Goal: Task Accomplishment & Management: Complete application form

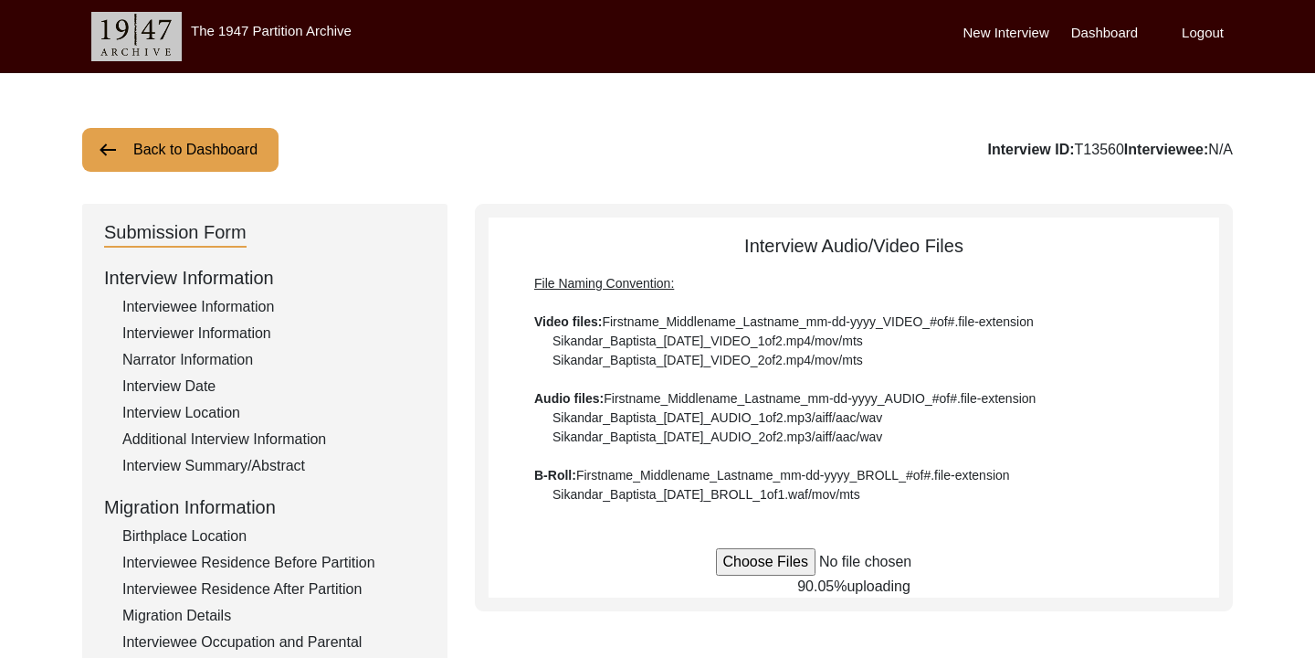
scroll to position [279, 0]
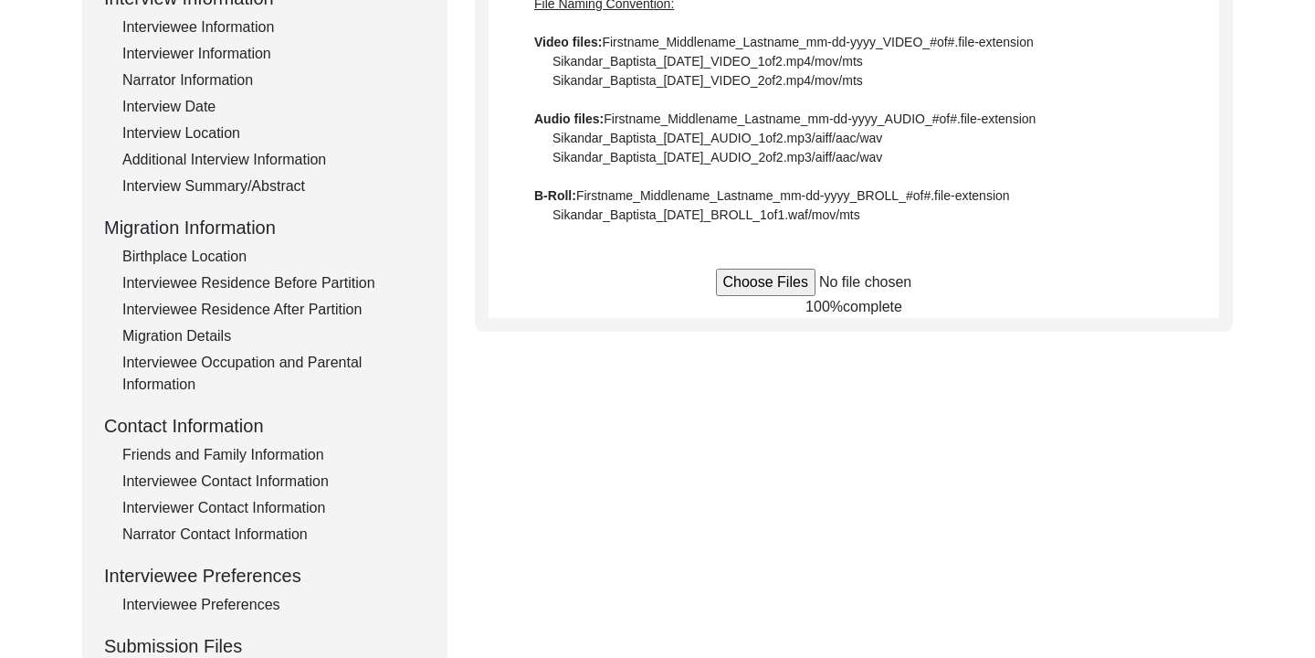
click at [754, 286] on input "file" at bounding box center [854, 282] width 277 height 27
type input "C:\fakepath\Sanowara_Begum_[DATE]_VIDEO_2of2.MOV"
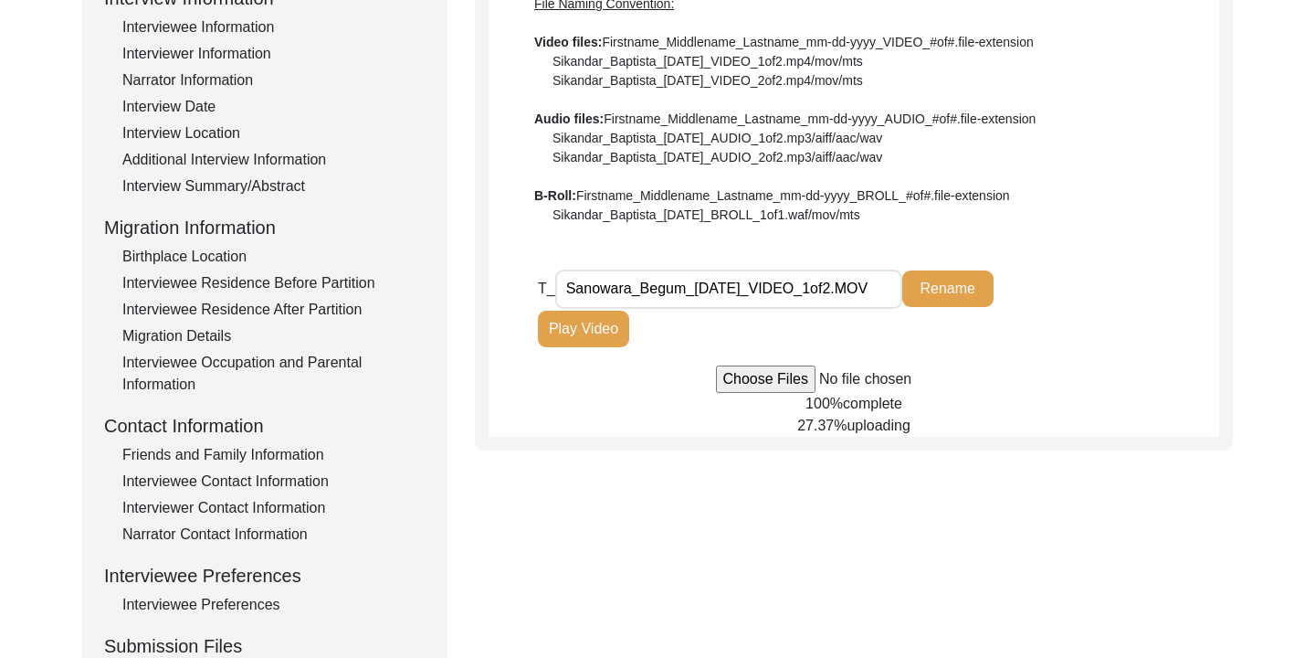
click at [1064, 480] on div "Submission Form Interview Information Interviewee Information Interviewer Infor…" at bounding box center [657, 352] width 1151 height 856
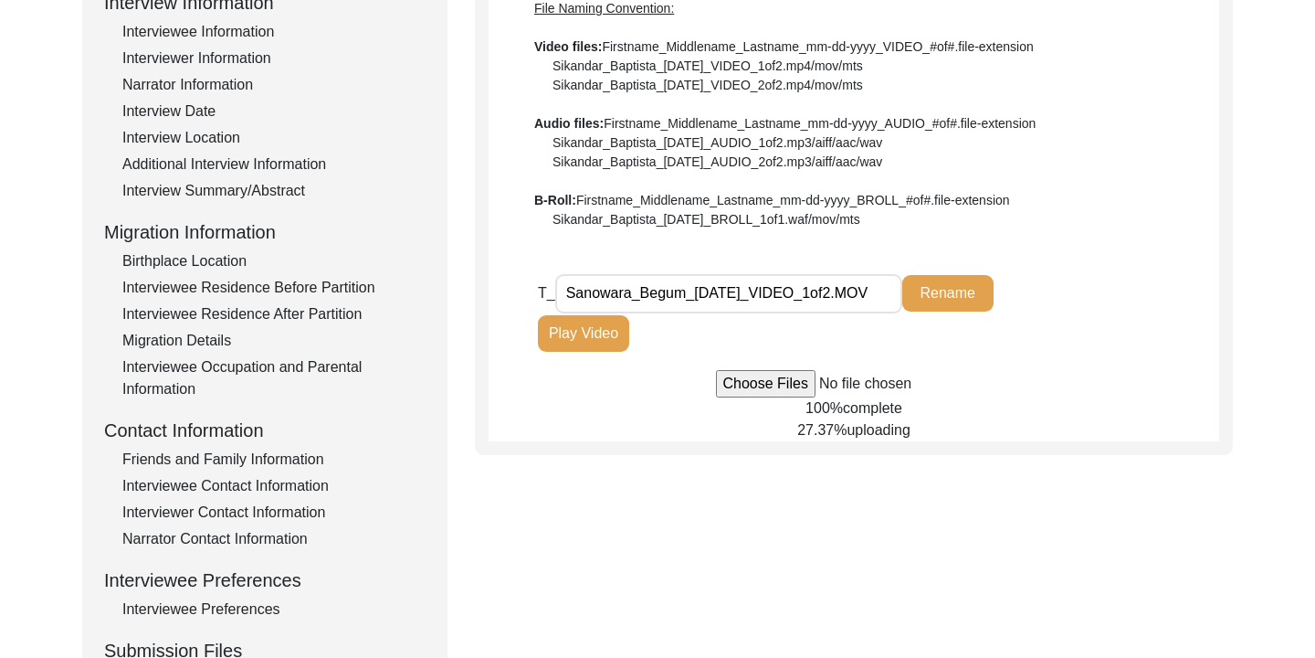
scroll to position [258, 0]
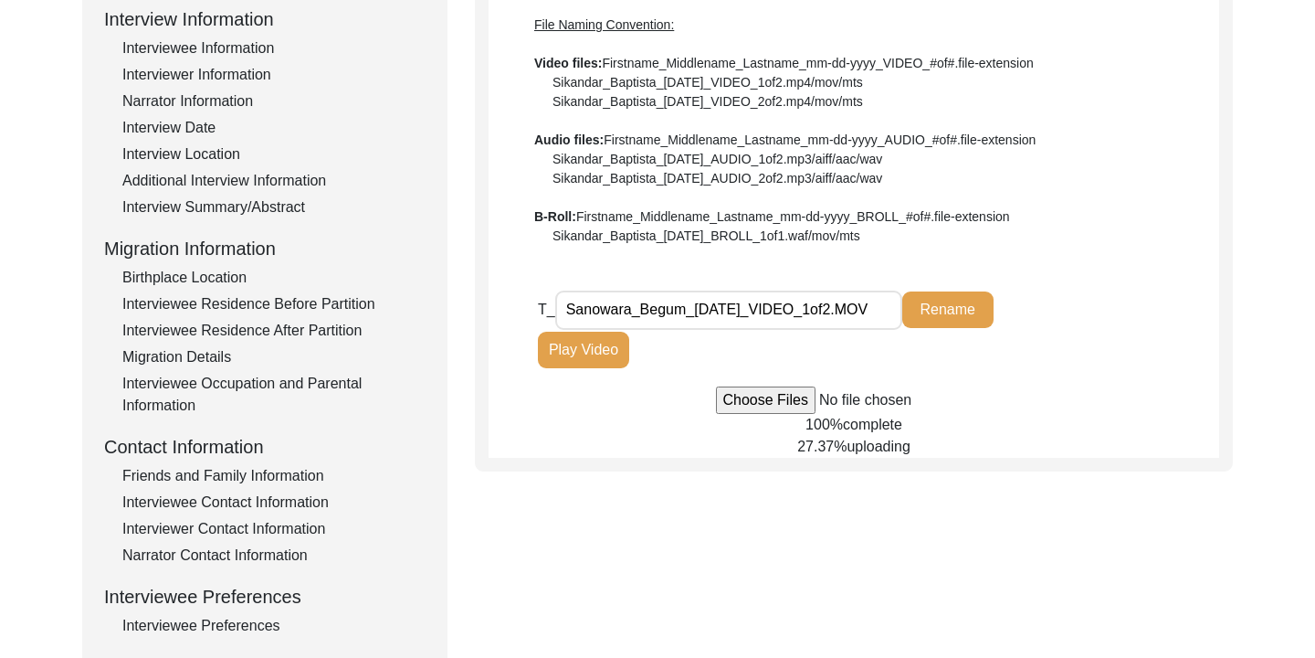
click at [1126, 210] on div "File Naming Convention: Video files: Firstname_Middlename_Lastname_mm-dd-yyyy_V…" at bounding box center [853, 131] width 639 height 230
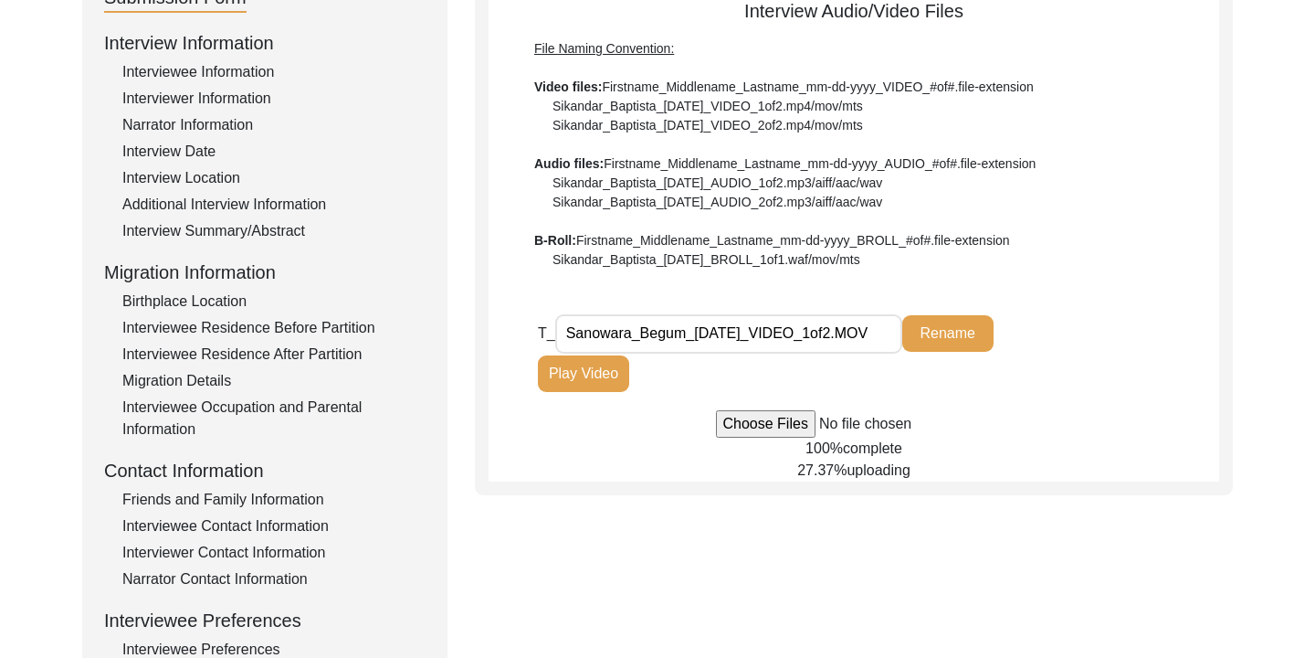
scroll to position [236, 0]
click at [1104, 209] on div "File Naming Convention: Video files: Firstname_Middlename_Lastname_mm-dd-yyyy_V…" at bounding box center [853, 153] width 639 height 230
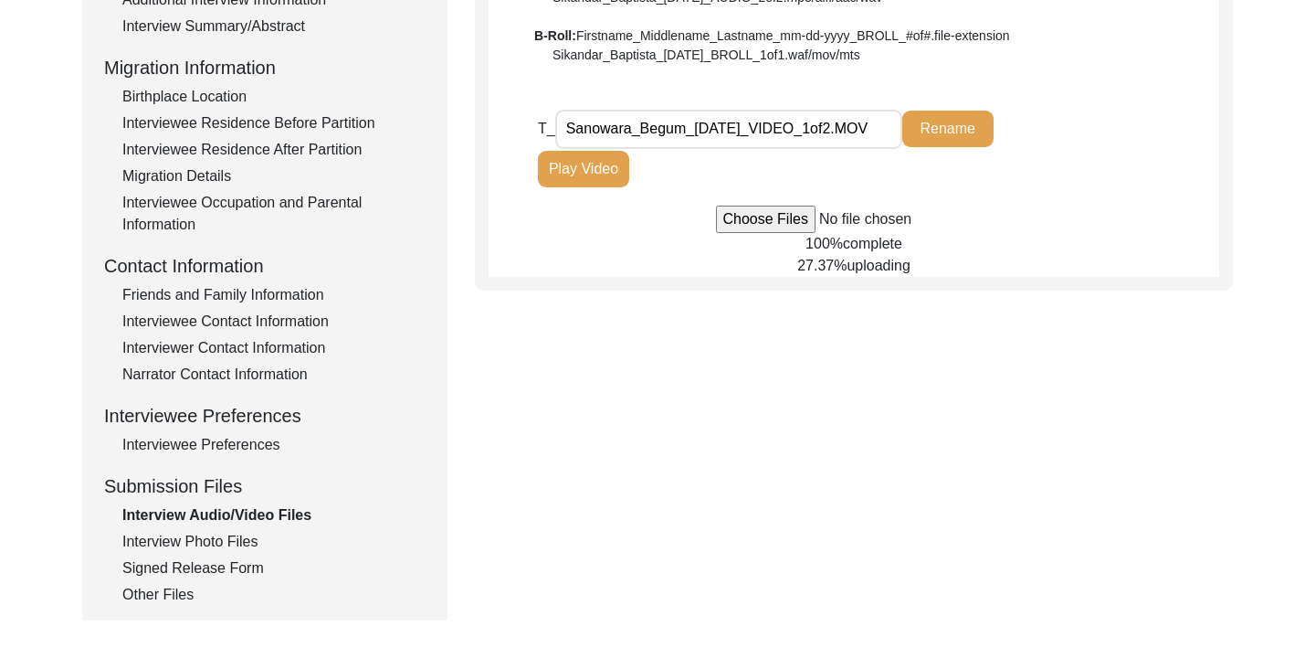
scroll to position [445, 0]
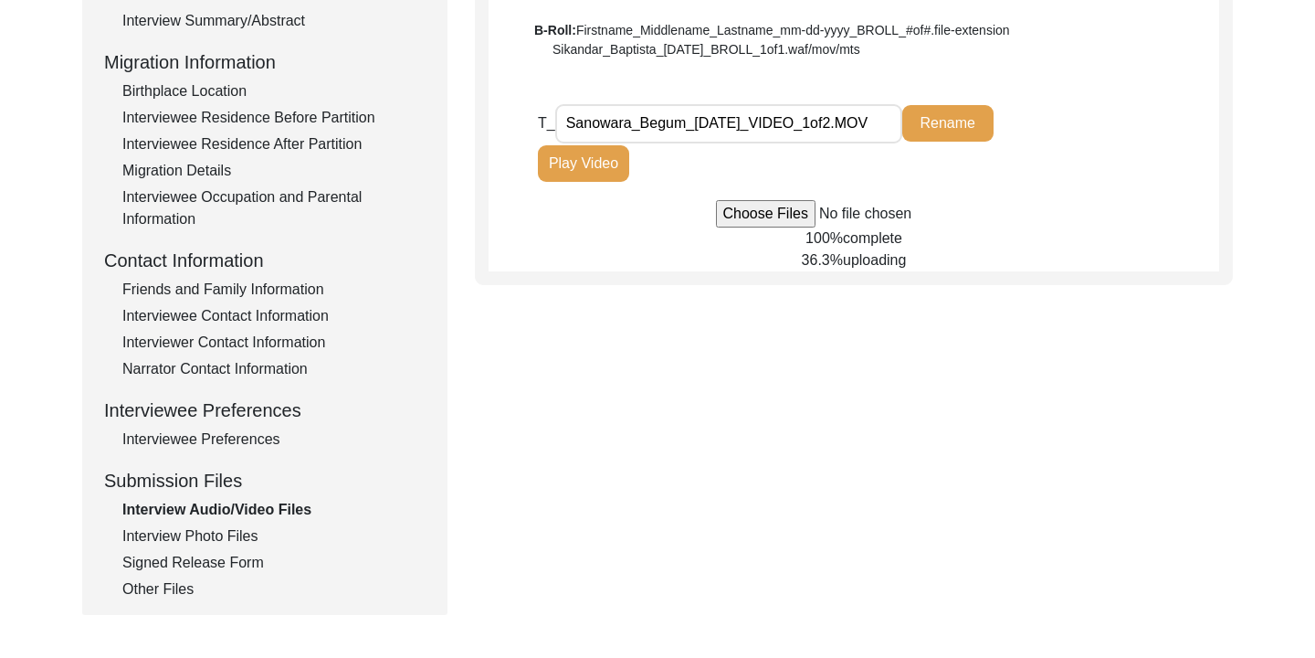
click at [1166, 78] on div "Interview Audio/Video Files File Naming Convention: Video files: Firstname_Midd…" at bounding box center [854, 29] width 731 height 484
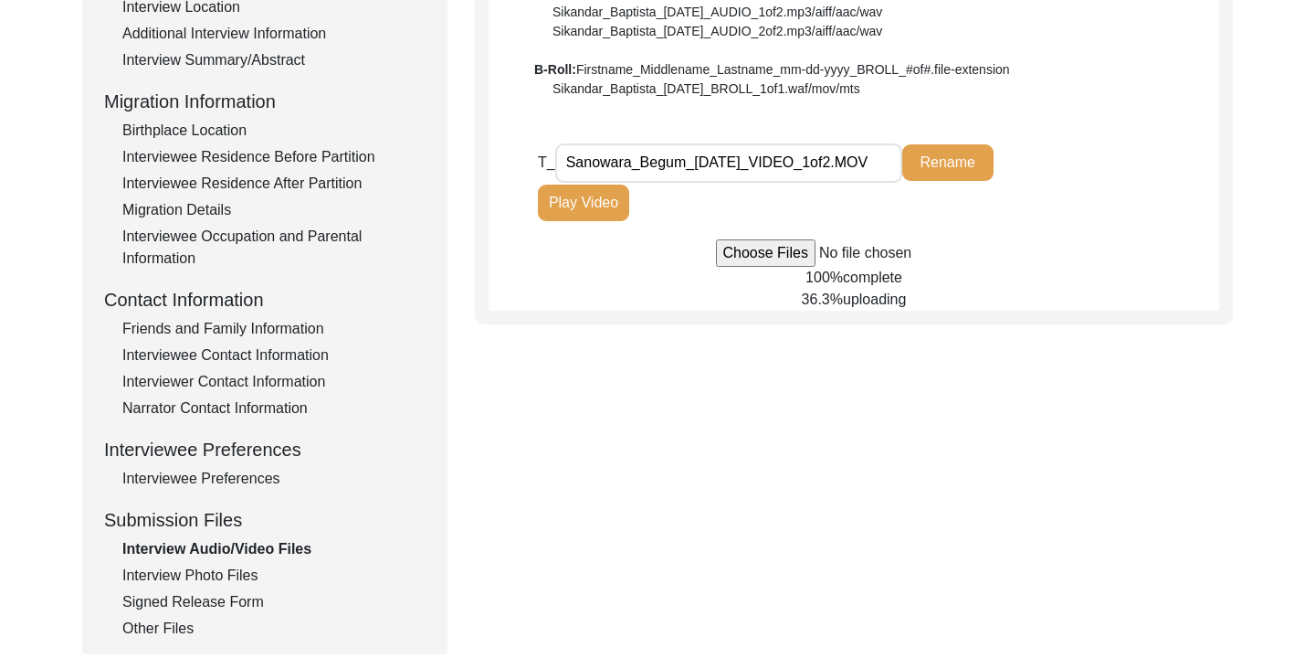
scroll to position [398, 0]
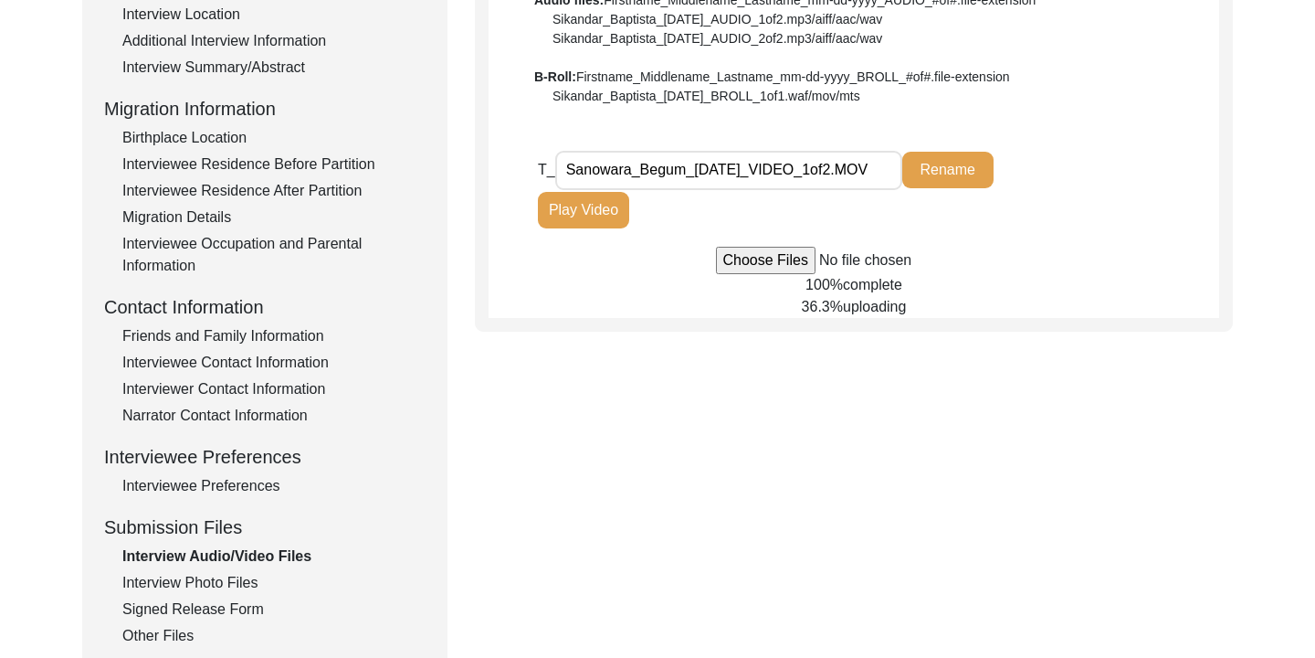
click at [1111, 202] on div "T_ Sanowara_Begum_[DATE]_VIDEO_1of2.MOV Rename Play Video" at bounding box center [878, 198] width 681 height 97
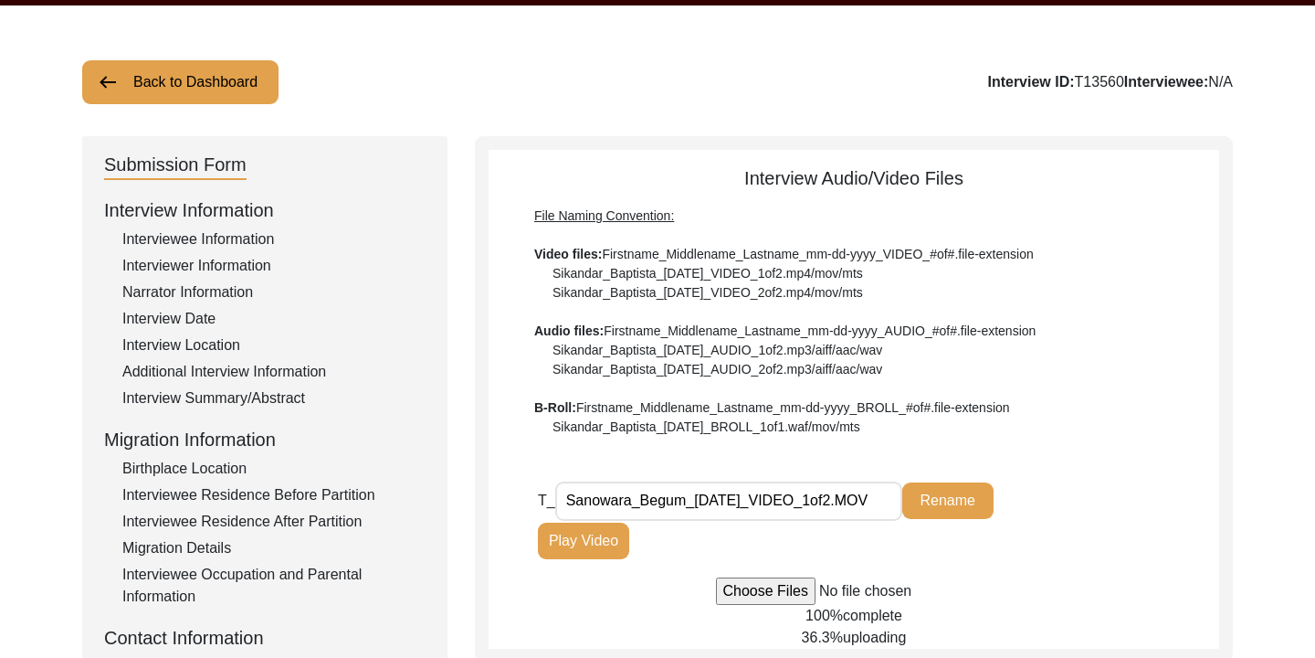
scroll to position [0, 0]
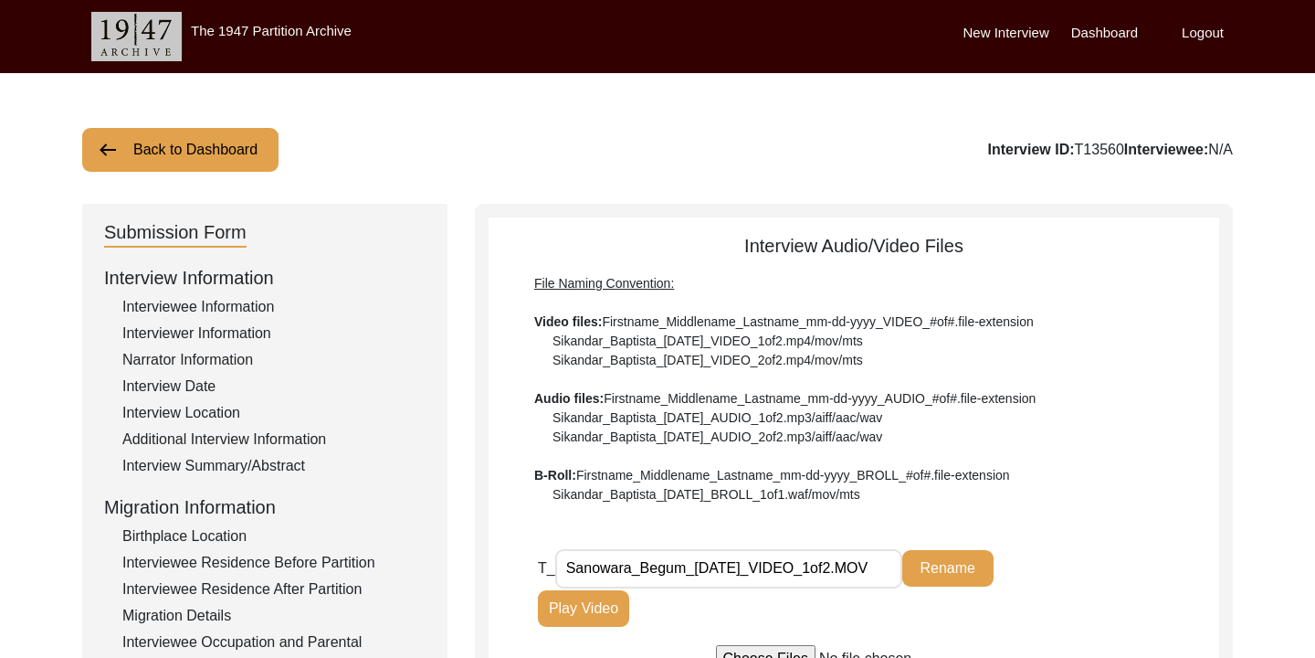
click at [1185, 102] on div "Back to Dashboard Interview ID: T13560 Interviewee: N/A Submission Form Intervi…" at bounding box center [657, 634] width 1315 height 1123
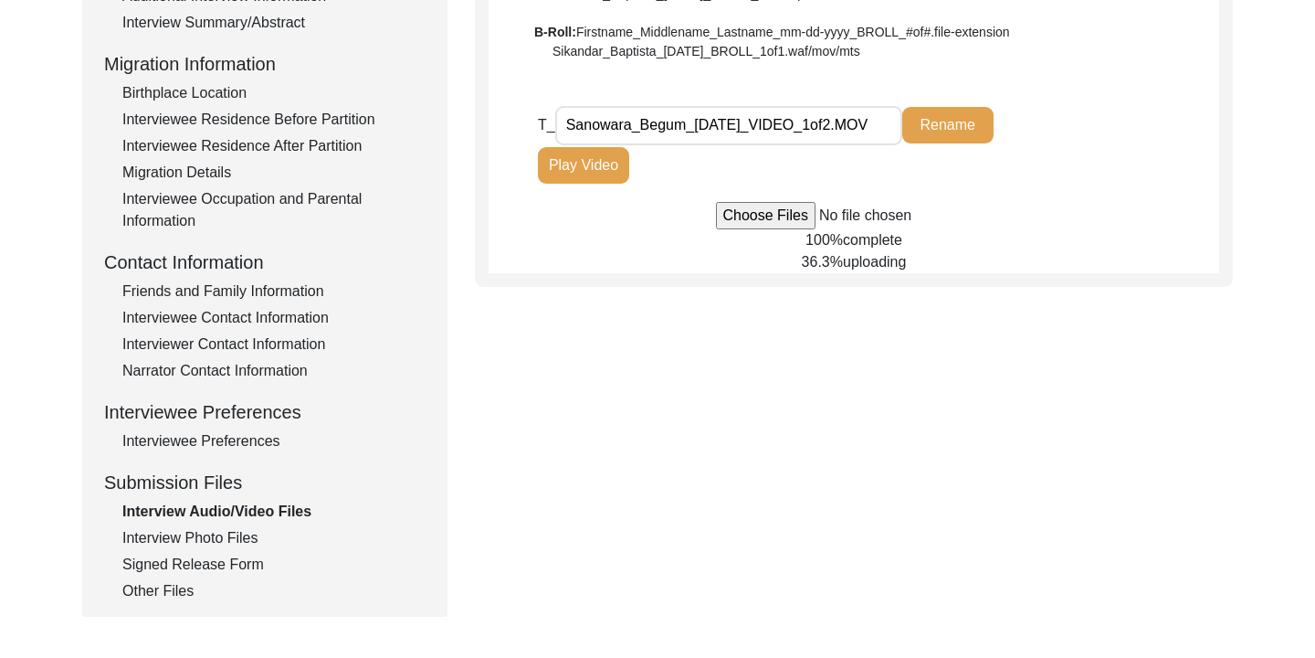
scroll to position [438, 0]
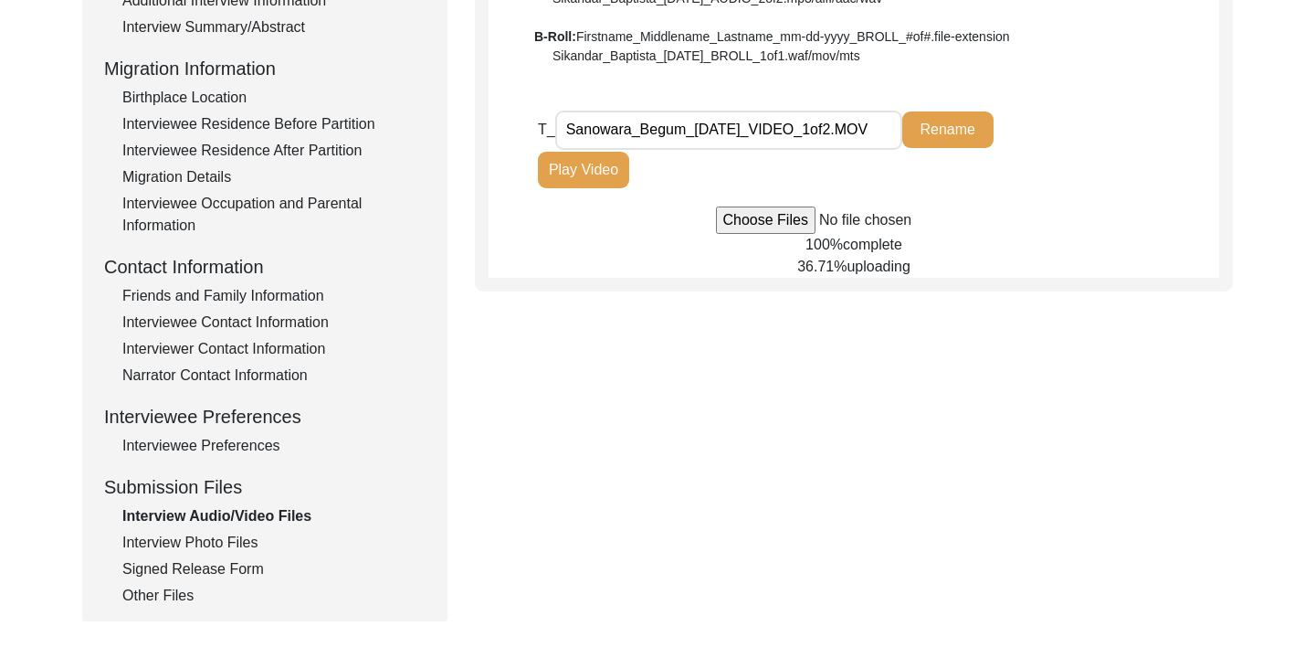
click at [1102, 230] on div at bounding box center [854, 219] width 731 height 27
click at [1197, 216] on div at bounding box center [854, 219] width 731 height 27
click at [1012, 197] on div "T_ Sanowara_Begum_[DATE]_VIDEO_1of2.MOV Rename Play Video" at bounding box center [776, 156] width 477 height 92
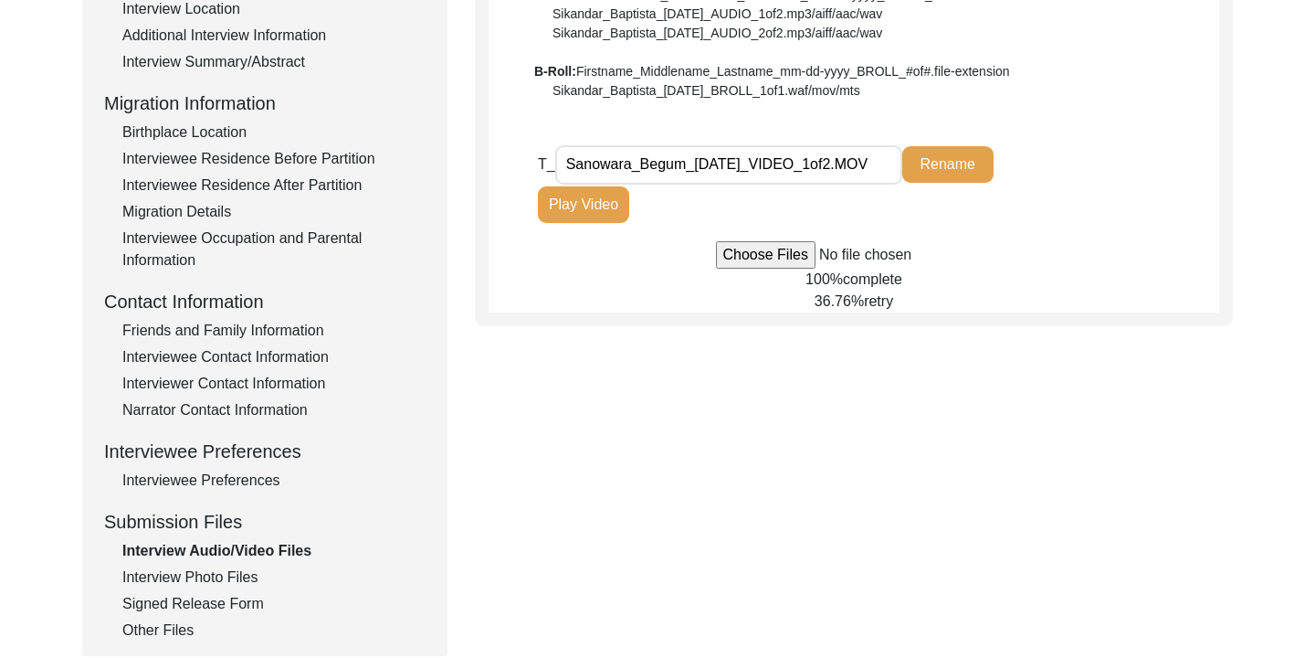
scroll to position [391, 0]
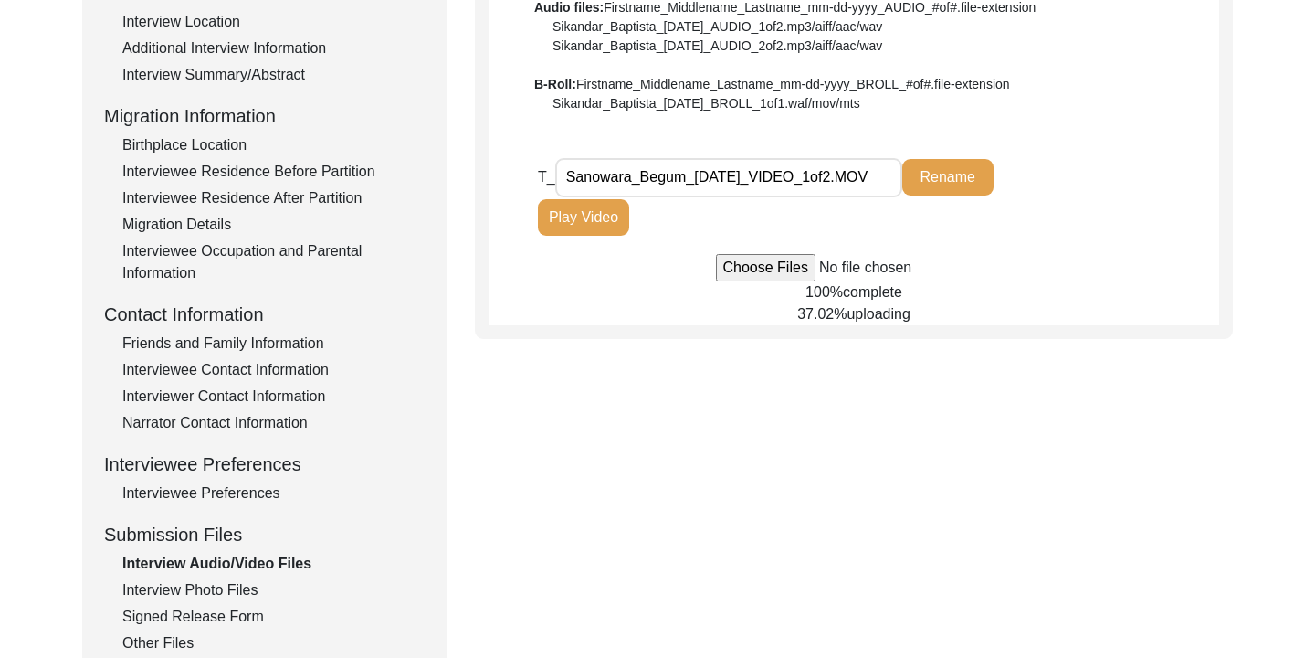
click at [1128, 170] on div "T_ Sanowara_Begum_[DATE]_VIDEO_1of2.MOV Rename Play Video" at bounding box center [878, 205] width 681 height 97
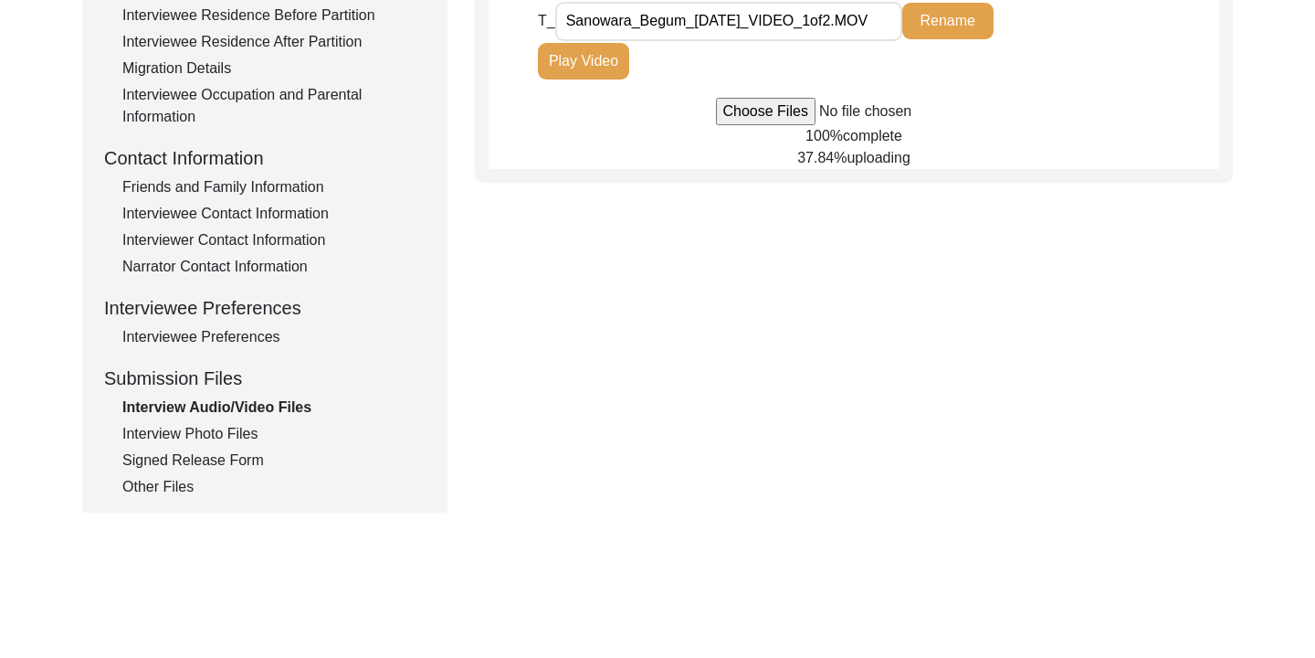
scroll to position [553, 0]
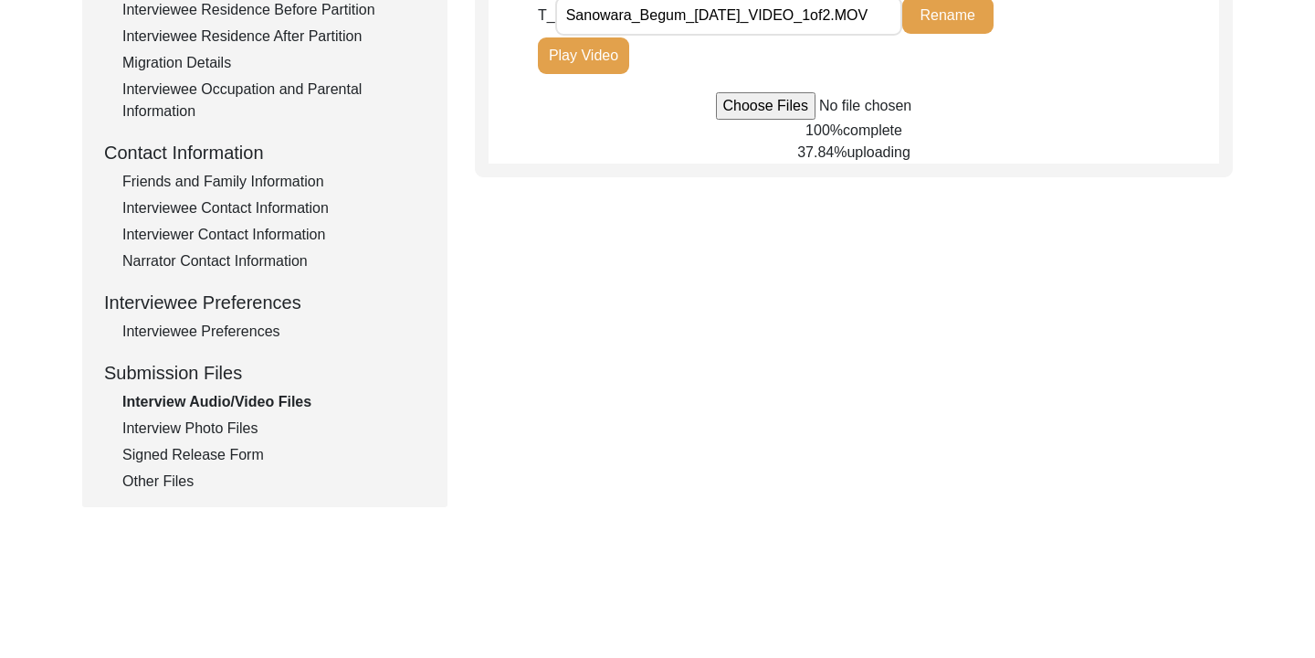
click at [1149, 102] on div at bounding box center [854, 105] width 731 height 27
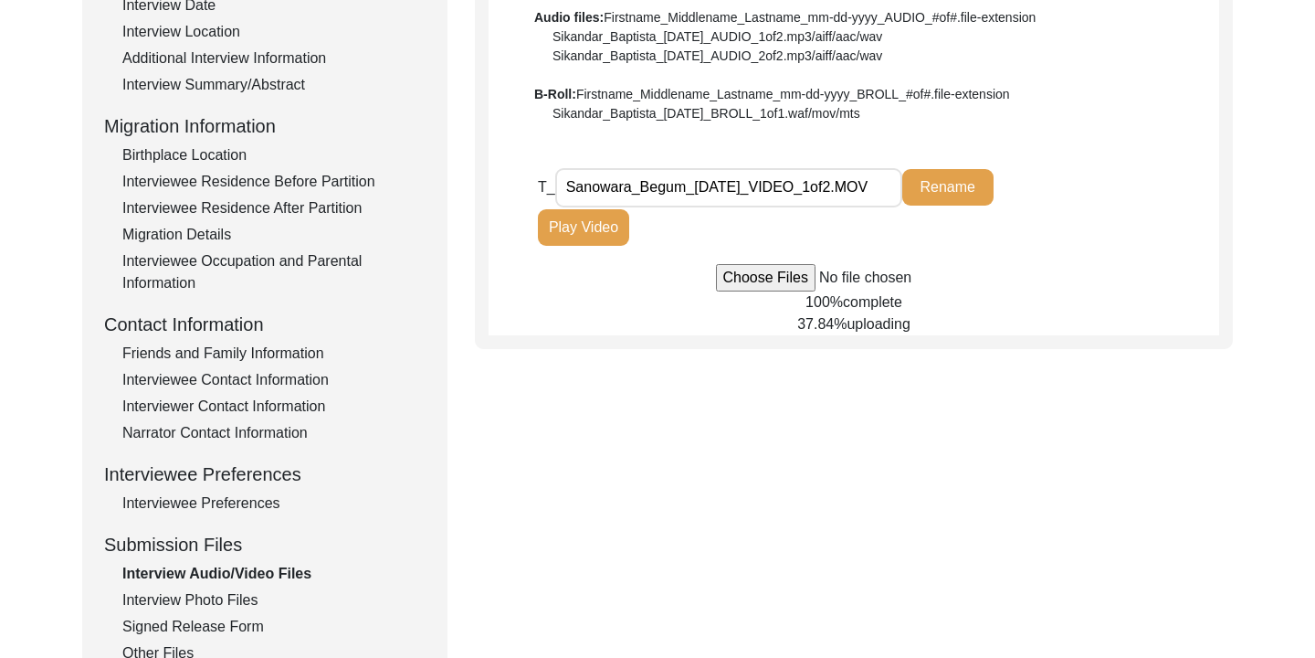
scroll to position [396, 0]
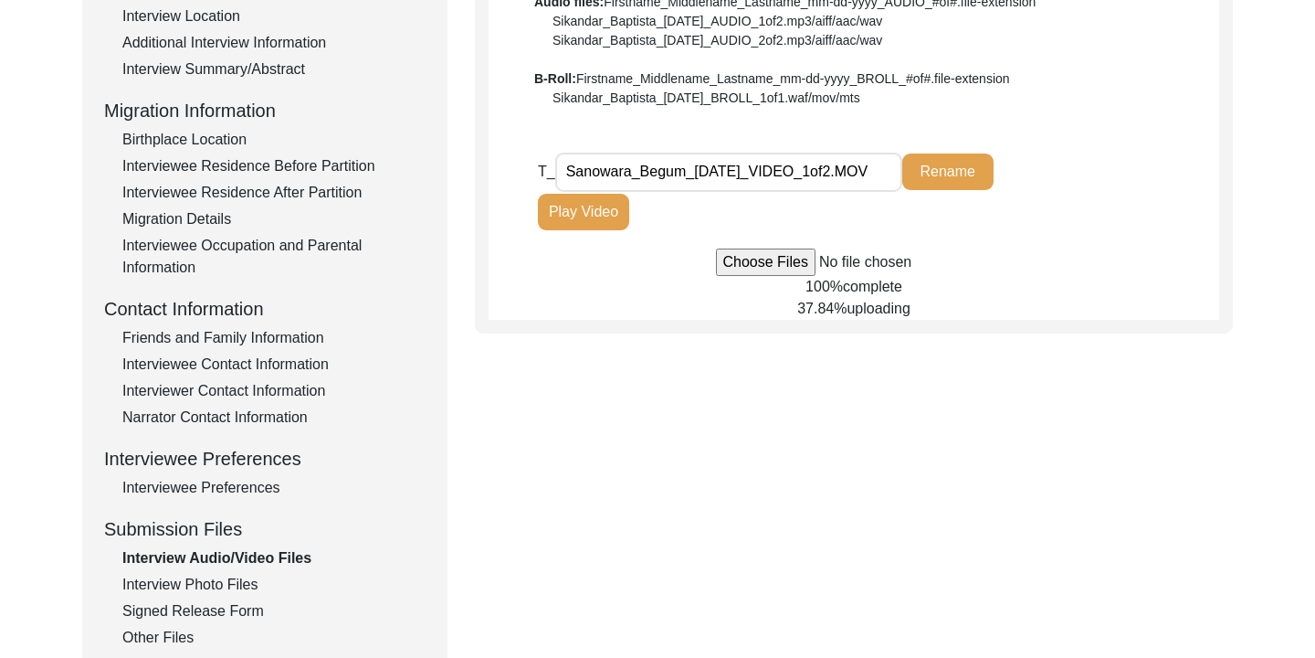
click at [1043, 230] on div "T_ Sanowara_Begum_[DATE]_VIDEO_1of2.MOV Rename Play Video" at bounding box center [878, 200] width 681 height 97
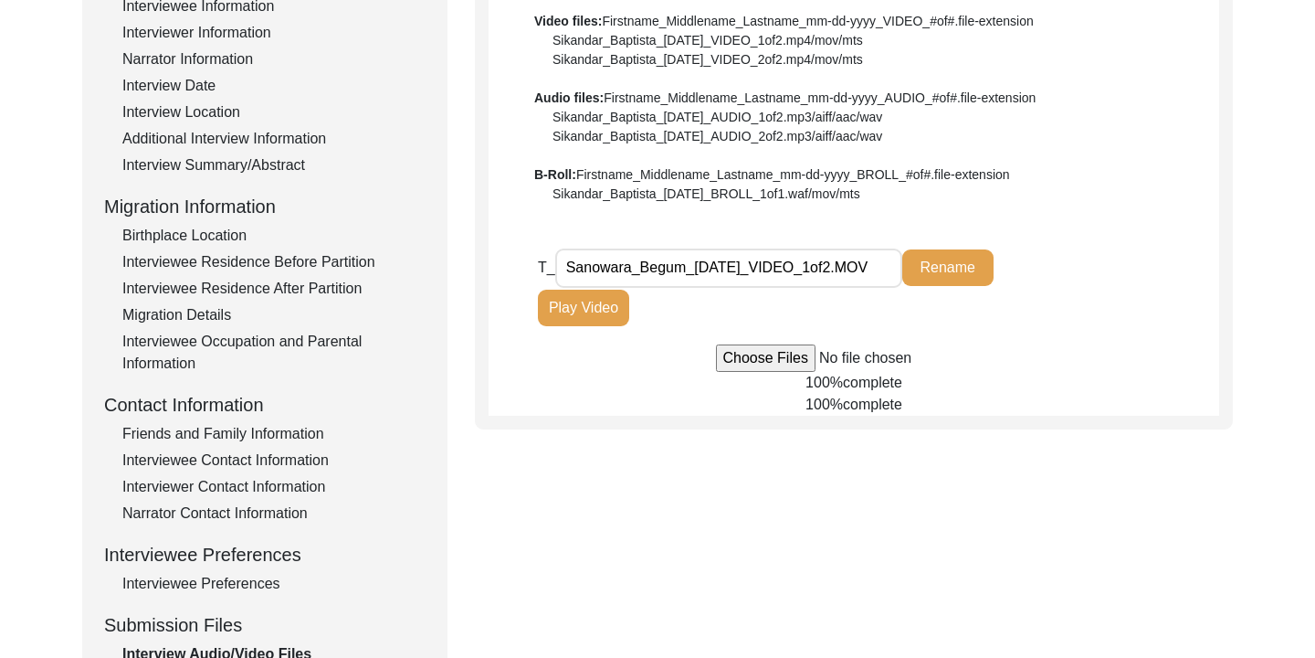
scroll to position [292, 0]
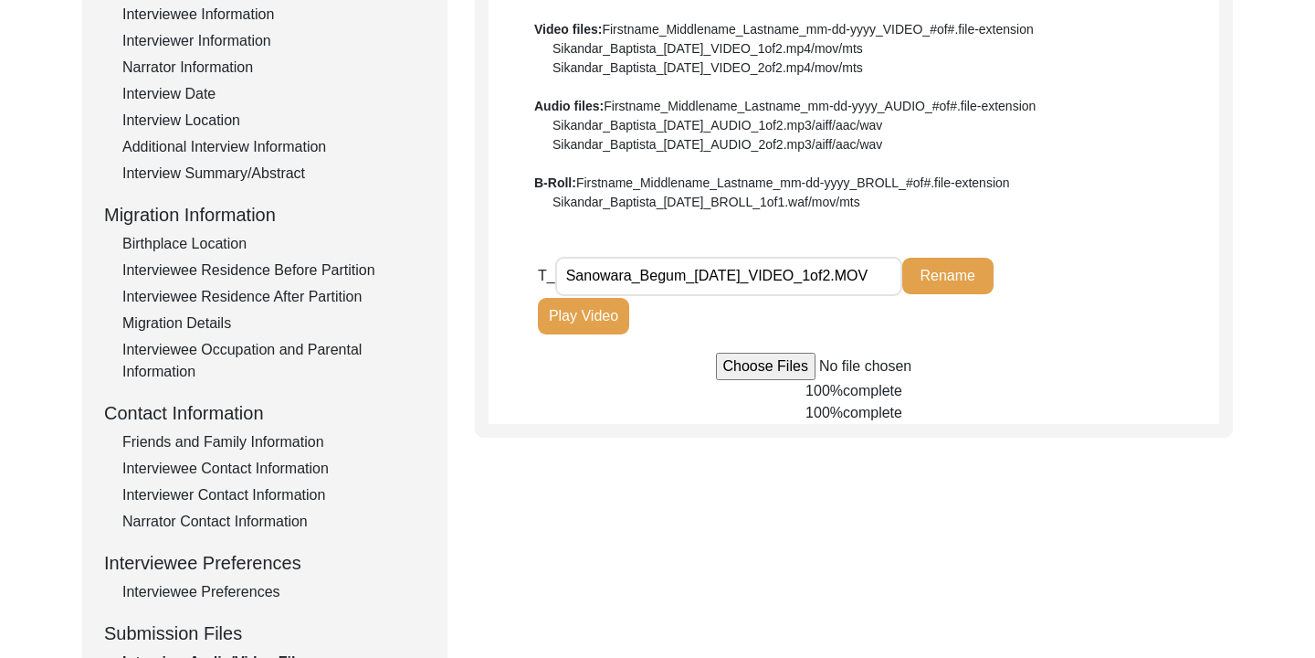
click at [756, 367] on input "file" at bounding box center [854, 366] width 277 height 27
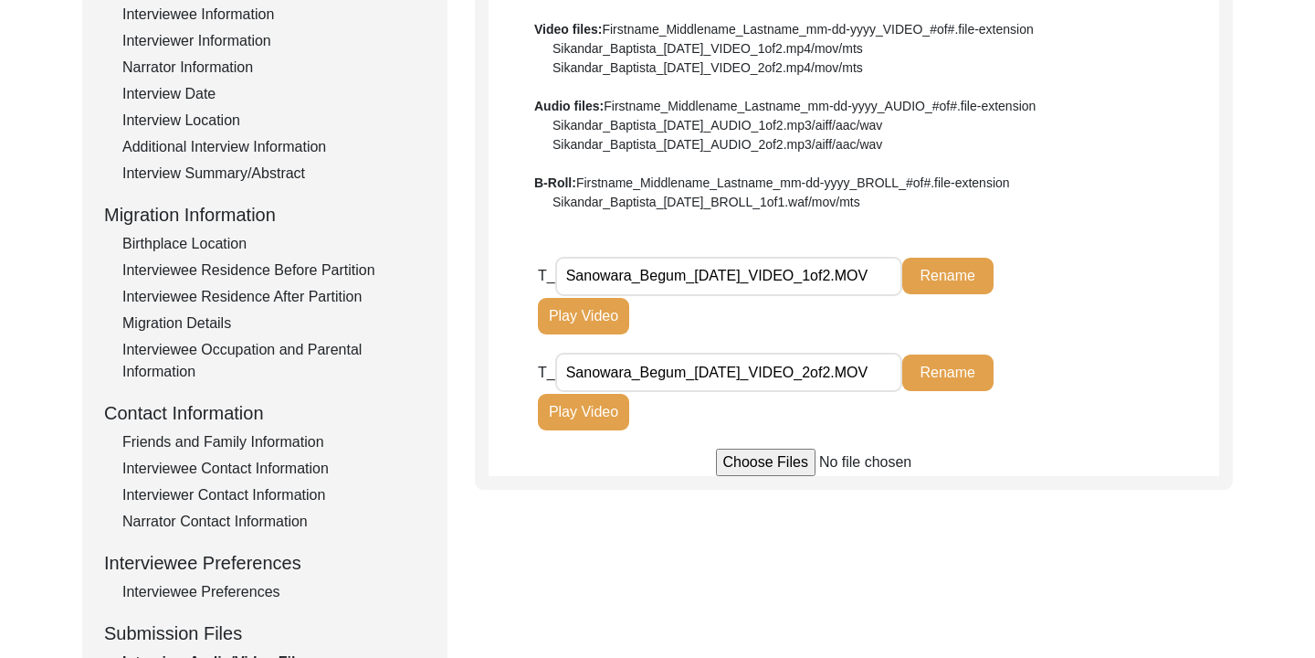
type input "C:\fakepath\Sanowara_Begum_[DATE]_BROLL_1of2.MOV"
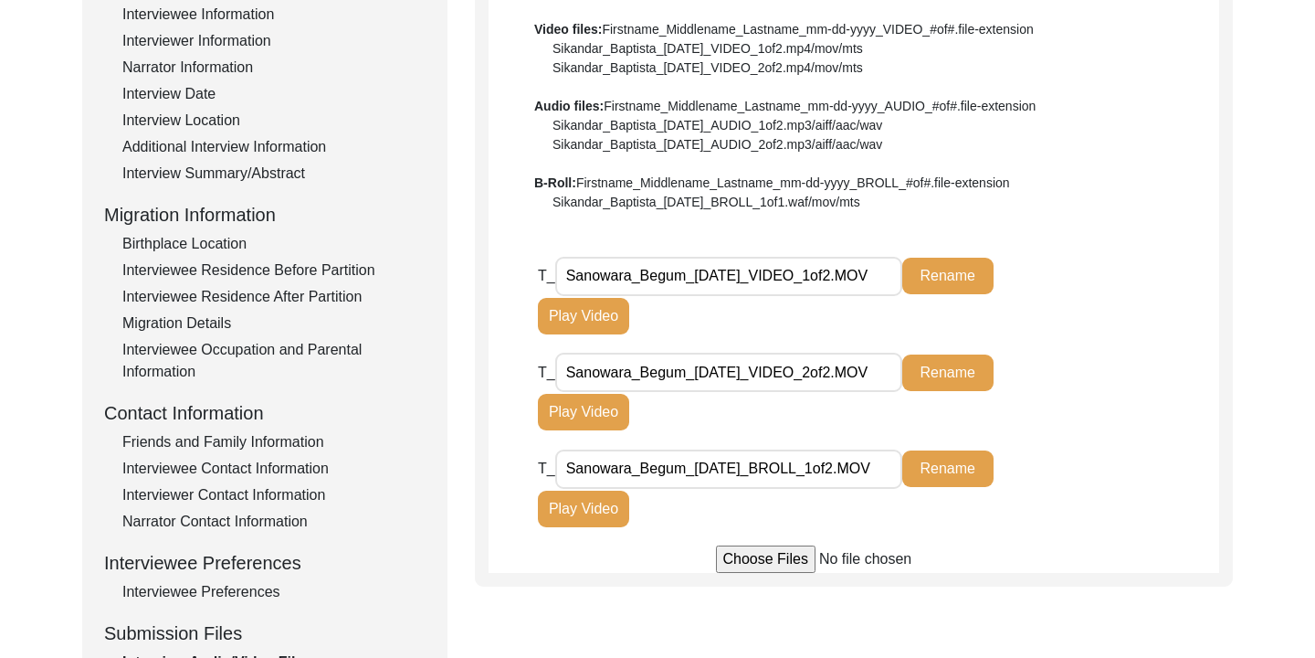
click at [776, 560] on input "file" at bounding box center [854, 558] width 277 height 27
type input "C:\fakepath\Sanowara_Begum_[DATE]_BROLL_2of2MOV.MOV"
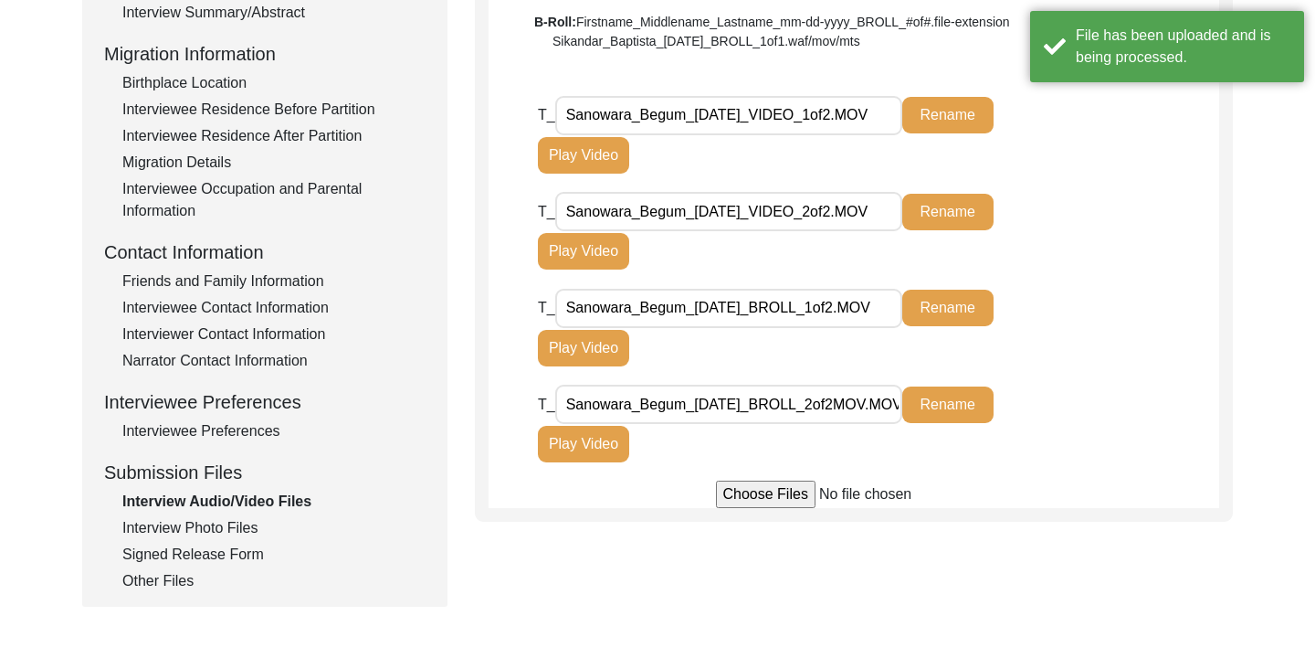
scroll to position [454, 0]
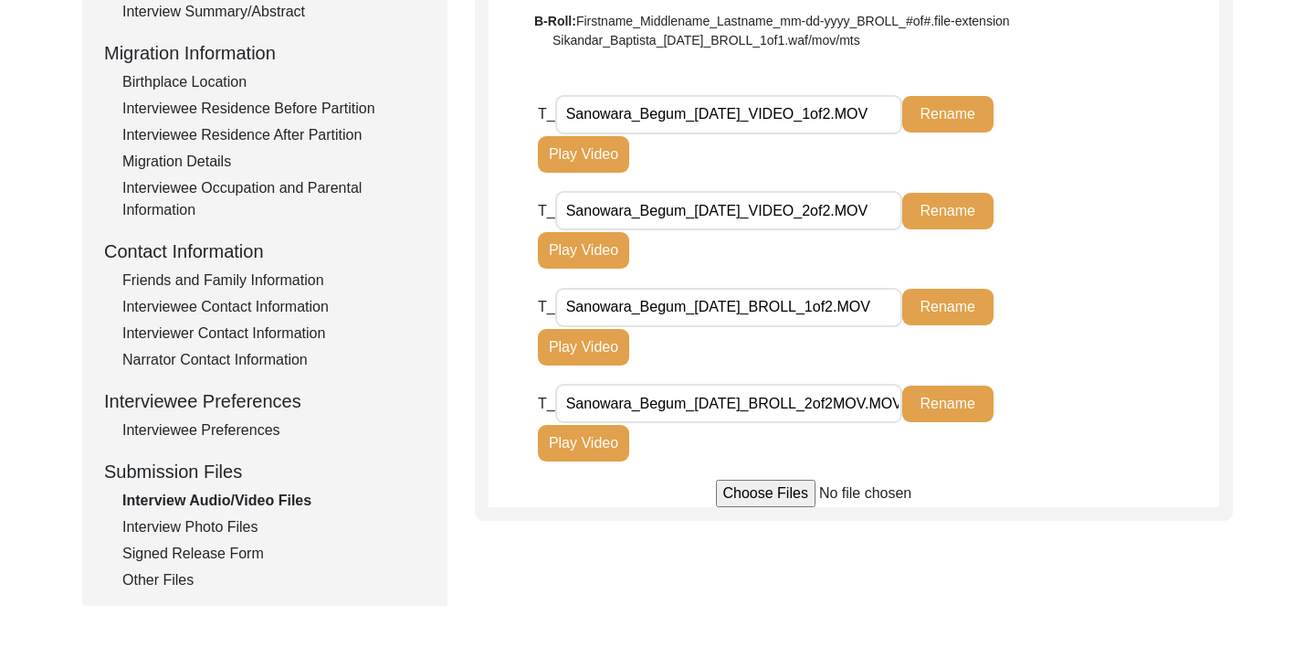
click at [245, 522] on div "Interview Photo Files" at bounding box center [273, 527] width 303 height 22
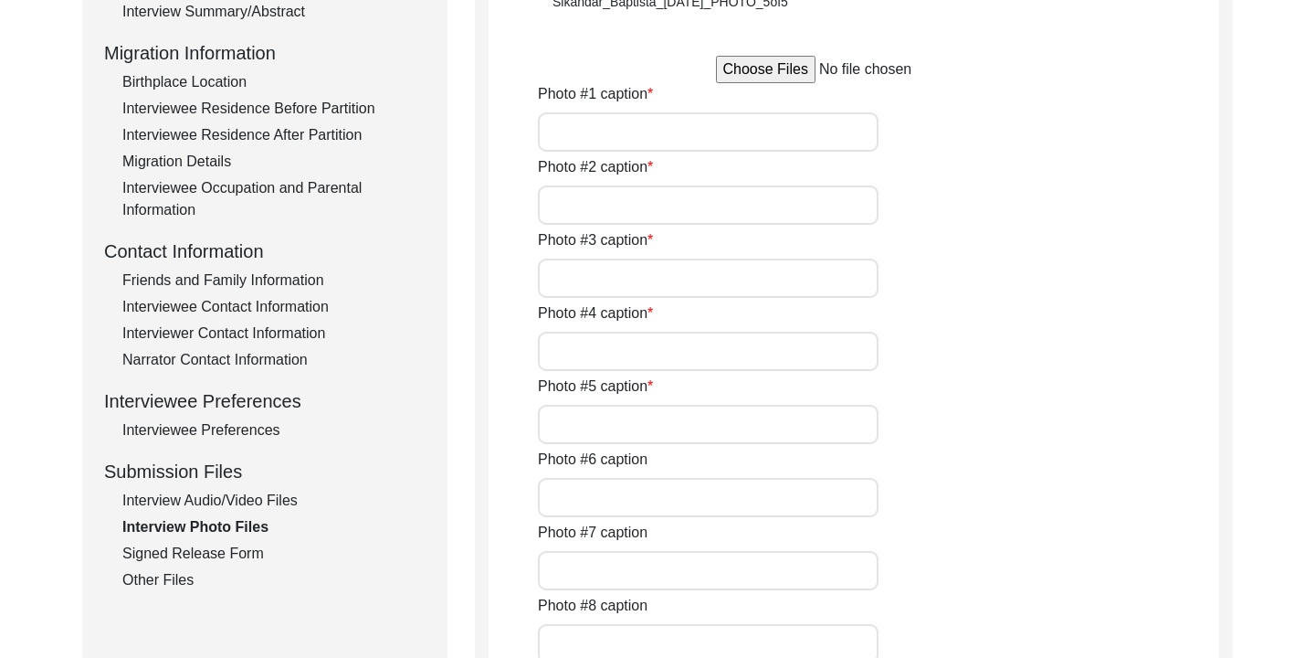
click at [758, 73] on input "file" at bounding box center [854, 69] width 277 height 27
type input "C:\fakepath\Sanowara_Begum_[DATE]_PHOTO_1of5.HEIC"
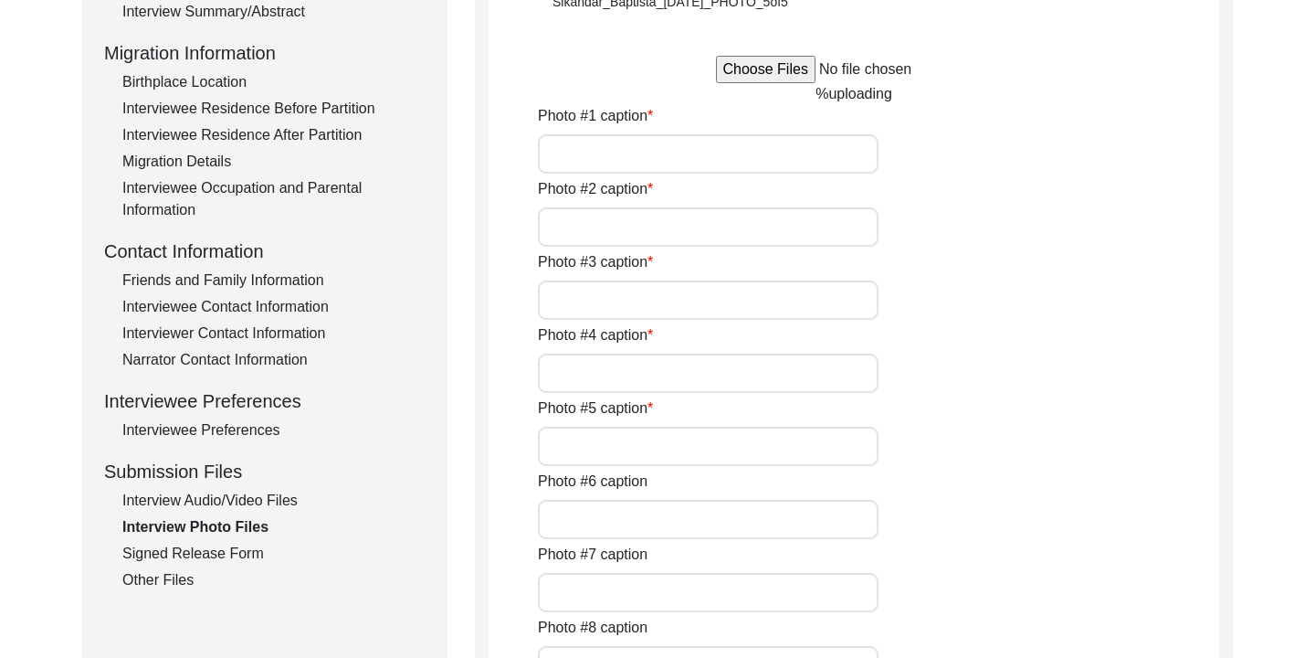
click at [654, 150] on input "Photo #1 caption" at bounding box center [708, 153] width 341 height 39
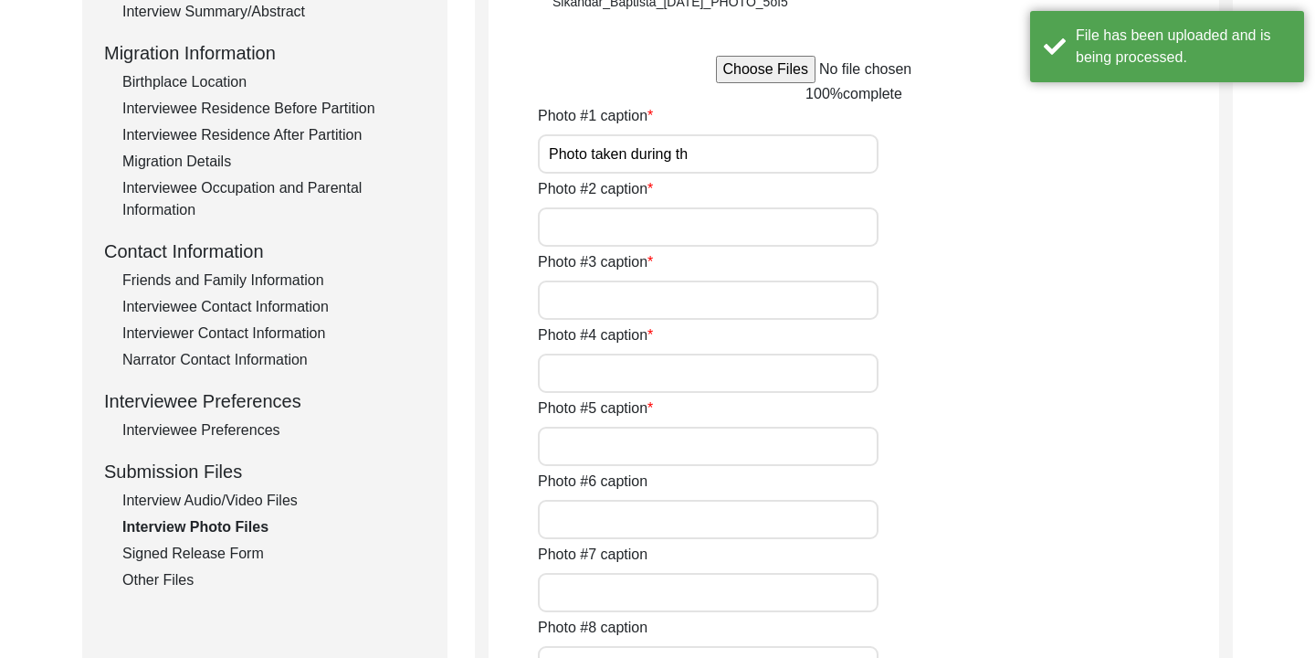
type input "Photo taken during the"
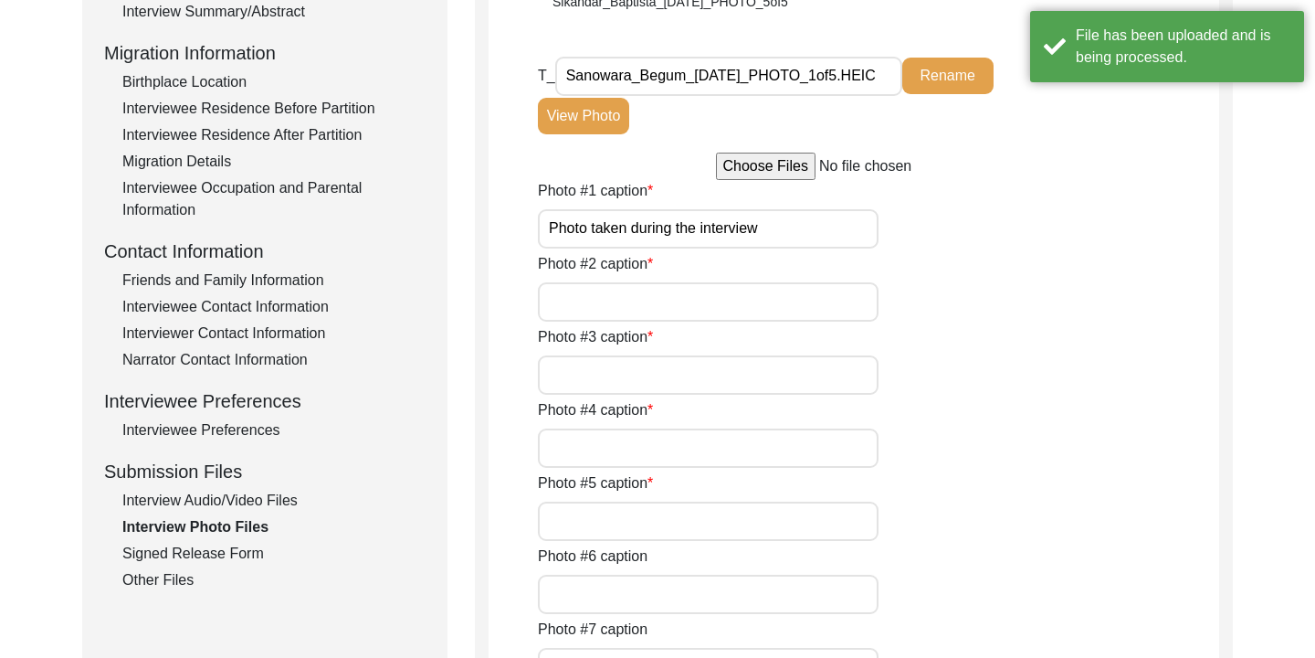
type input "Photo taken during the interview"
click at [769, 172] on input "file" at bounding box center [854, 166] width 277 height 27
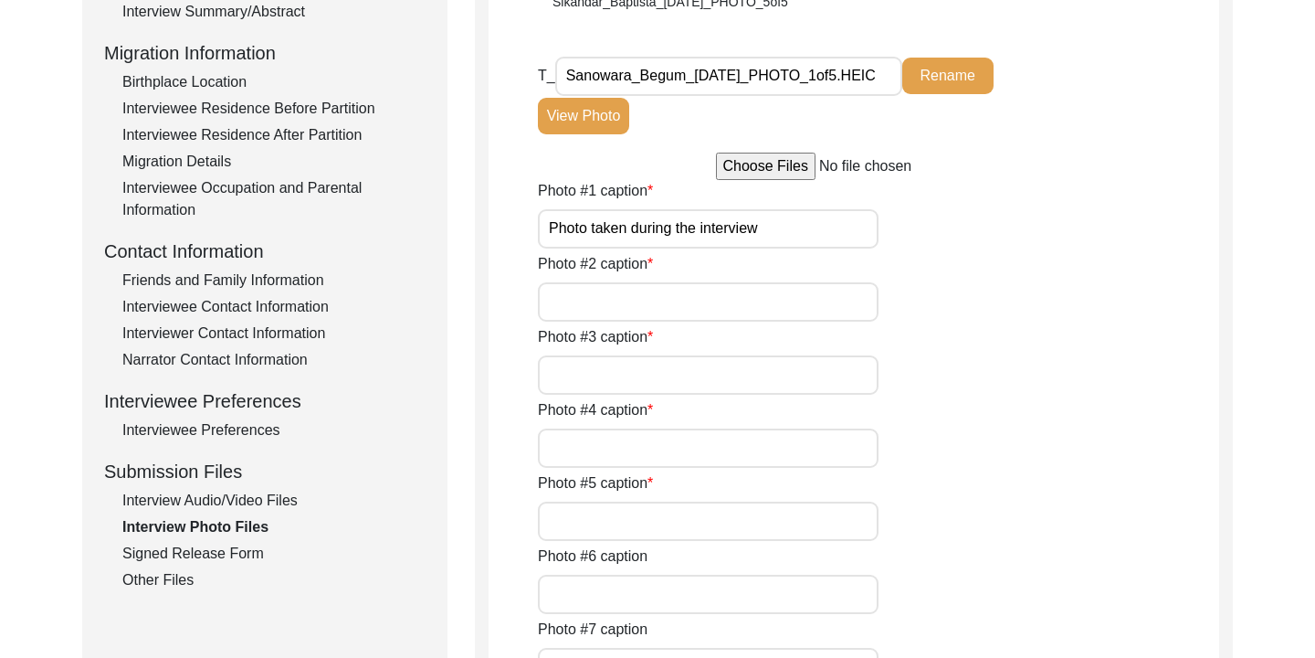
type input "C:\fakepath\Sanowara_Begum_[DATE]_PHOTO_2of5.HEIC"
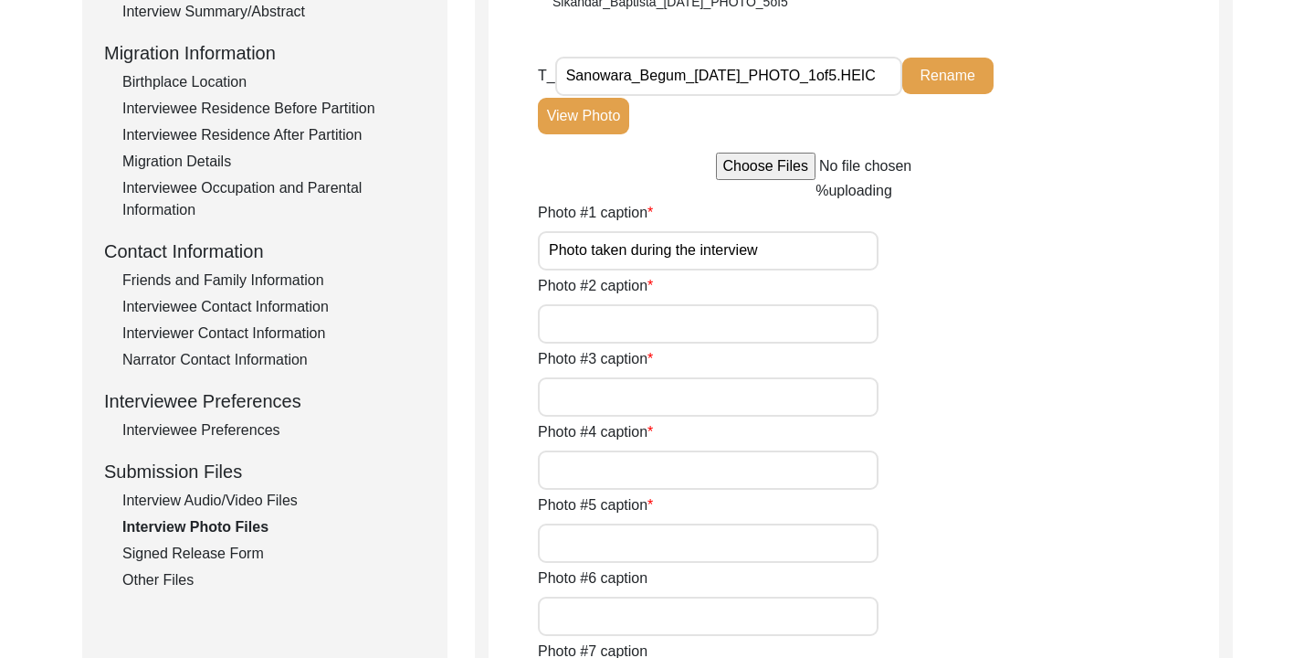
click at [660, 330] on input "Photo #2 caption" at bounding box center [708, 323] width 341 height 39
type input "Photo taken during the interview (2)"
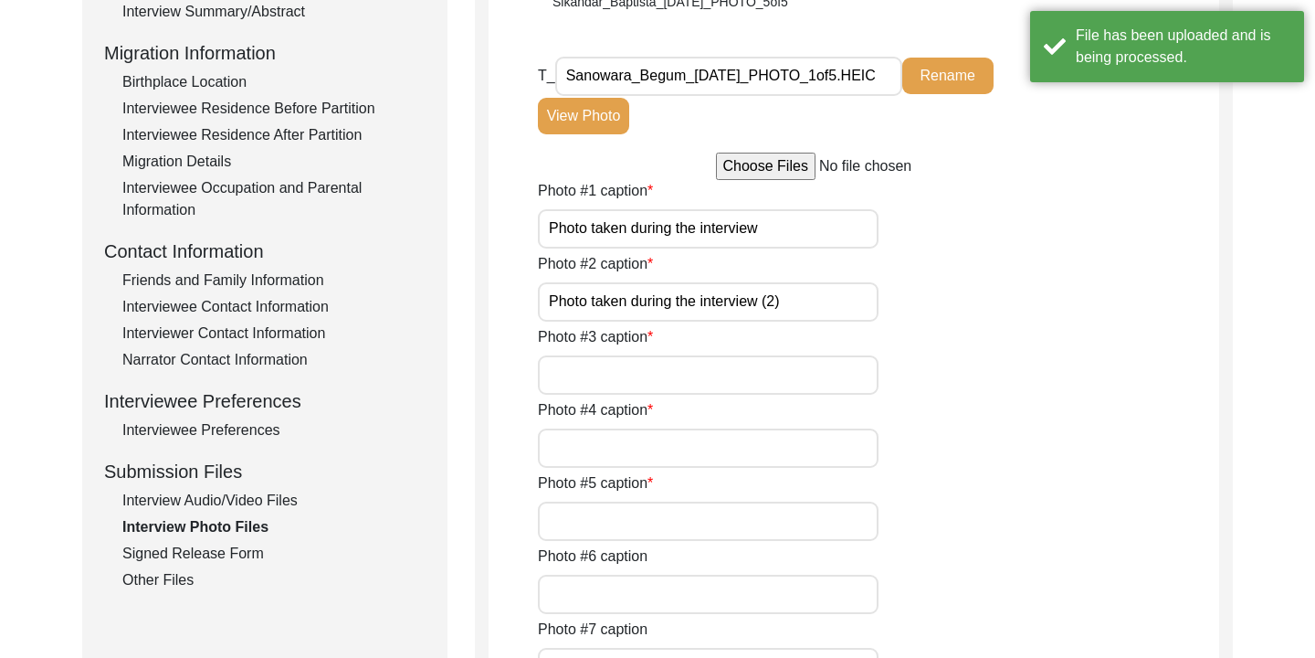
type input "Photo taken during the interview (2)"
click at [1007, 331] on div "Photo #3 caption" at bounding box center [878, 360] width 681 height 69
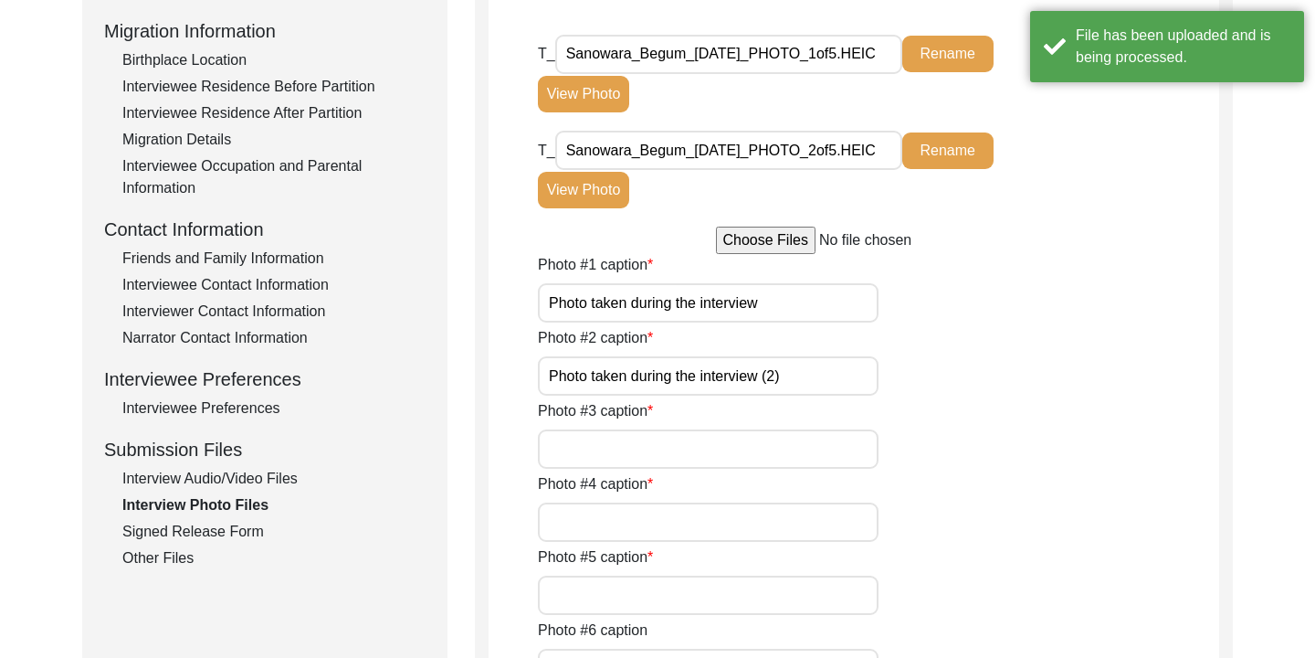
scroll to position [483, 0]
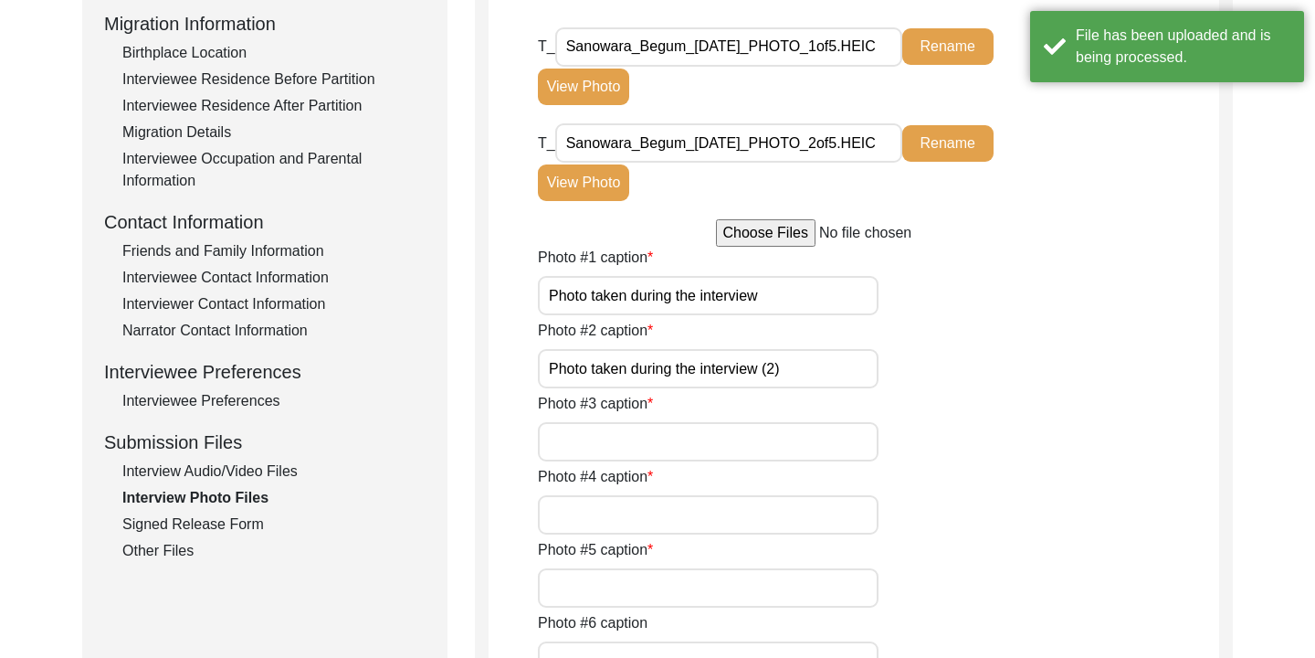
click at [784, 233] on input "file" at bounding box center [854, 232] width 277 height 27
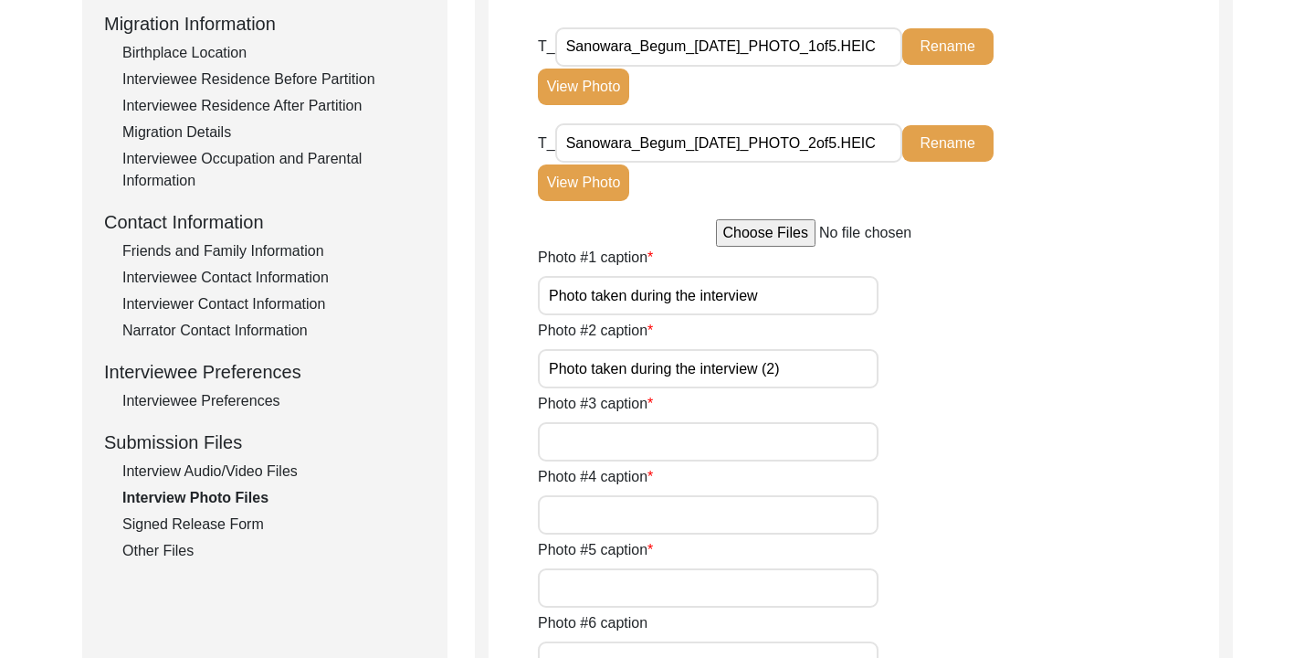
type input "C:\fakepath\Sanowara_Begum_[DATE]_PHOTO_3of5.HEIC"
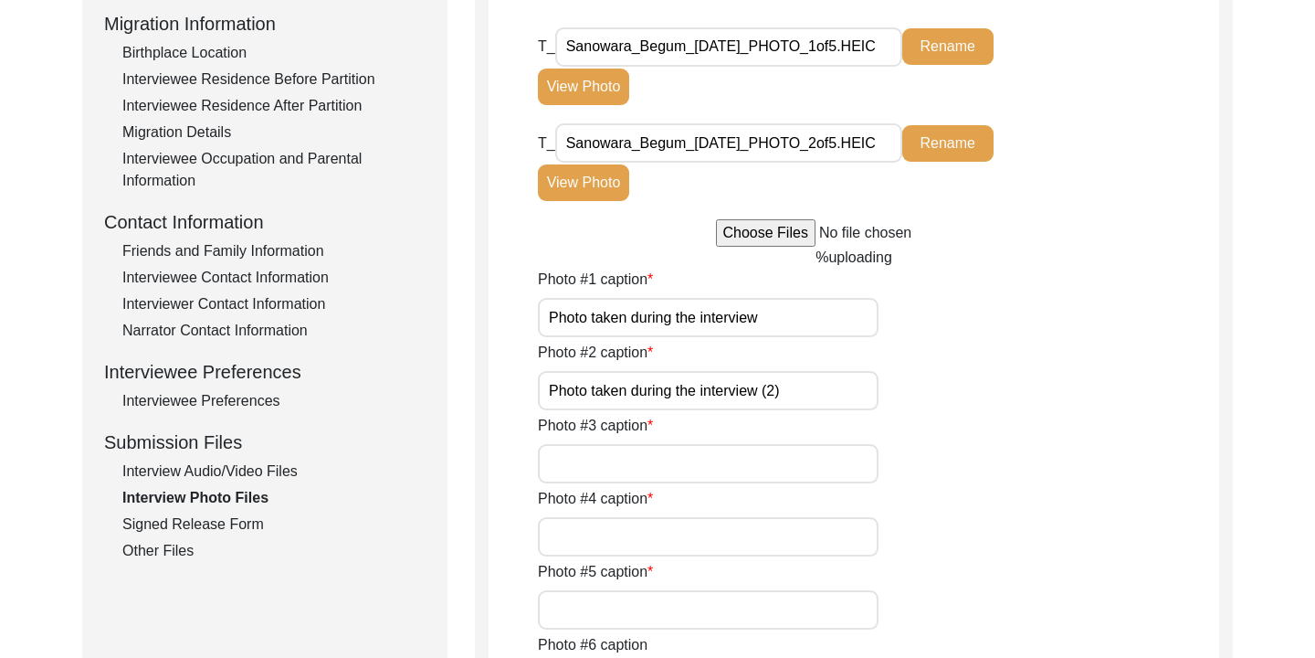
click at [612, 467] on input "Photo #3 caption" at bounding box center [708, 463] width 341 height 39
type input "Selfie with the Interviewee"
click at [938, 438] on div "Photo #3 caption Selfie with the Interviewee" at bounding box center [878, 449] width 681 height 69
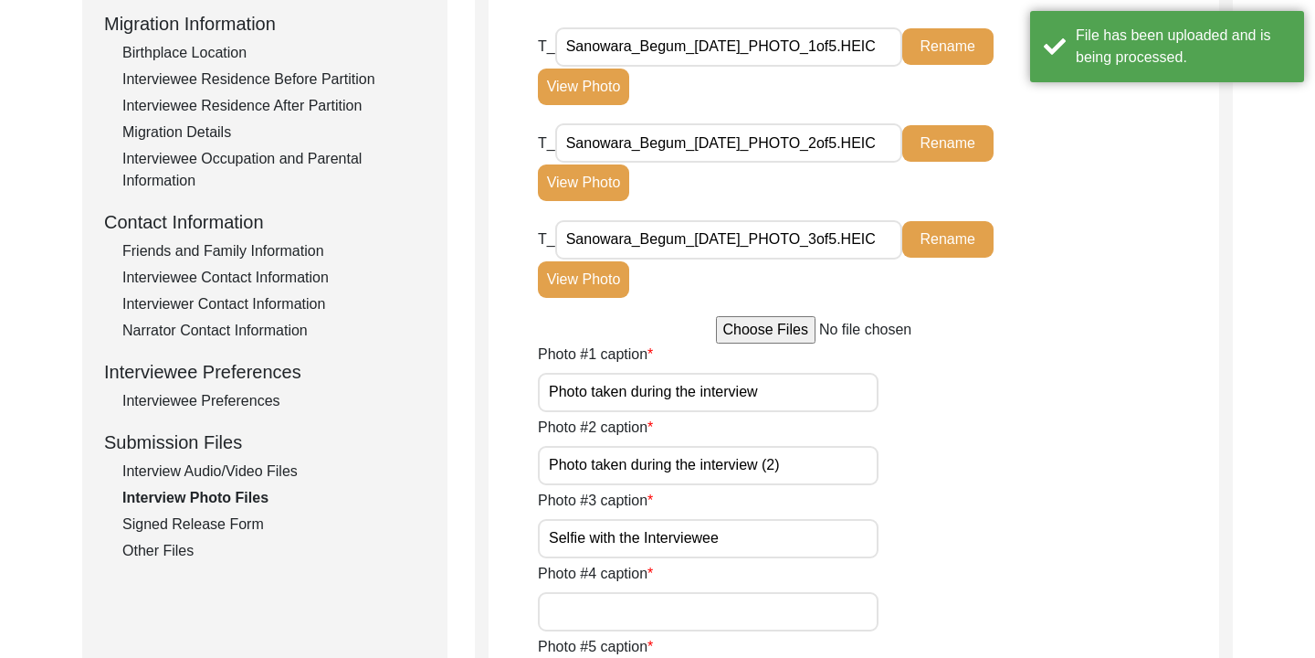
click at [793, 335] on input "file" at bounding box center [854, 329] width 277 height 27
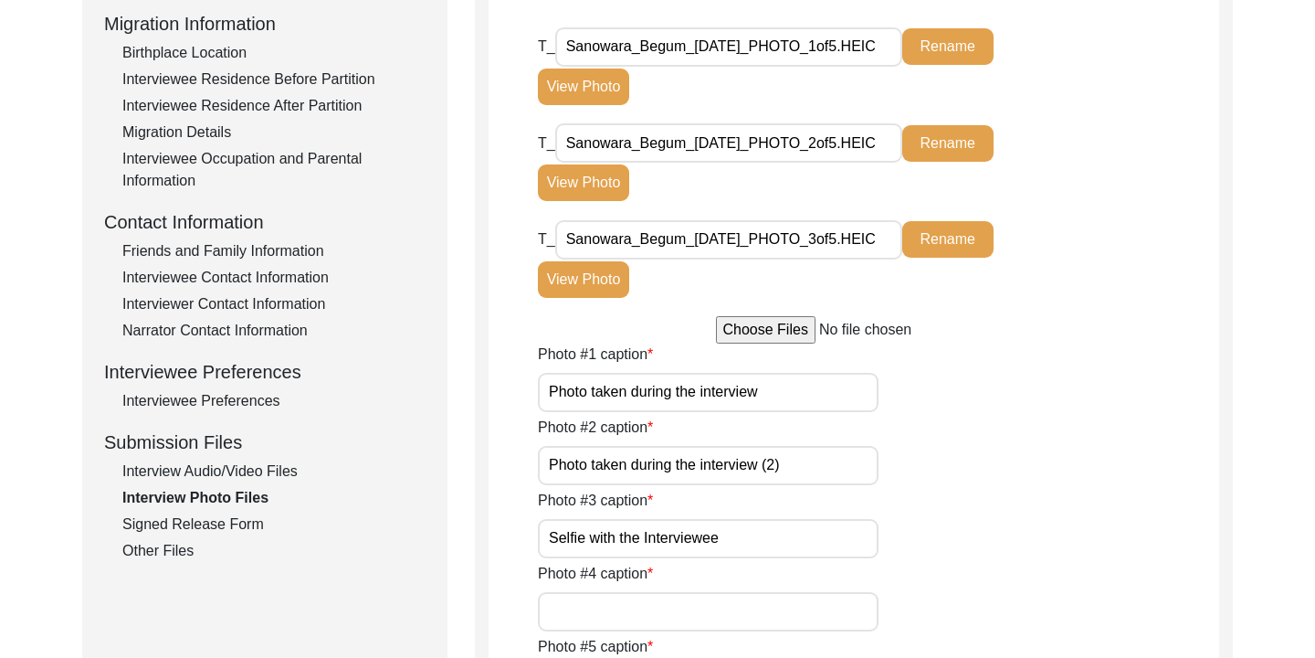
type input "C:\fakepath\Sanowara_Begum_[DATE]_PHOTO_4of5.HEIC"
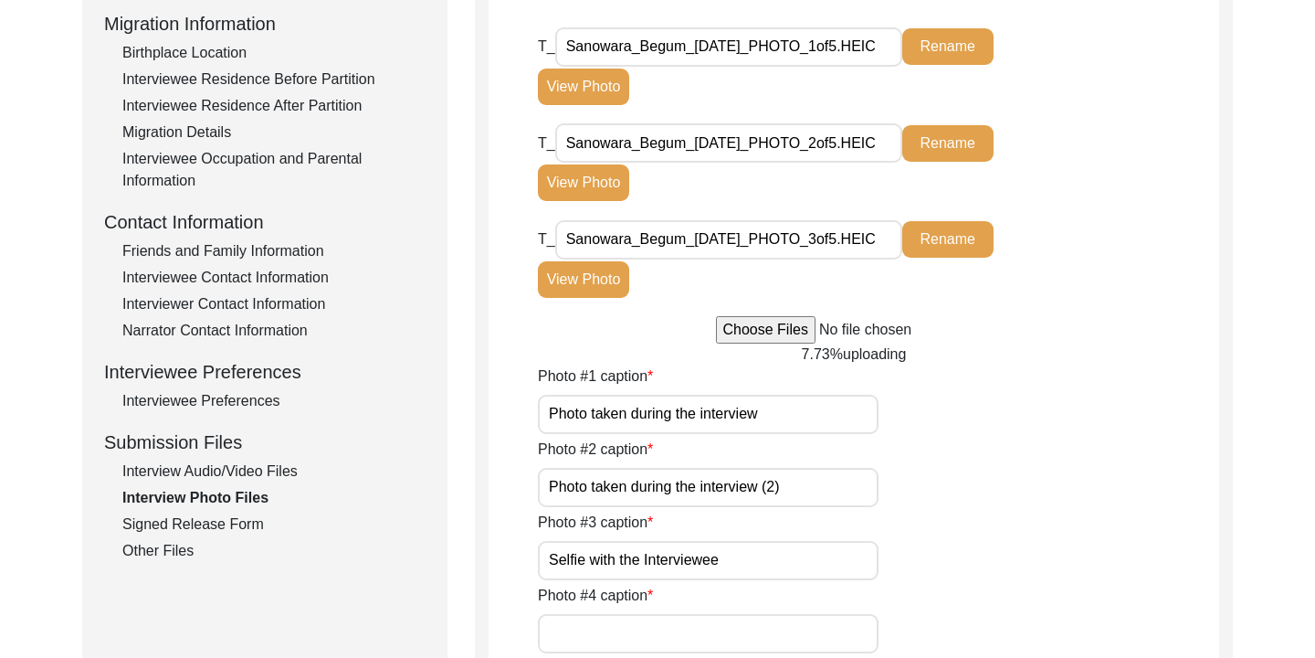
click at [649, 629] on input "Photo #4 caption" at bounding box center [708, 633] width 341 height 39
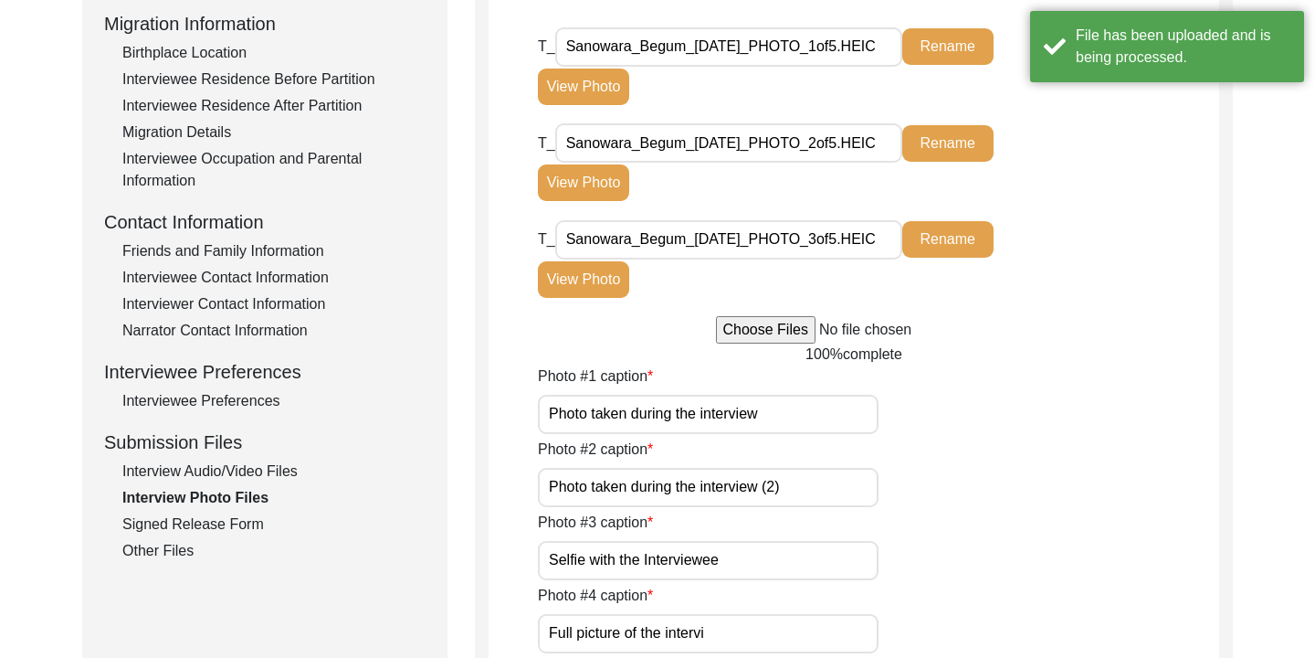
type input "Full picture of the intervie"
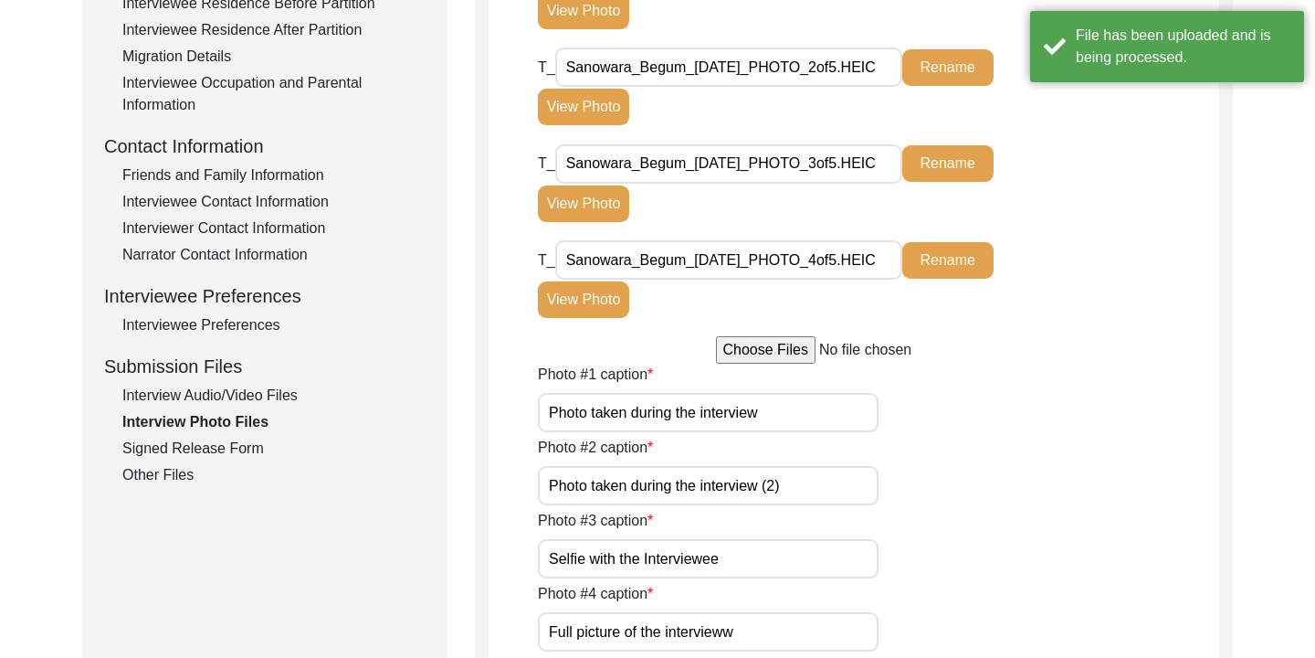
scroll to position [571, 0]
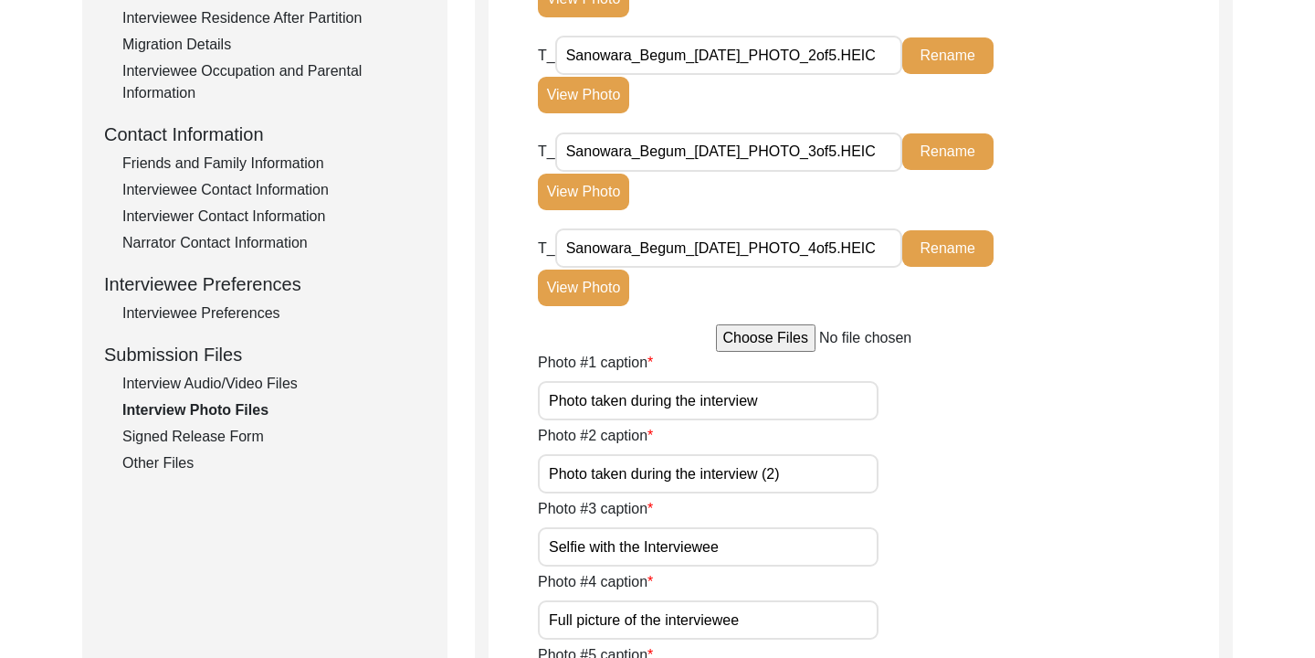
type input "Full picture of the interviewee"
click at [948, 607] on div "Photo #4 caption Full picture of the interviewee" at bounding box center [878, 605] width 681 height 69
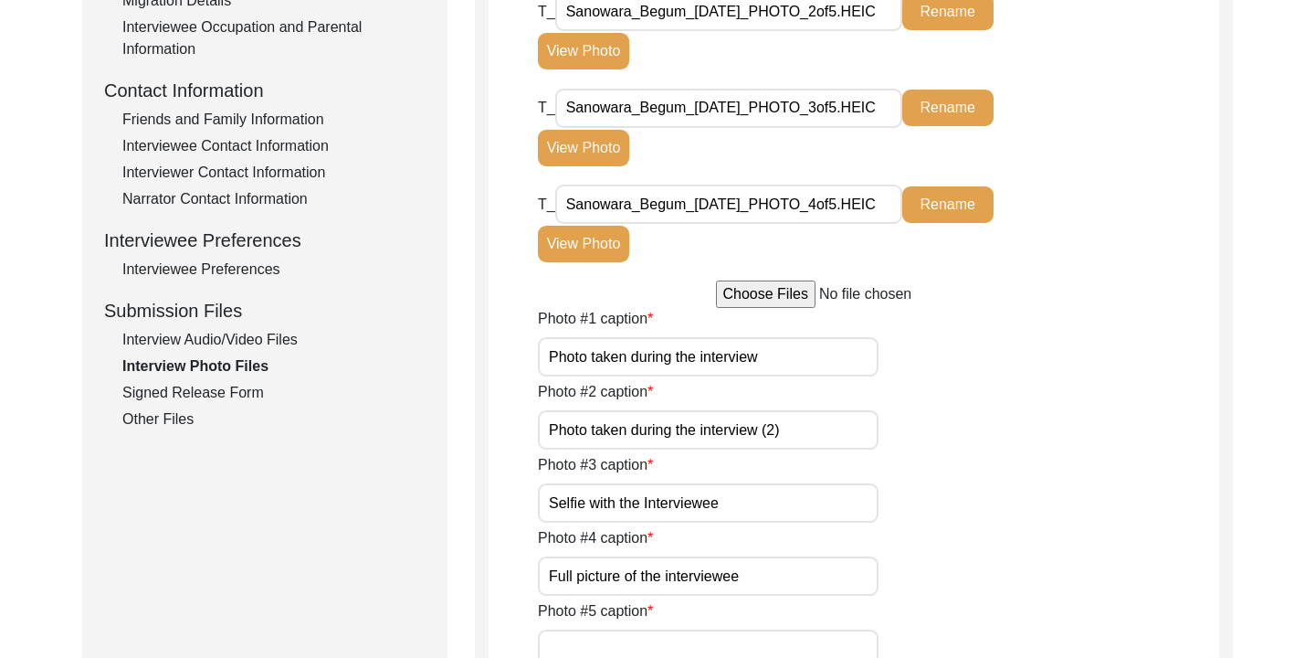
scroll to position [614, 0]
click at [789, 302] on input "file" at bounding box center [854, 294] width 277 height 27
type input "C:\fakepath\Sanowara_Begum_09-30-2025_5of5.HEIC"
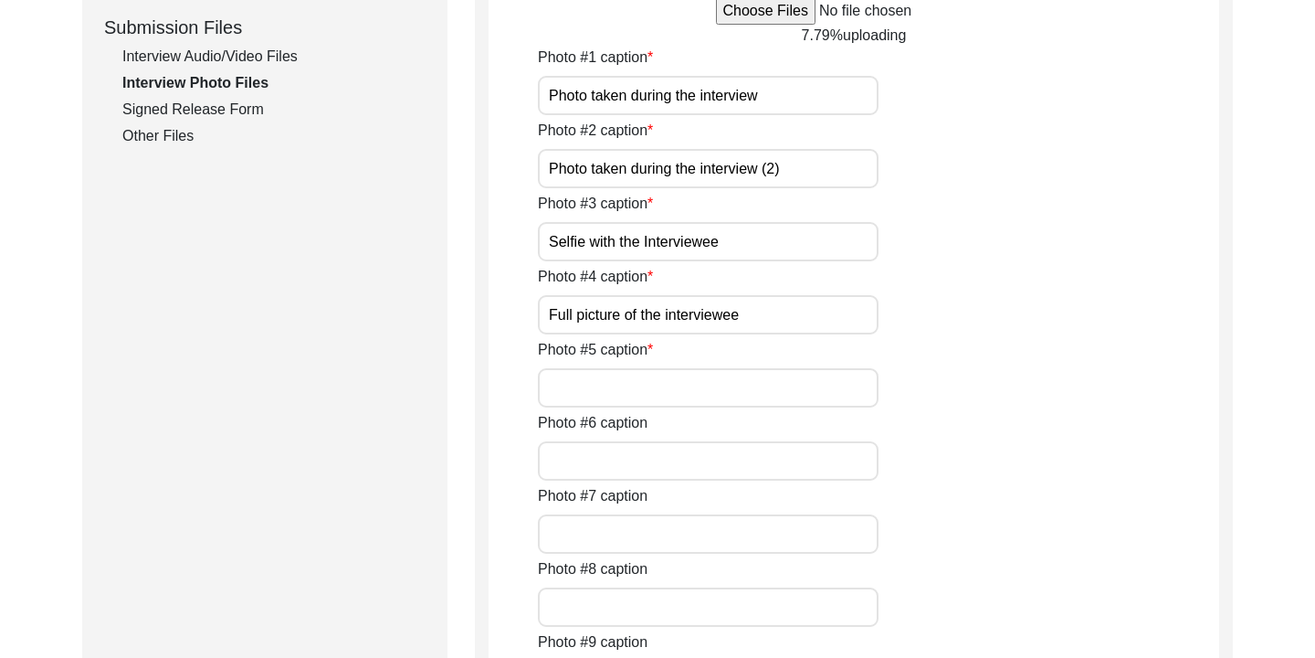
scroll to position [958, 0]
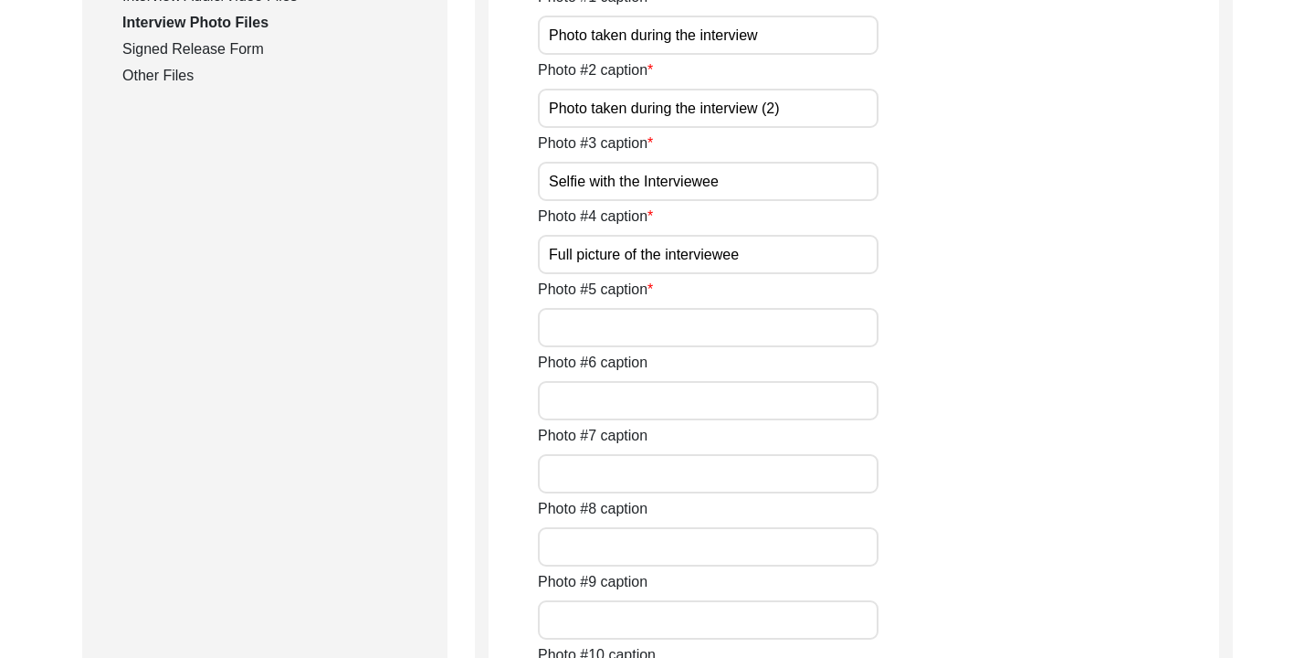
click at [638, 323] on input "Photo #5 caption" at bounding box center [708, 327] width 341 height 39
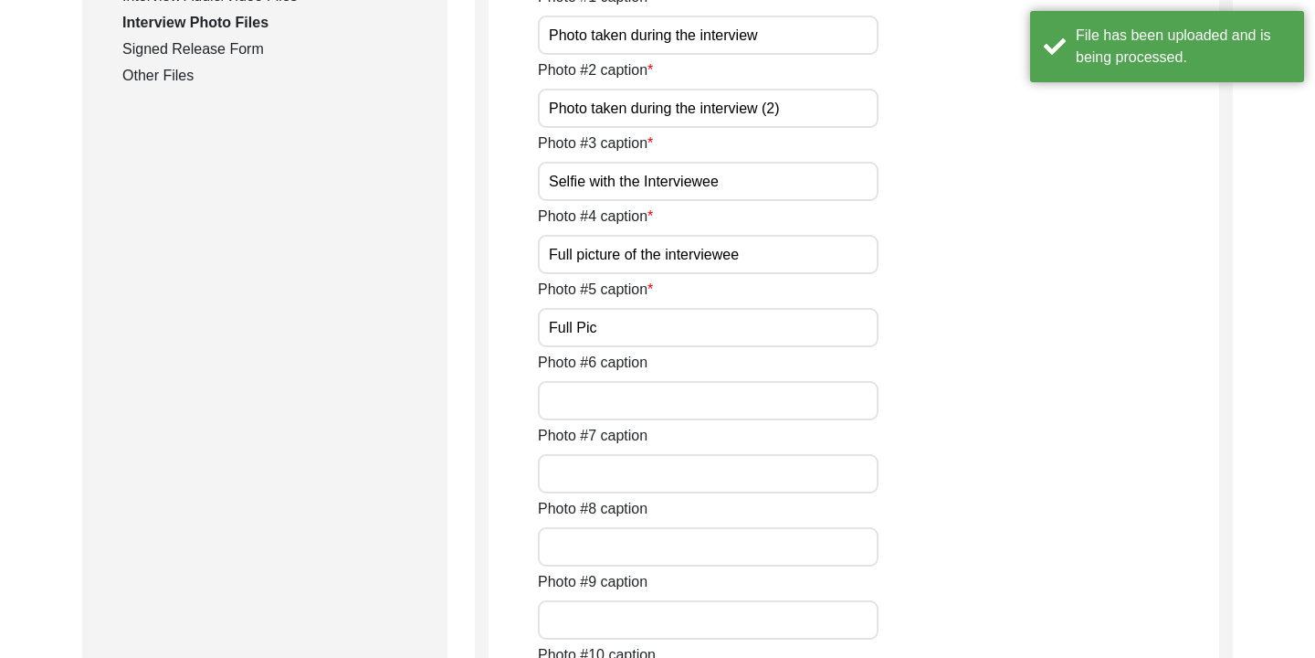
type input "Full Pict"
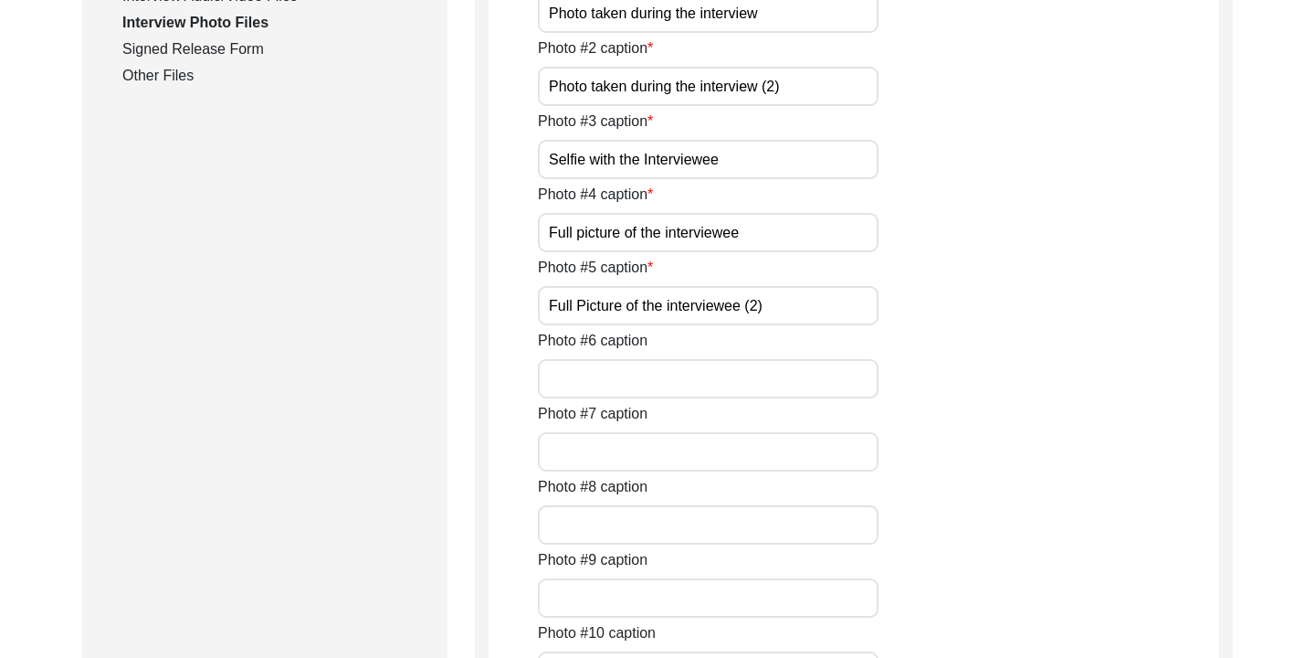
type input "Full Picture of the interviewee (2)"
click at [960, 317] on div "Photo #5 caption Full Picture of the interviewee (2)" at bounding box center [878, 291] width 681 height 69
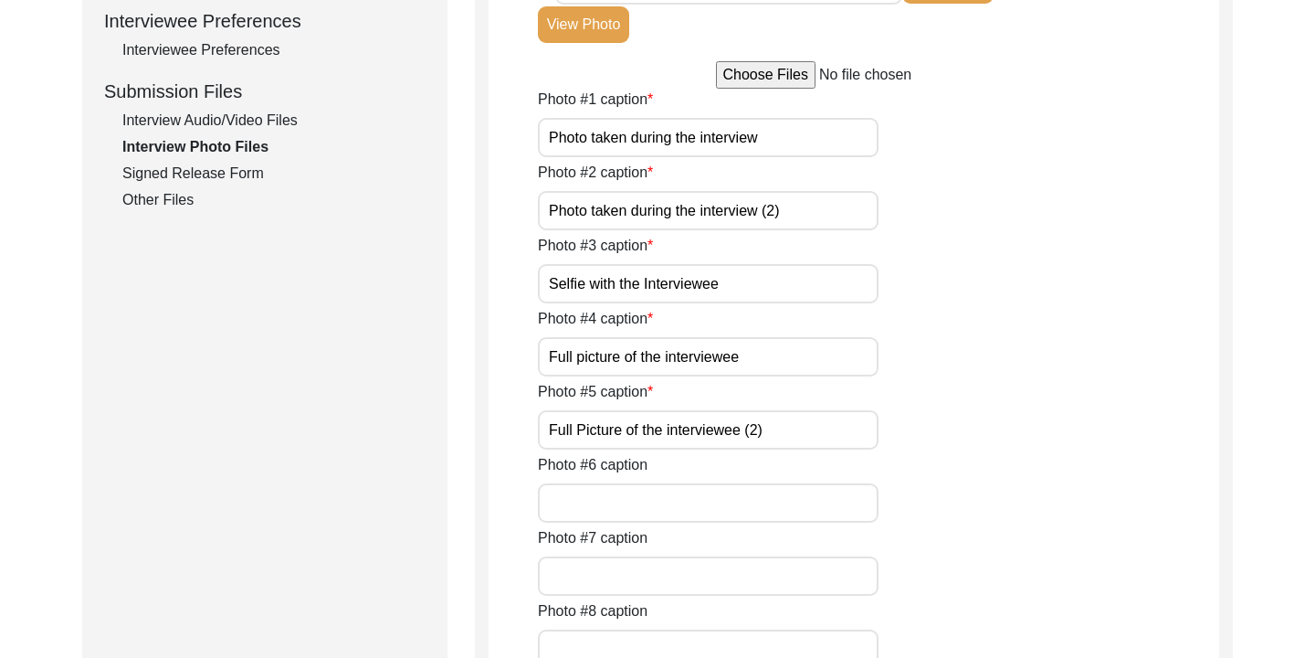
scroll to position [833, 0]
click at [253, 176] on div "Signed Release Form" at bounding box center [273, 174] width 303 height 22
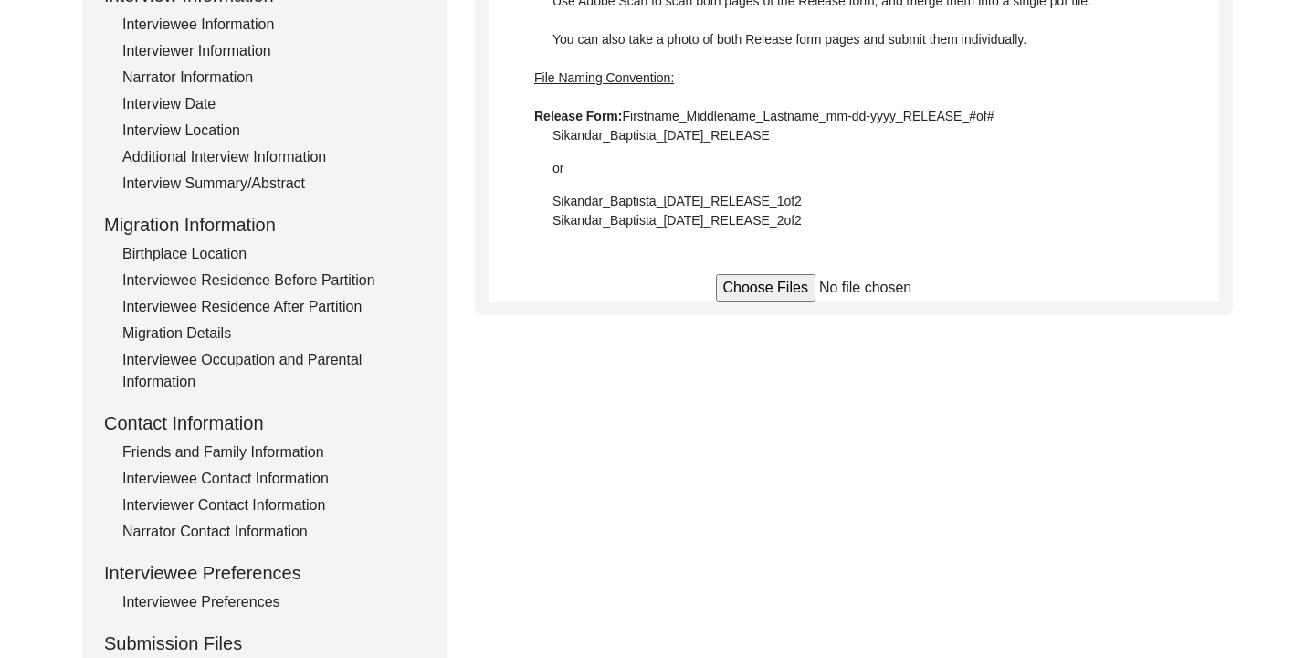
scroll to position [269, 0]
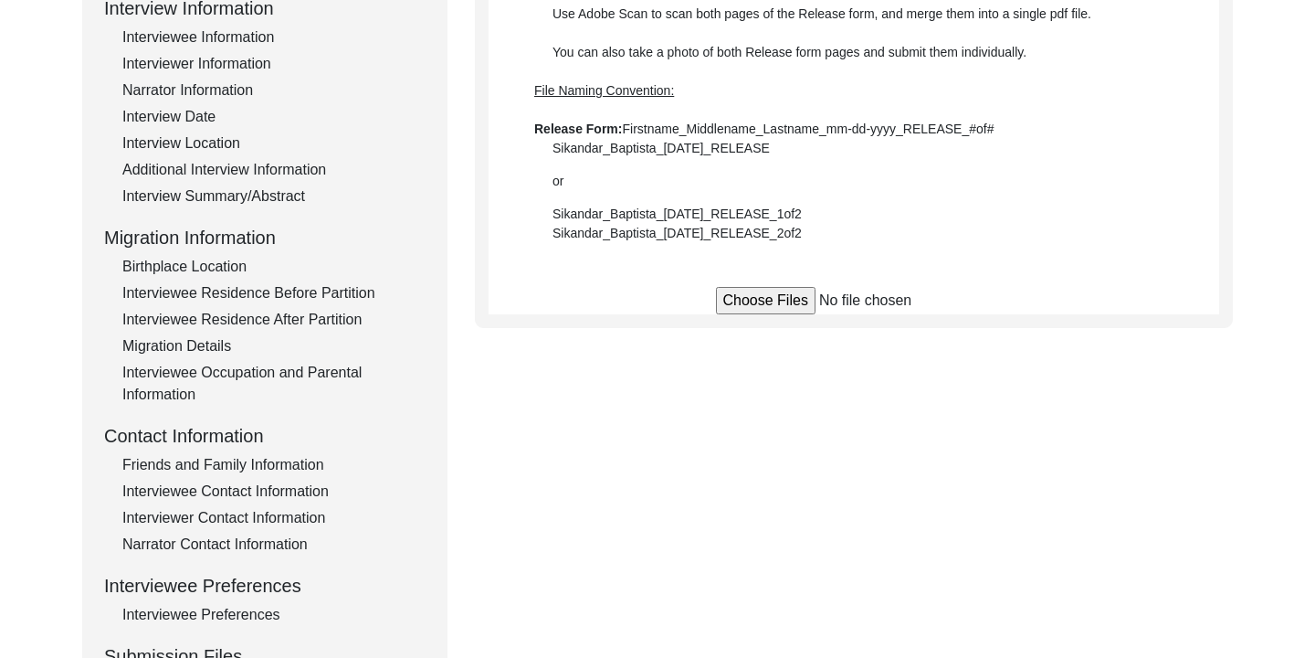
click at [786, 305] on input "file" at bounding box center [854, 300] width 277 height 27
type input "C:\fakepath\Sanowara_Begum_[DATE]_RELEASE_1of1.pdf"
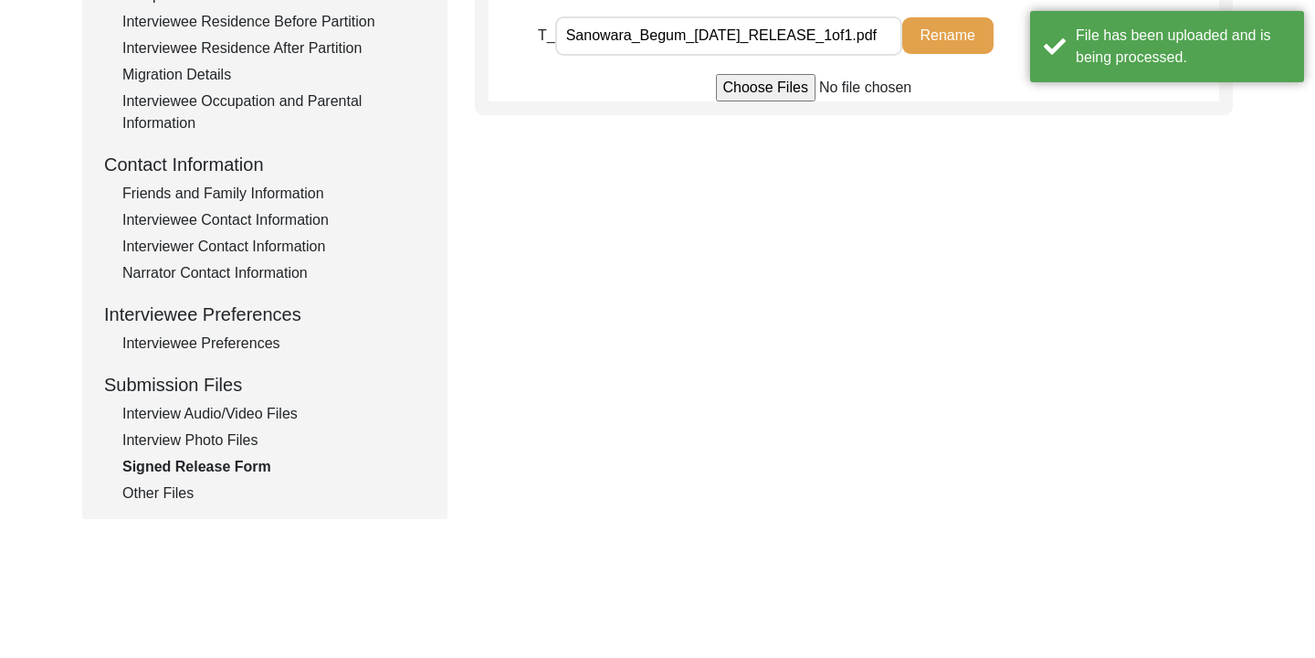
scroll to position [558, 0]
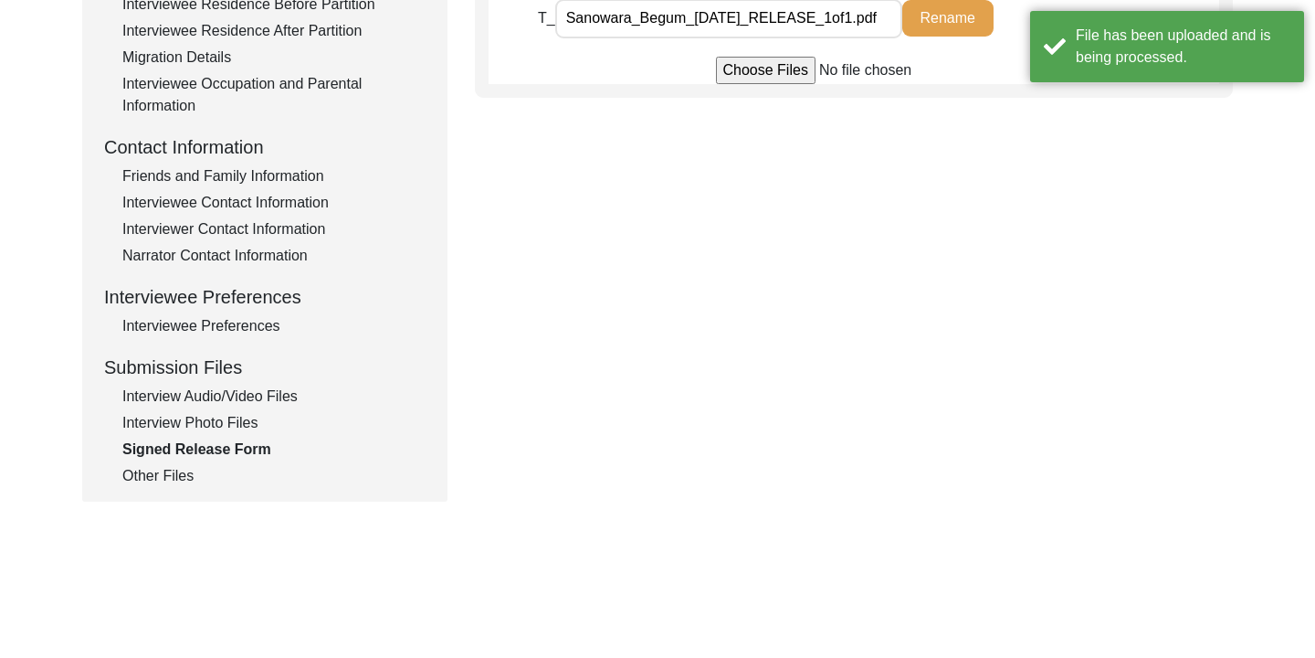
click at [178, 473] on div "Other Files" at bounding box center [273, 476] width 303 height 22
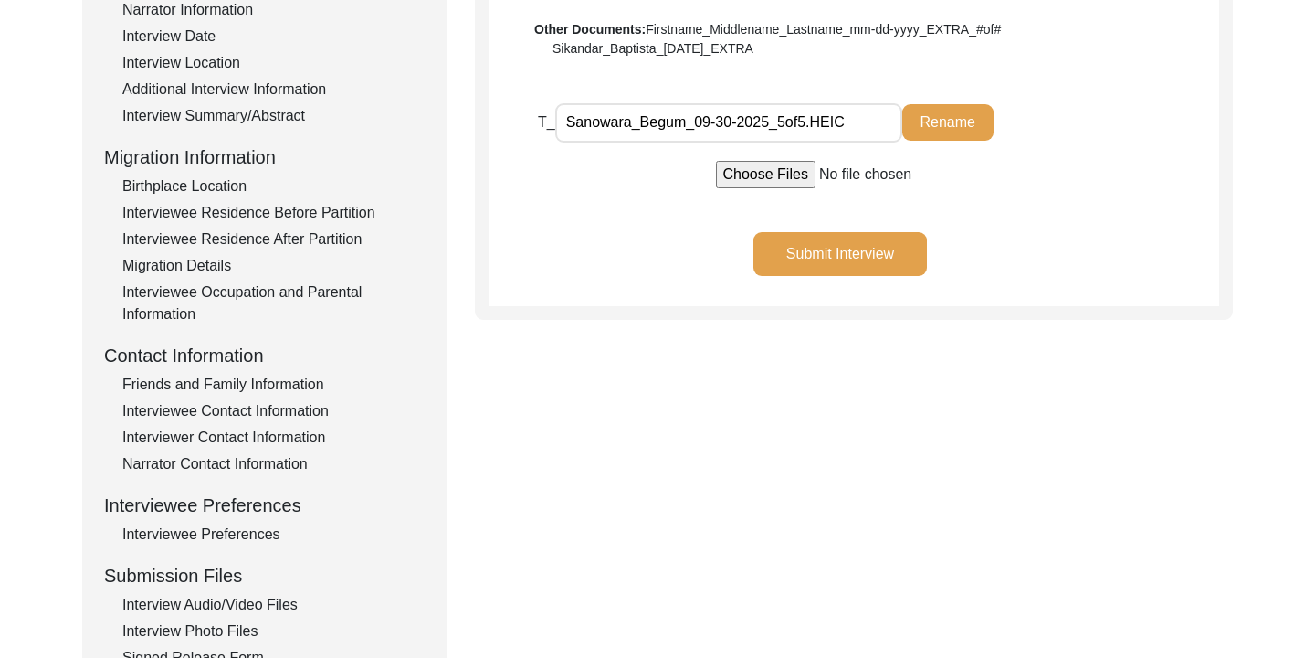
scroll to position [323, 0]
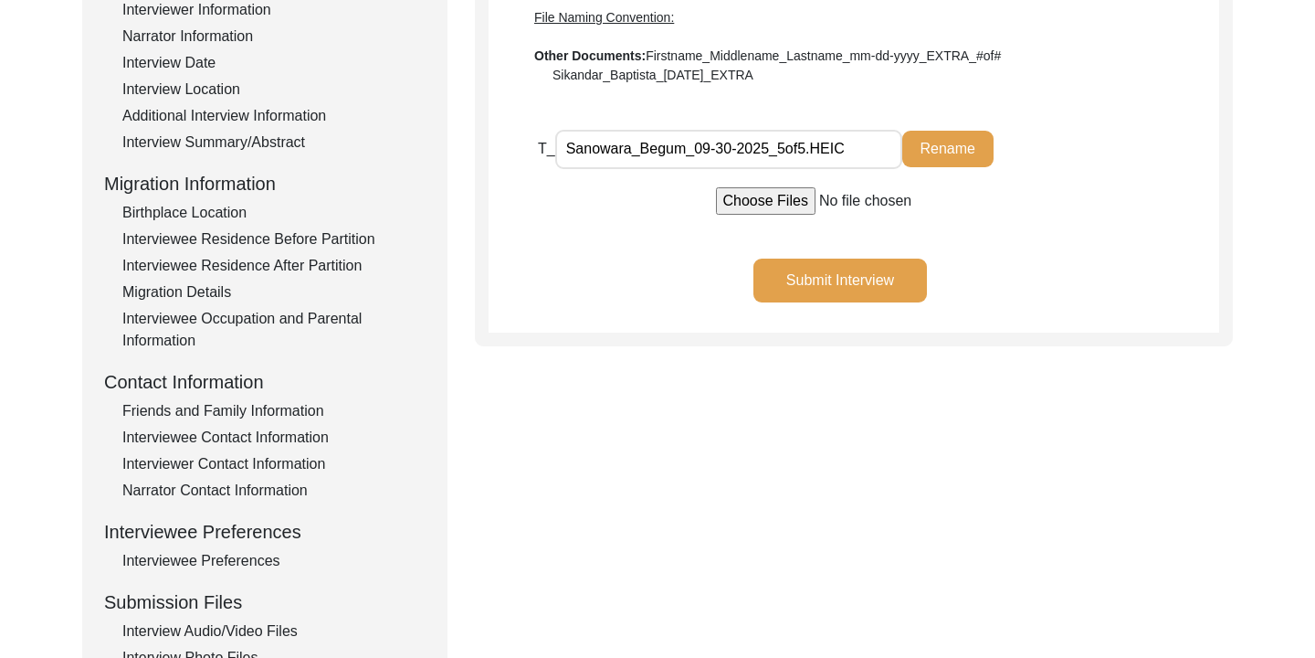
click at [852, 286] on button "Submit Interview" at bounding box center [841, 280] width 174 height 44
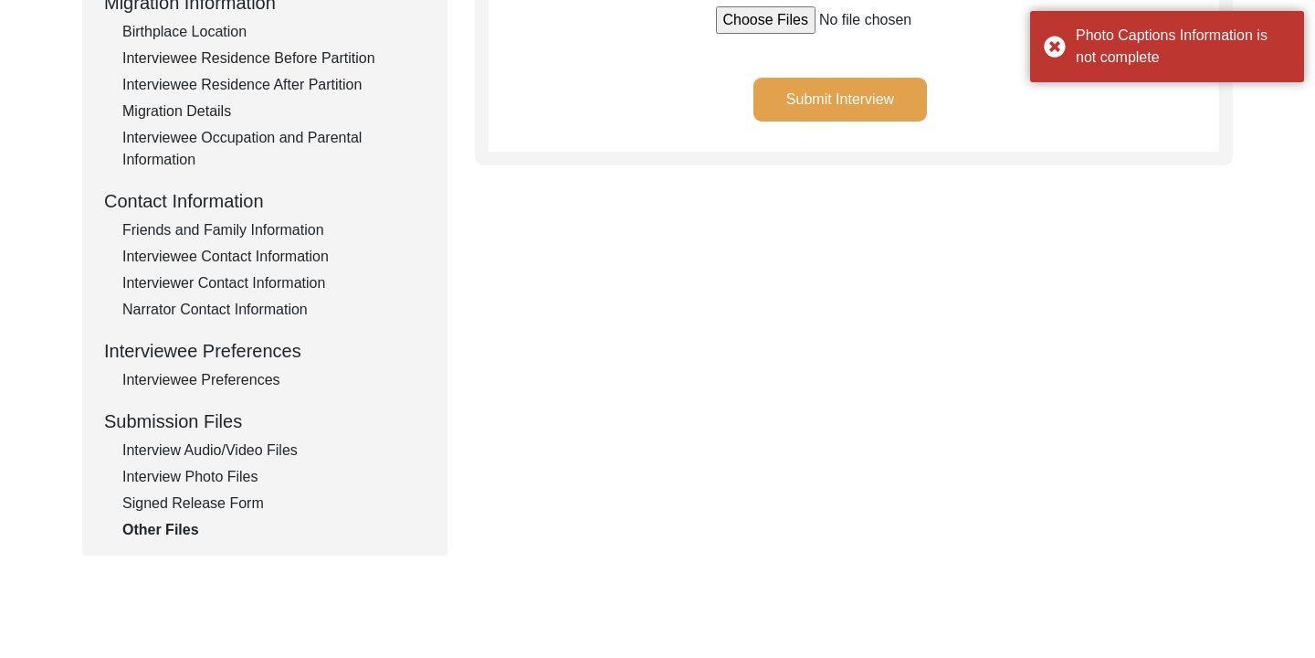
scroll to position [539, 0]
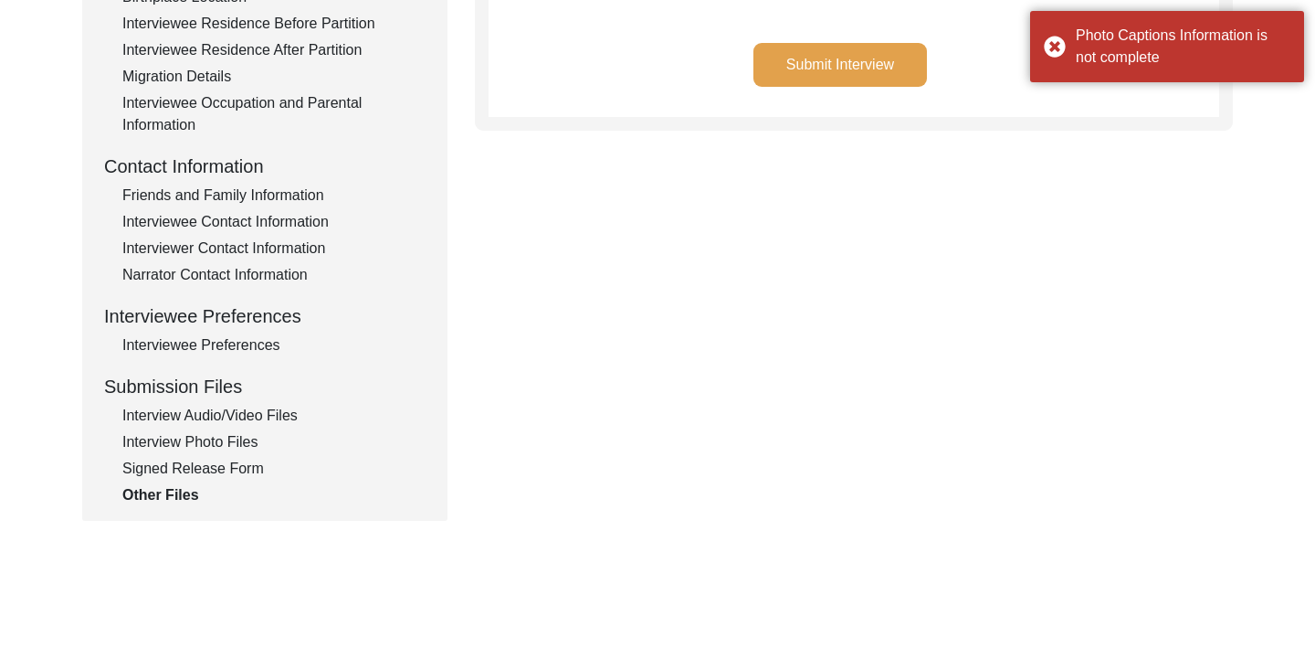
click at [228, 446] on div "Interview Photo Files" at bounding box center [273, 442] width 303 height 22
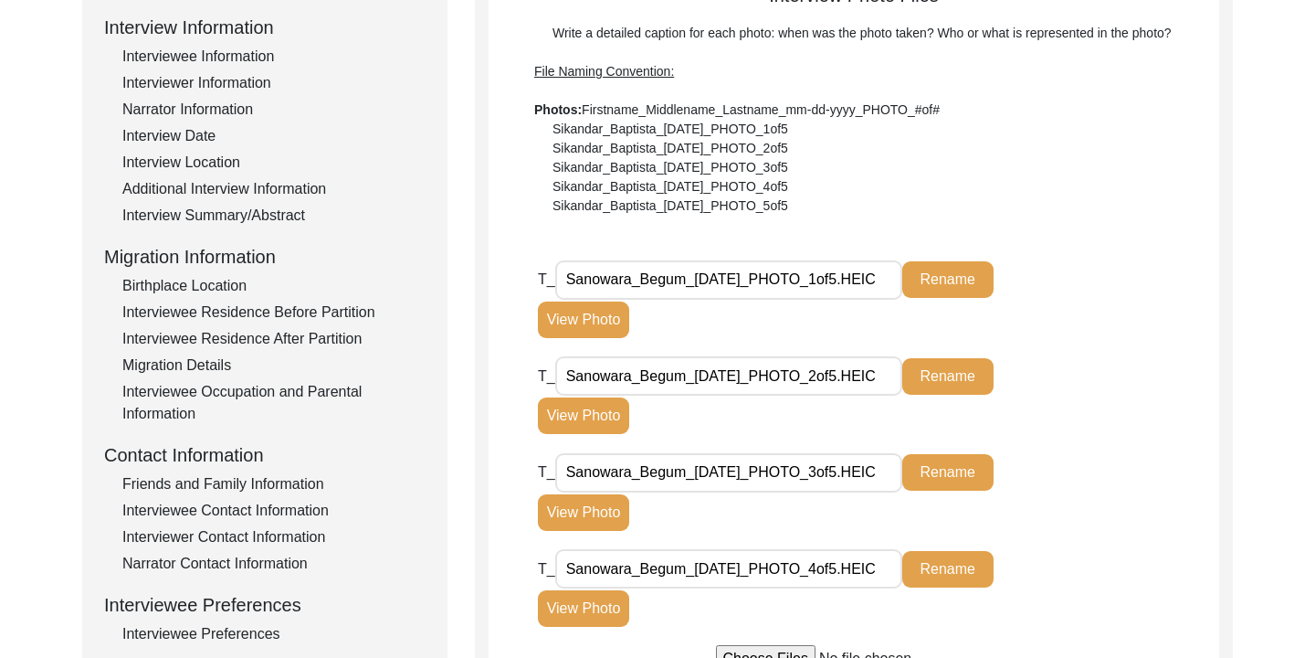
scroll to position [258, 0]
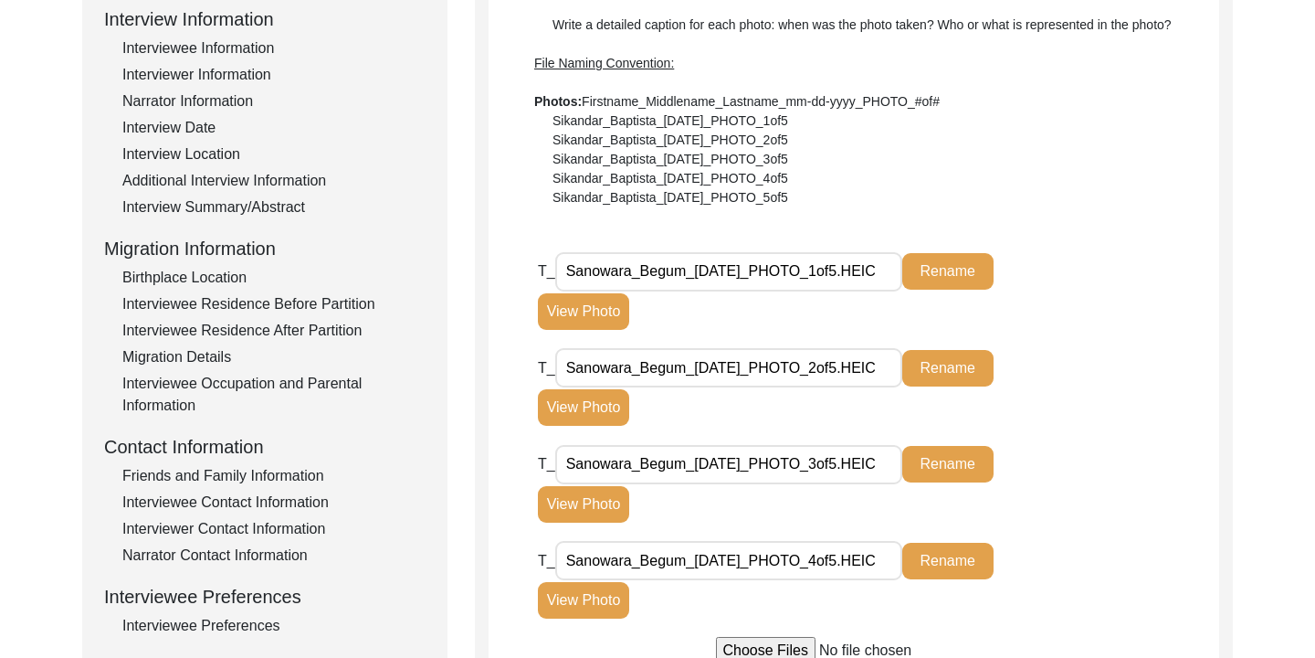
click at [883, 269] on input "Sanowara_Begum_[DATE]_PHOTO_1of5.HEIC" at bounding box center [728, 271] width 347 height 39
click at [892, 269] on input "Sanowara_Begum_[DATE]_PHOTO_1of5.HEIC" at bounding box center [728, 271] width 347 height 39
click at [879, 279] on input "Sanowara_Begum_[DATE]_PHOTO_1of5.C" at bounding box center [728, 271] width 347 height 39
type input "Sanowara_Begum_[DATE]_PHOTO_1of5"
click at [943, 265] on button "Rename" at bounding box center [947, 271] width 91 height 37
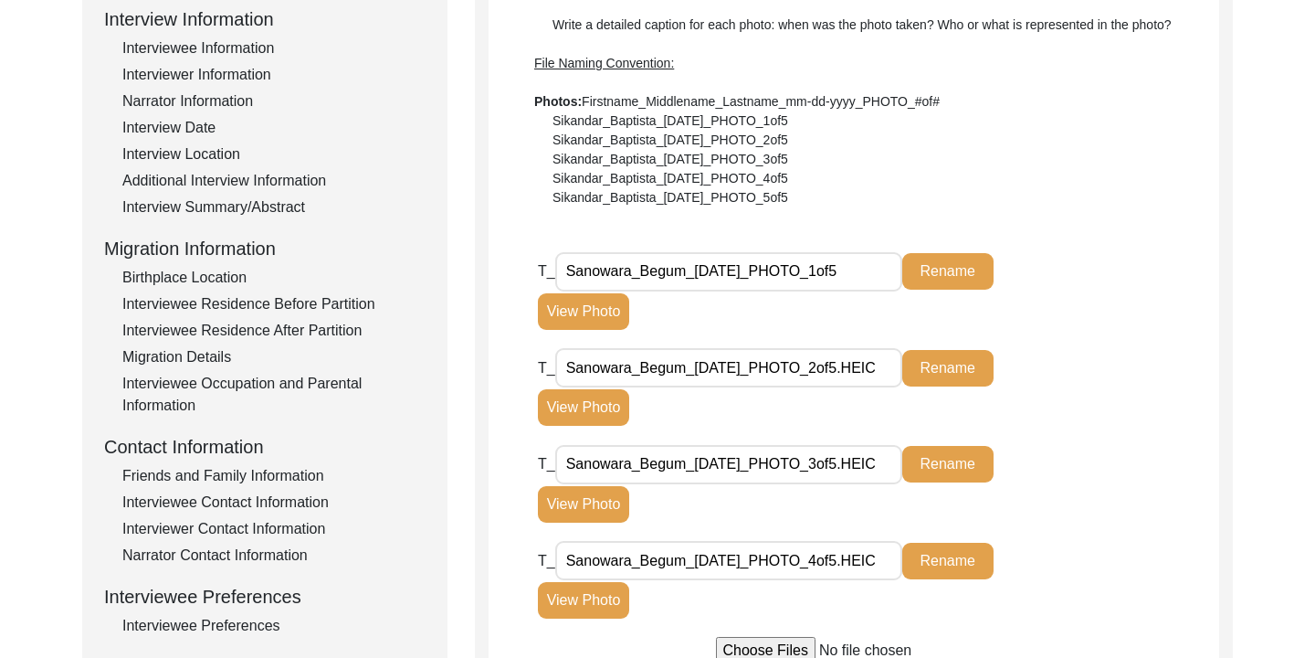
click at [889, 375] on input "Sanowara_Begum_[DATE]_PHOTO_2of5.HEIC" at bounding box center [728, 367] width 347 height 39
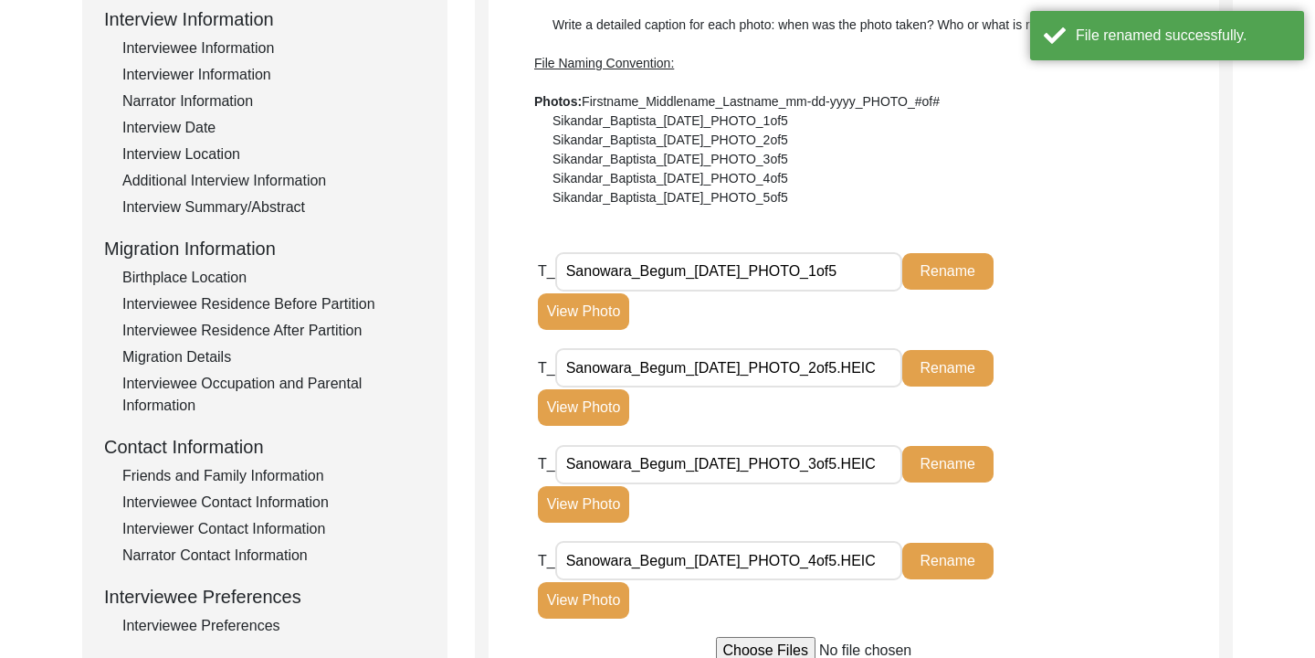
click at [891, 368] on input "Sanowara_Begum_[DATE]_PHOTO_2of5.HEIC" at bounding box center [728, 367] width 347 height 39
click at [893, 368] on input "Sanowara_Begum_[DATE]_PHOTO_2of5IC" at bounding box center [728, 367] width 347 height 39
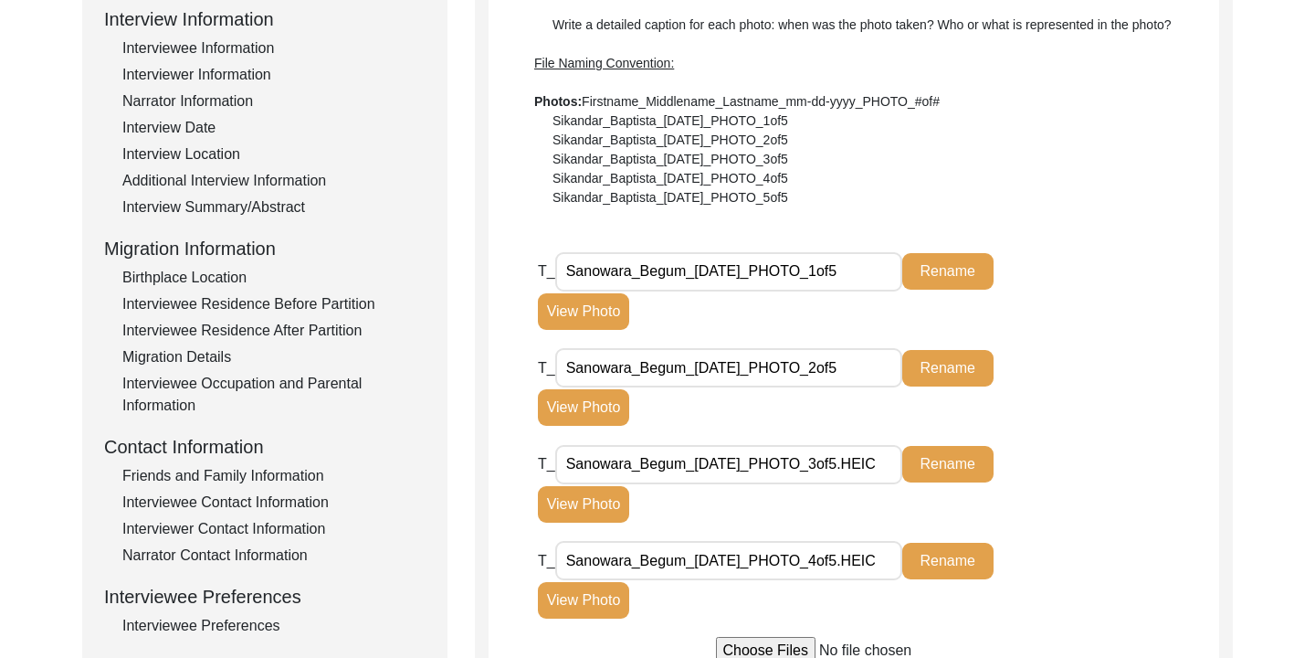
type input "Sanowara_Begum_[DATE]_PHOTO_2of5"
click at [944, 376] on button "Rename" at bounding box center [947, 368] width 91 height 37
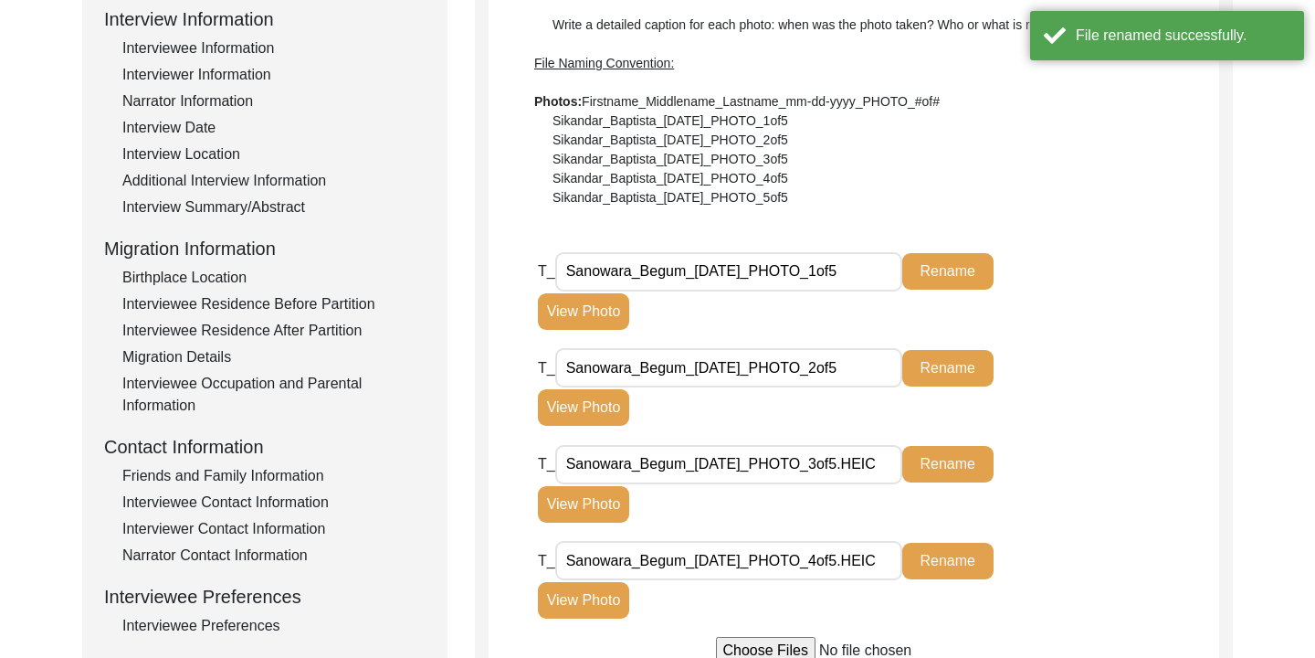
click at [893, 465] on input "Sanowara_Begum_[DATE]_PHOTO_3of5.HEIC" at bounding box center [728, 464] width 347 height 39
click at [881, 467] on input "Sanowara_Begum_[DATE]_PHOTO_3of5C" at bounding box center [728, 464] width 347 height 39
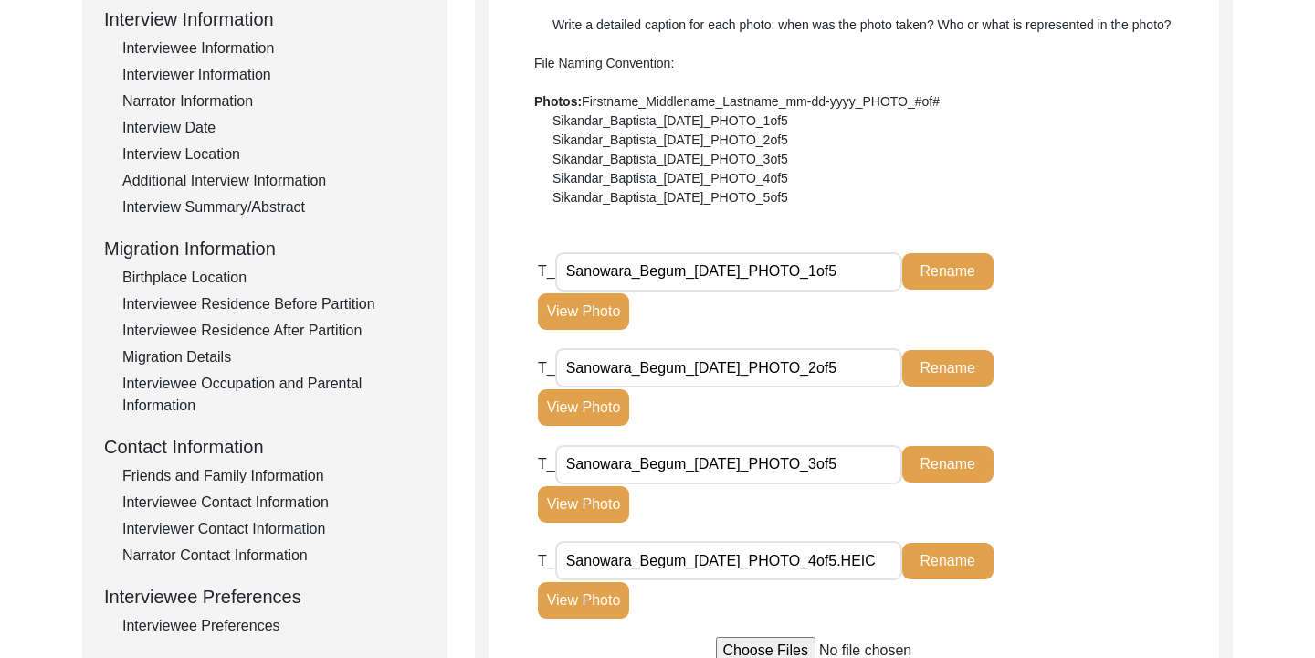
type input "Sanowara_Begum_[DATE]_PHOTO_3of5"
click at [933, 469] on button "Rename" at bounding box center [947, 464] width 91 height 37
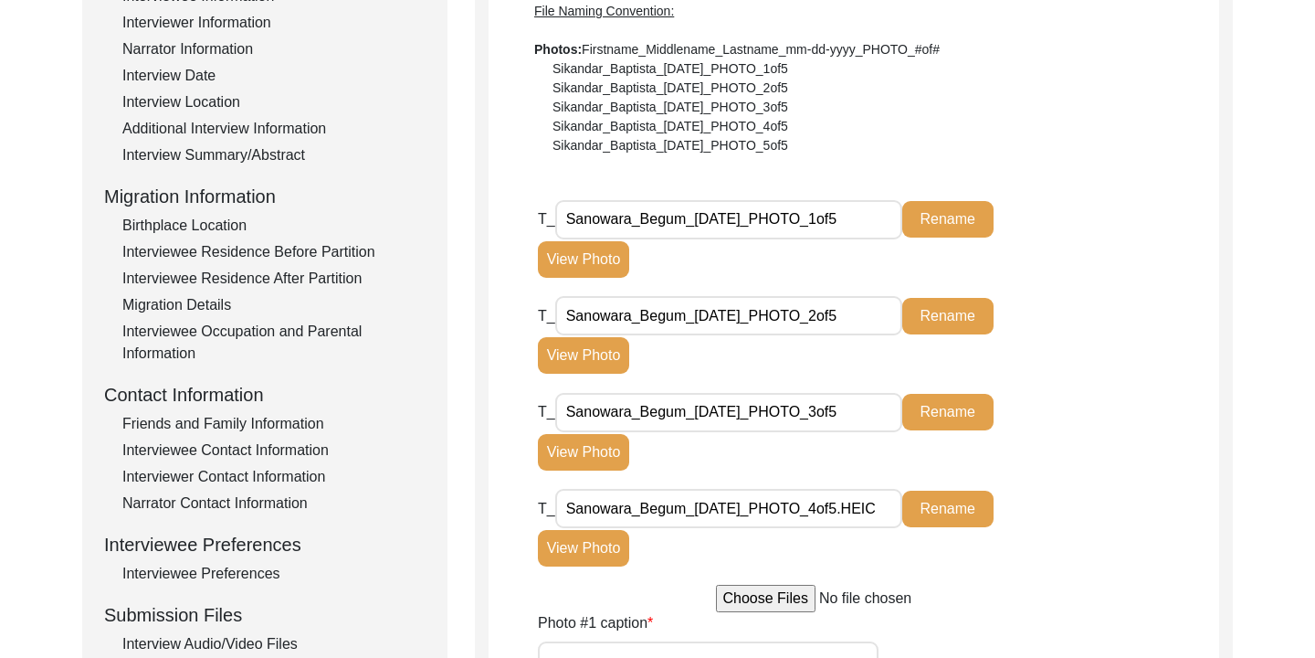
scroll to position [311, 0]
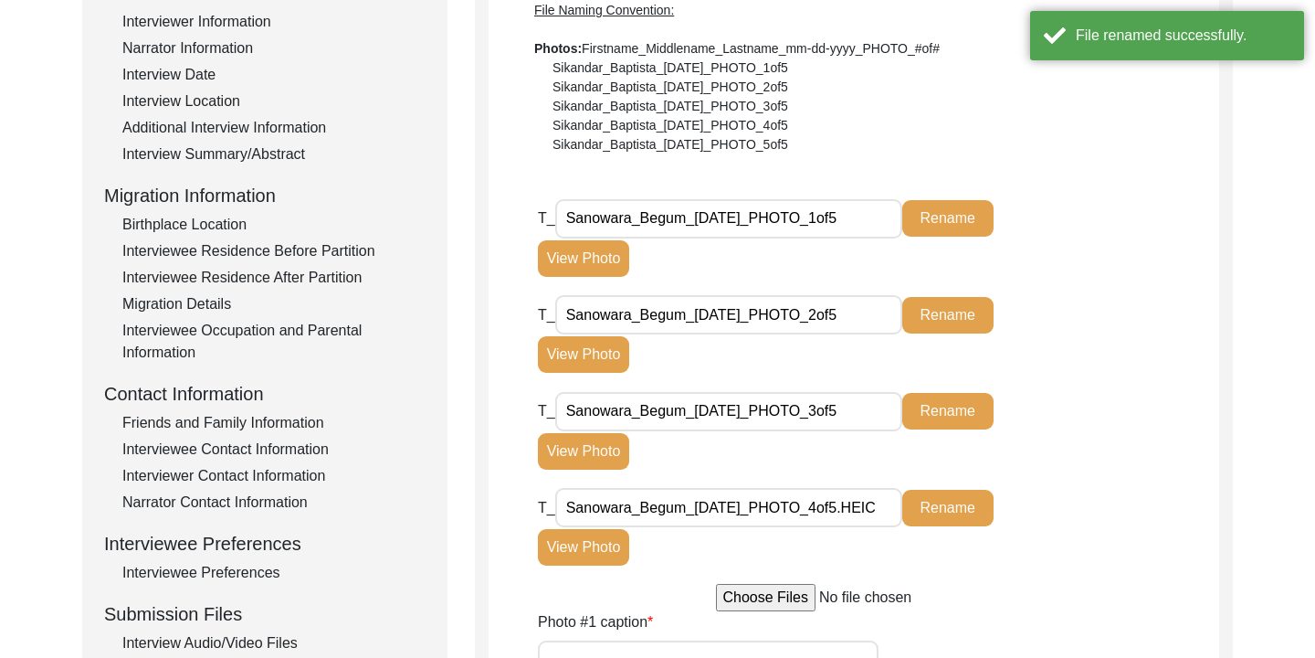
click at [888, 513] on input "Sanowara_Begum_[DATE]_PHOTO_4of5.HEIC" at bounding box center [728, 507] width 347 height 39
click at [892, 512] on input "Sanowara_Begum_[DATE]_PHOTO_4of5.HEIC" at bounding box center [728, 507] width 347 height 39
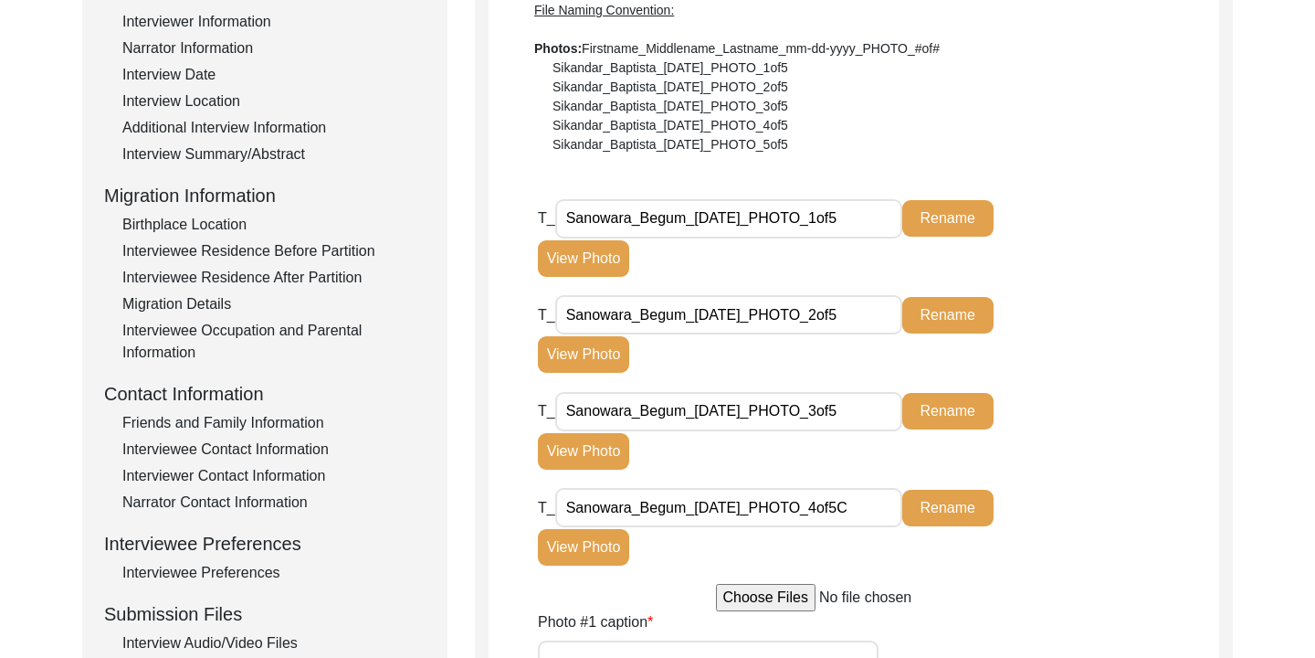
click at [871, 508] on input "Sanowara_Begum_[DATE]_PHOTO_4of5C" at bounding box center [728, 507] width 347 height 39
type input "Sanowara_Begum_[DATE]_PHOTO_4of5"
click at [927, 510] on button "Rename" at bounding box center [947, 508] width 91 height 37
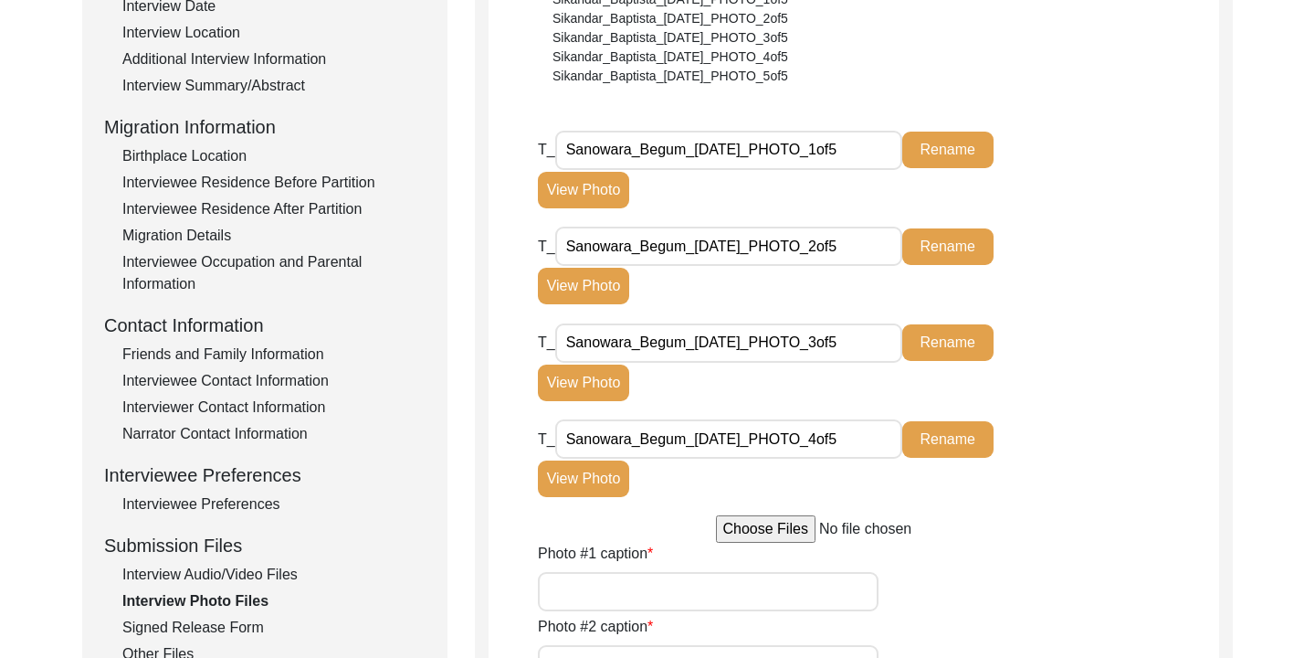
scroll to position [390, 0]
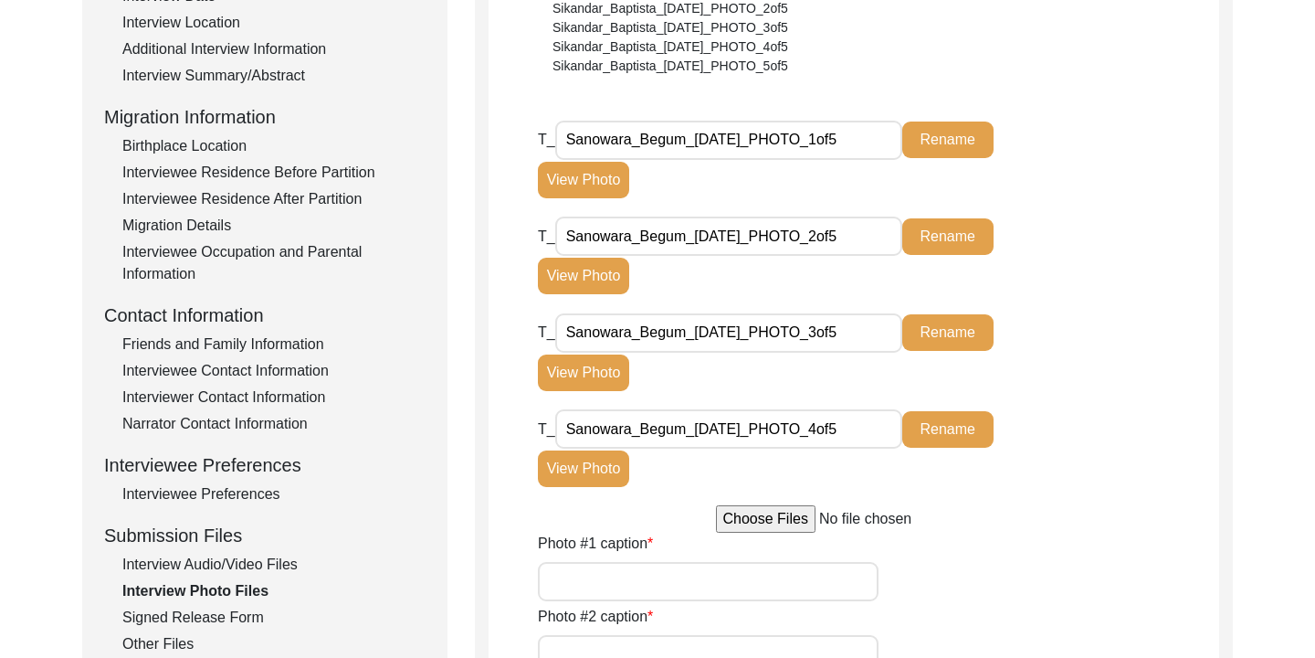
click at [801, 523] on input "file" at bounding box center [854, 518] width 277 height 27
type input "C:\fakepath\Sanowara_Begum_09-30-2025_5of5.HEIC"
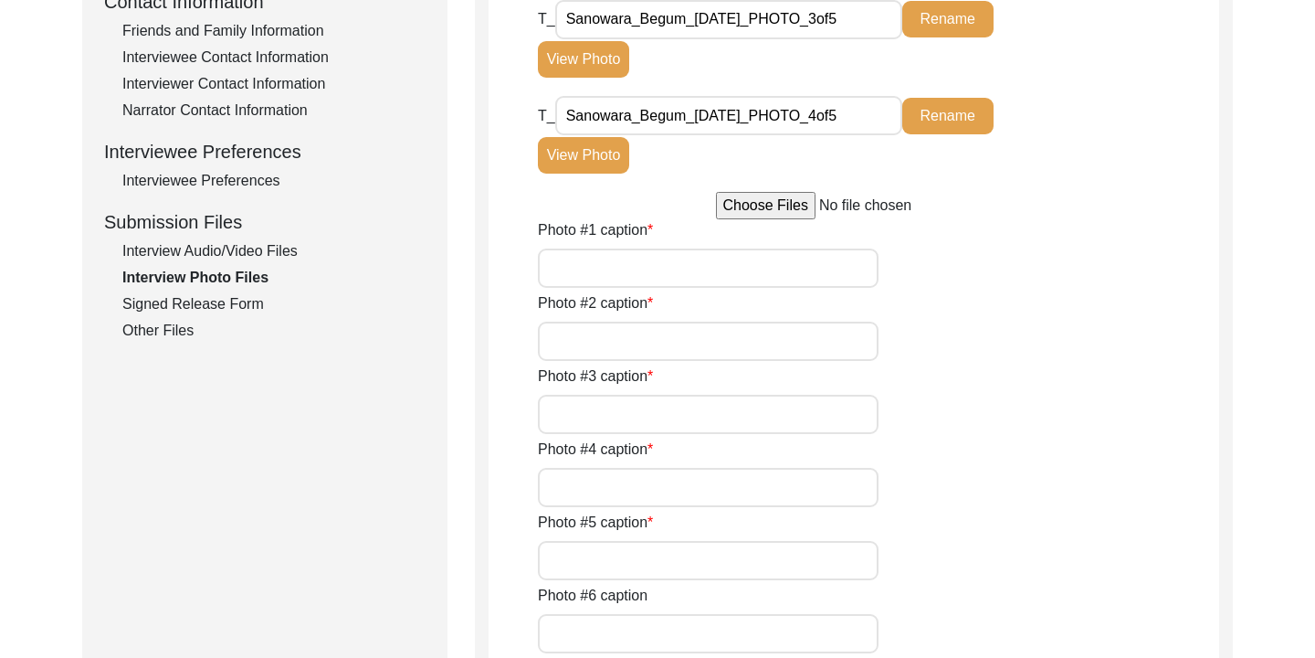
scroll to position [699, 0]
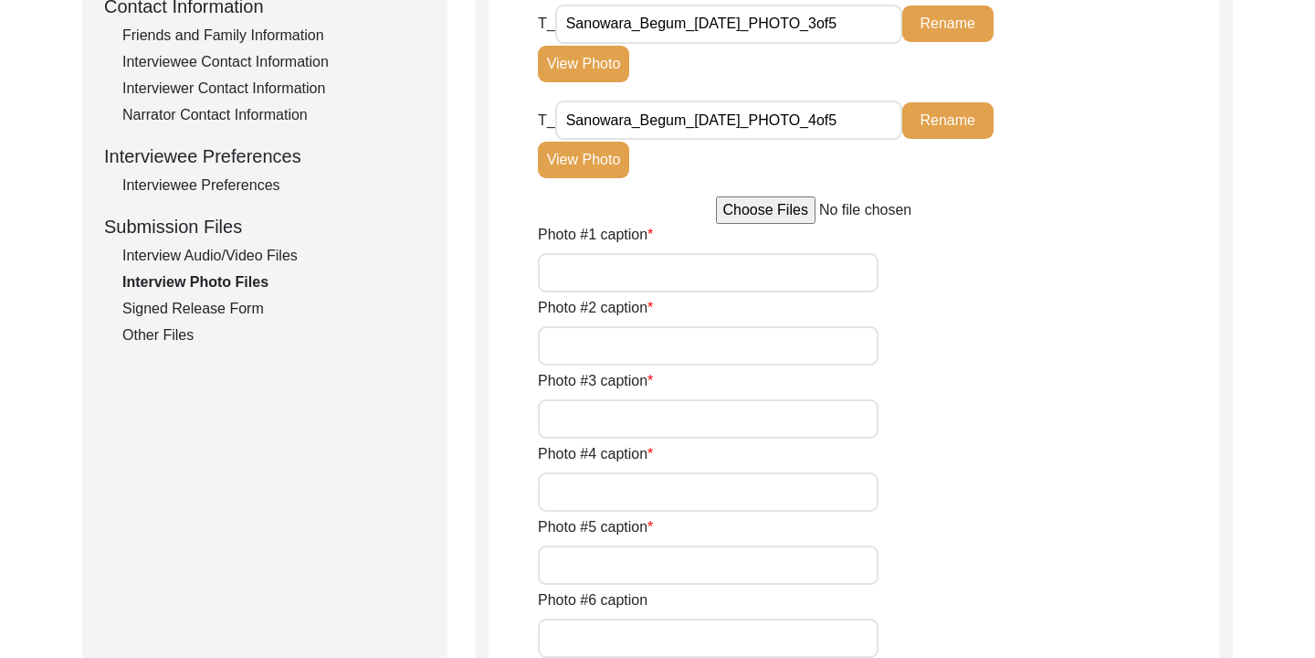
click at [767, 285] on input "Photo #1 caption" at bounding box center [708, 272] width 341 height 39
type input "Photo taken during the interview"
click at [694, 359] on input "Photo #2 caption" at bounding box center [708, 345] width 341 height 39
type input "Photo taken during the interview (2)"
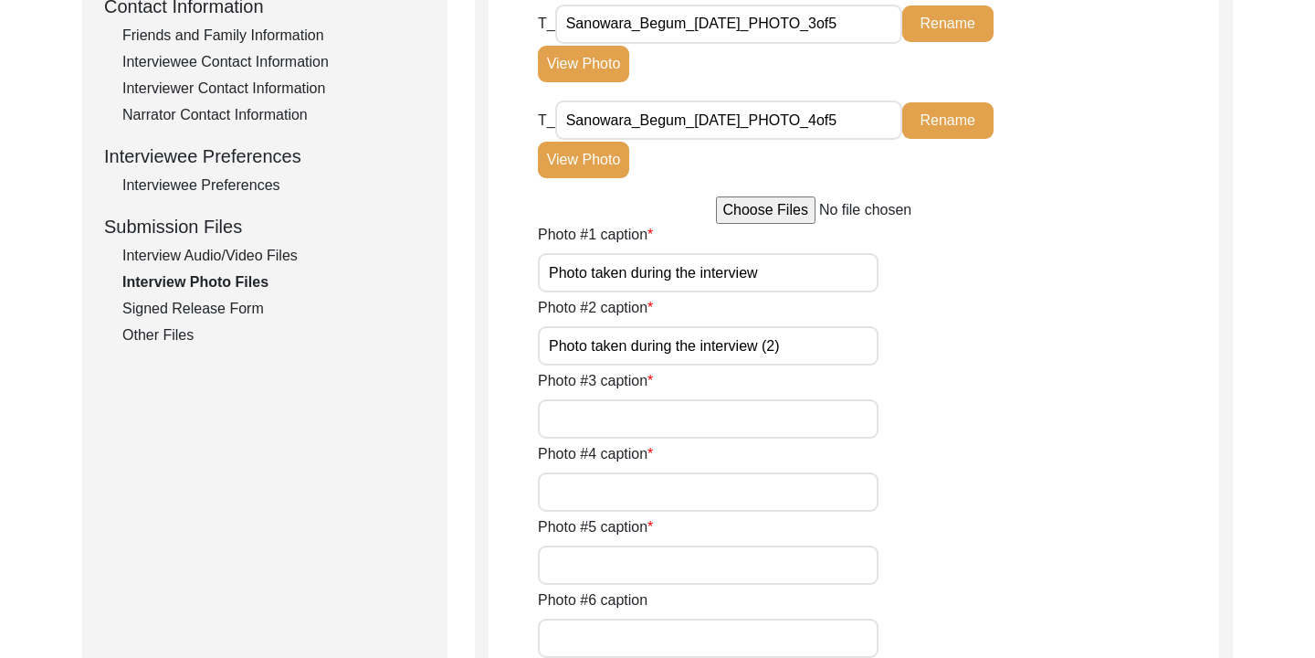
drag, startPoint x: 686, startPoint y: 382, endPoint x: 683, endPoint y: 401, distance: 19.4
click at [684, 394] on div "Photo #3 caption" at bounding box center [878, 404] width 681 height 69
click at [683, 401] on input "Photo #3 caption" at bounding box center [708, 418] width 341 height 39
type input "Selfie with the Interviewee"
click at [683, 492] on input "Photo #4 caption" at bounding box center [708, 491] width 341 height 39
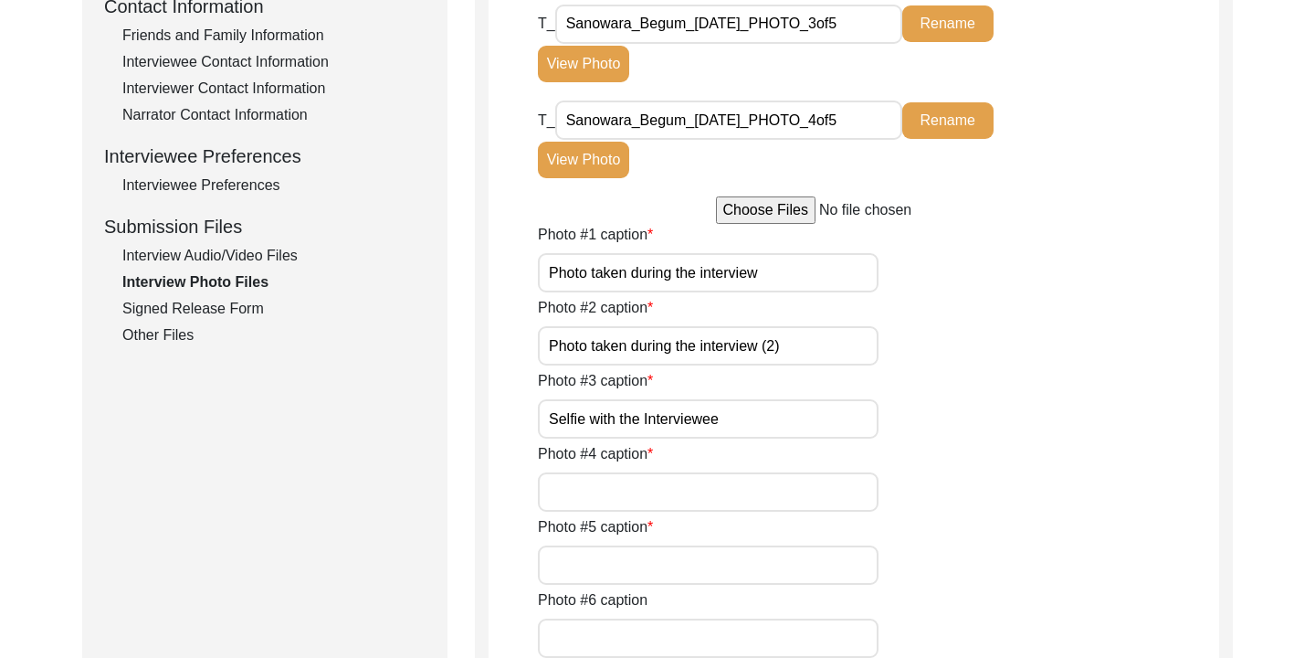
type input "Full picture of the interviewee"
click at [651, 565] on input "Photo #5 caption" at bounding box center [708, 564] width 341 height 39
type input "Full Picture of the interviewee (2)"
click at [915, 510] on div "Photo #4 caption Full picture of the interviewee" at bounding box center [878, 477] width 681 height 69
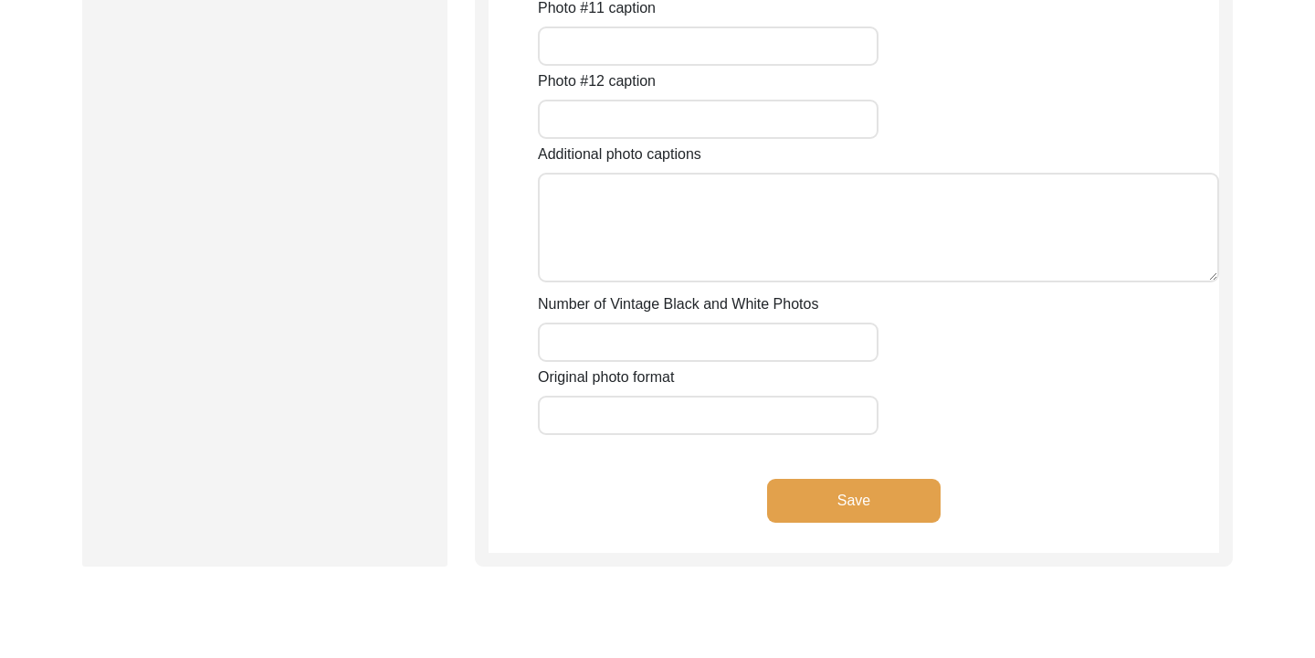
click at [869, 483] on button "Save" at bounding box center [854, 501] width 174 height 44
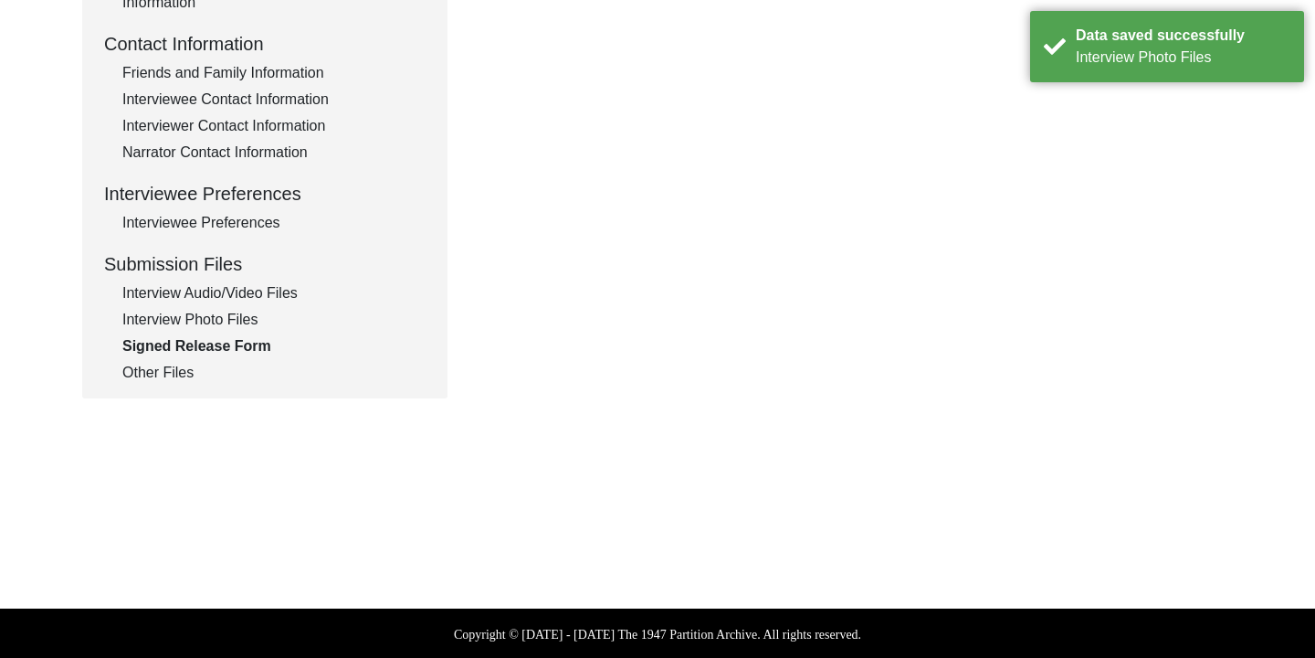
scroll to position [663, 0]
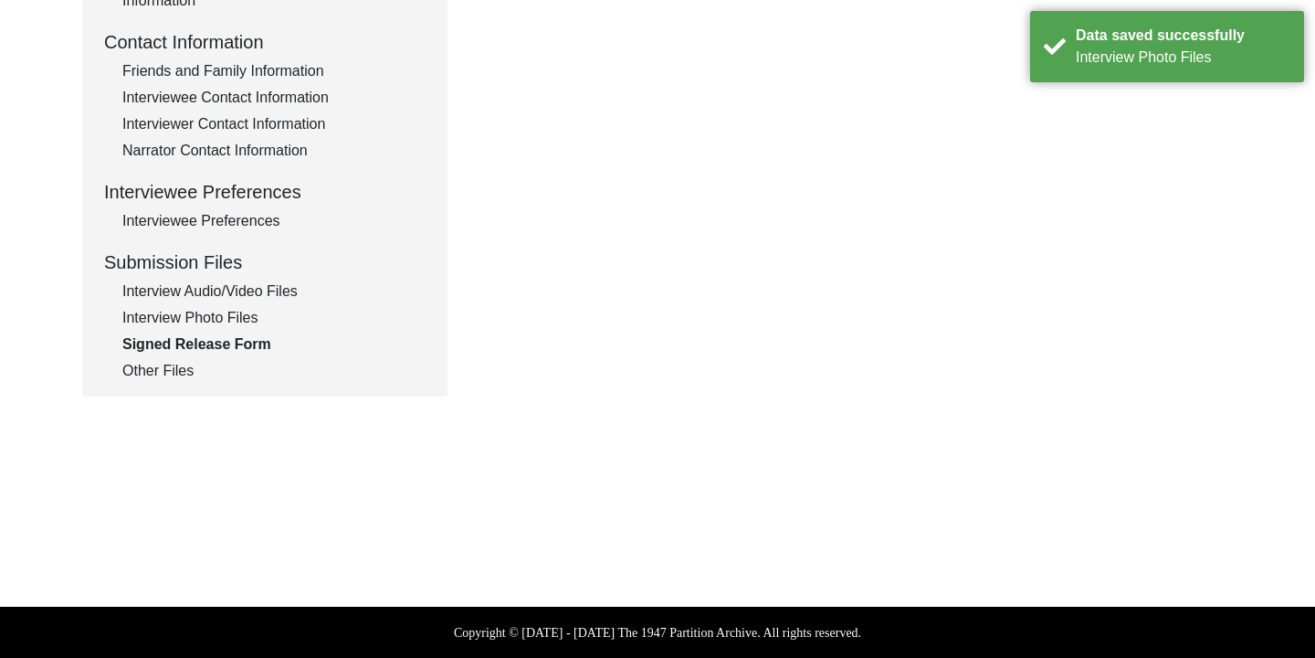
click at [150, 381] on div "Other Files" at bounding box center [273, 371] width 303 height 22
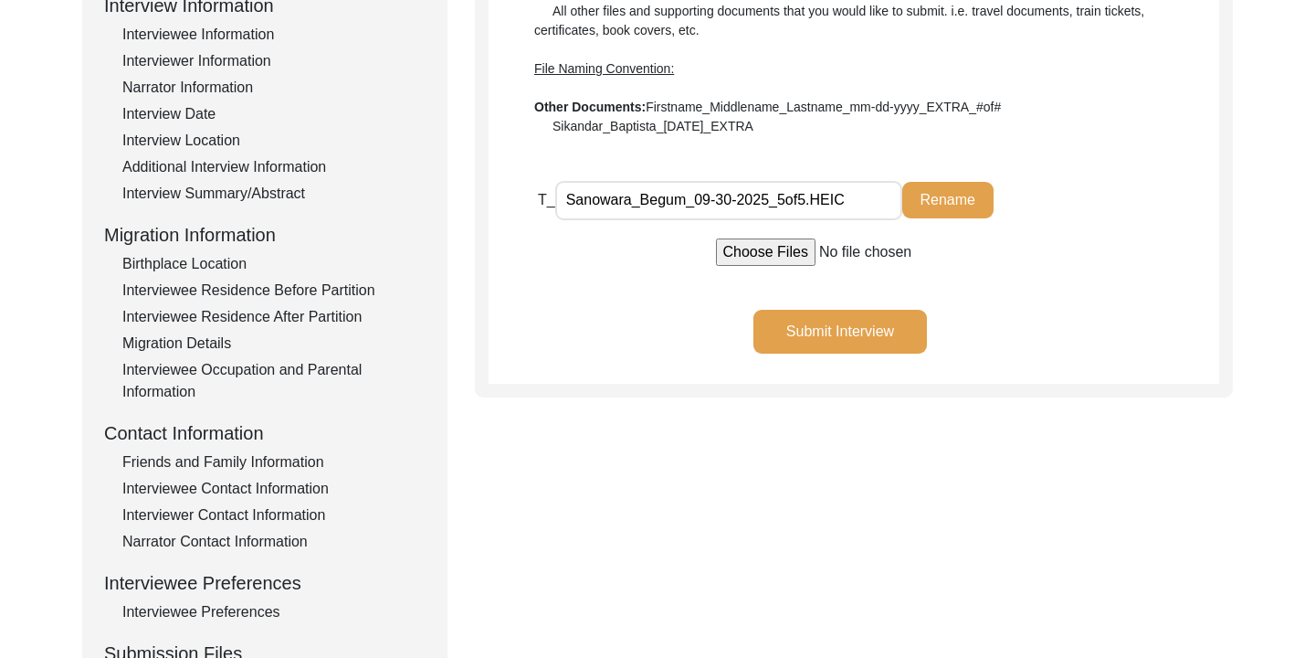
scroll to position [259, 0]
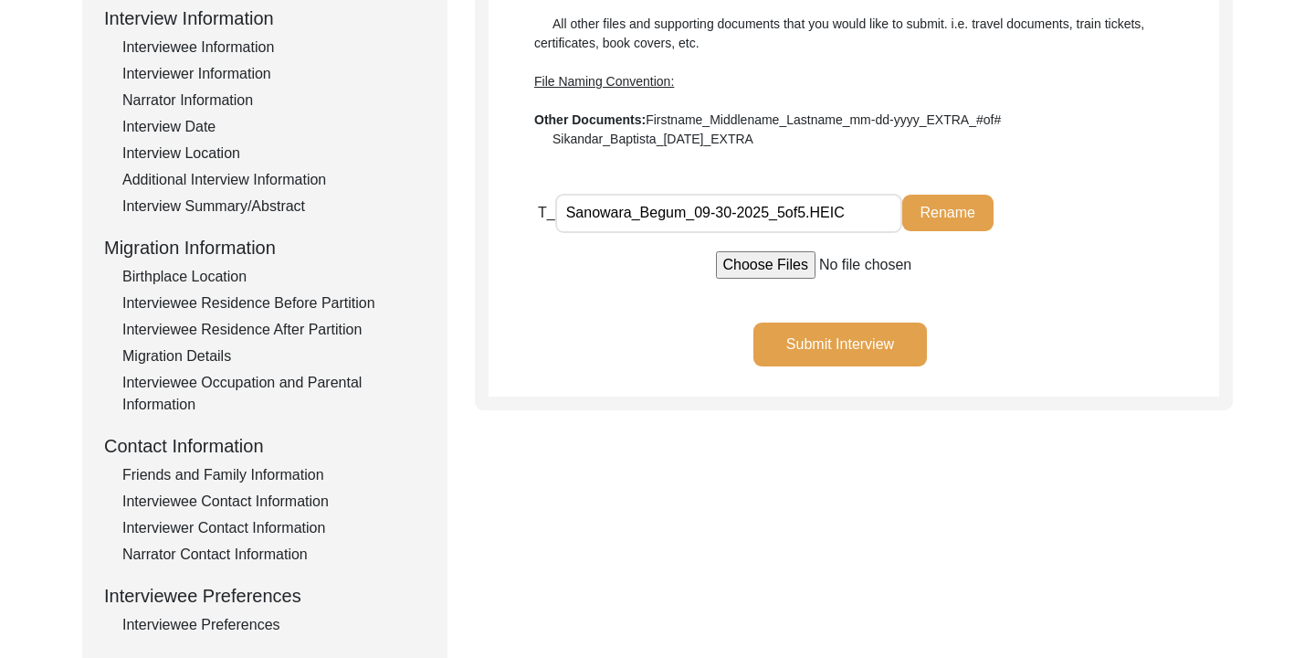
drag, startPoint x: 844, startPoint y: 215, endPoint x: 563, endPoint y: 211, distance: 281.3
click at [563, 211] on input "Sanowara_Begum_09-30-2025_5of5.HEIC" at bounding box center [728, 213] width 347 height 39
click at [920, 221] on button "Rename" at bounding box center [947, 213] width 91 height 37
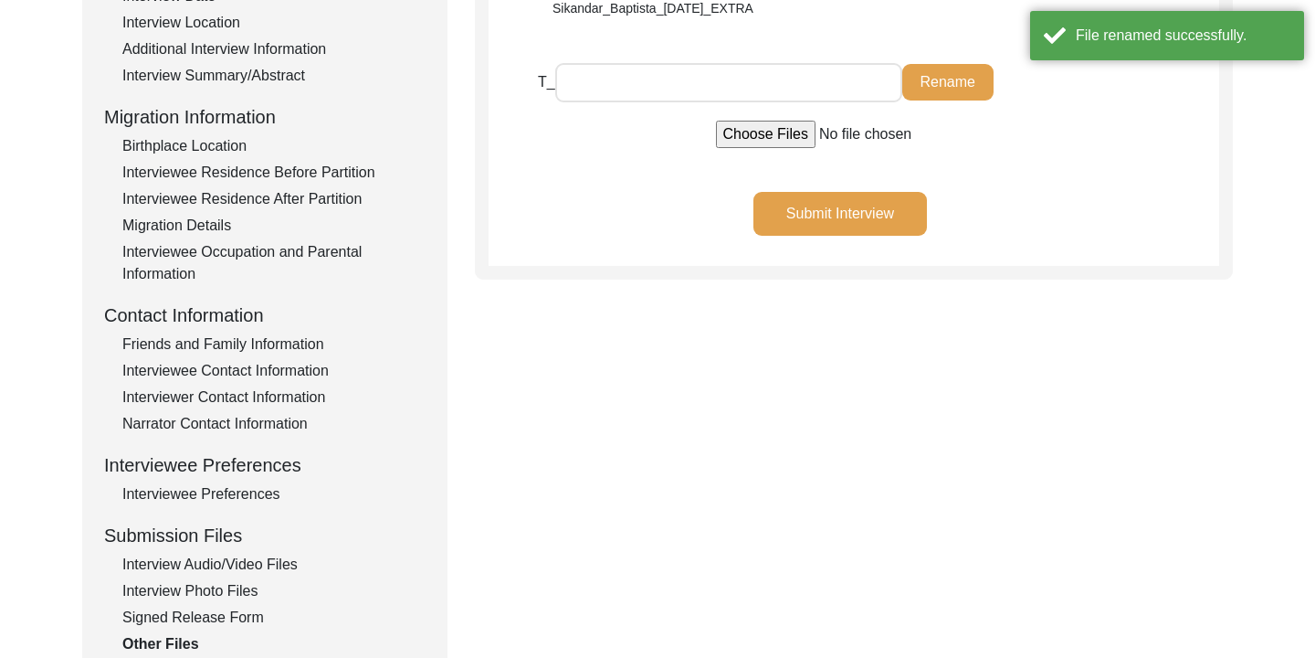
scroll to position [404, 0]
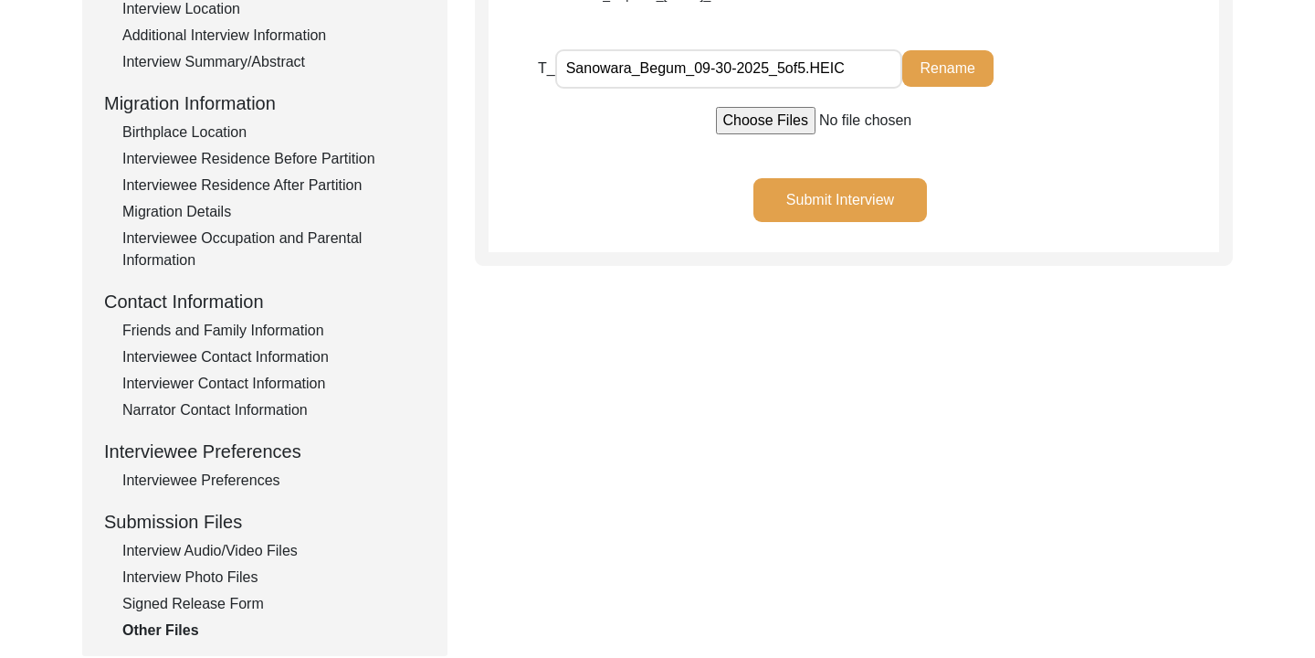
drag, startPoint x: 853, startPoint y: 68, endPoint x: 809, endPoint y: 72, distance: 44.1
click at [809, 72] on input "Sanowara_Begum_09-30-2025_5of5.HEIC" at bounding box center [728, 68] width 347 height 39
type input "Sanowara_Begum_09-30-2025_5of5"
click at [922, 70] on button "Rename" at bounding box center [947, 68] width 91 height 37
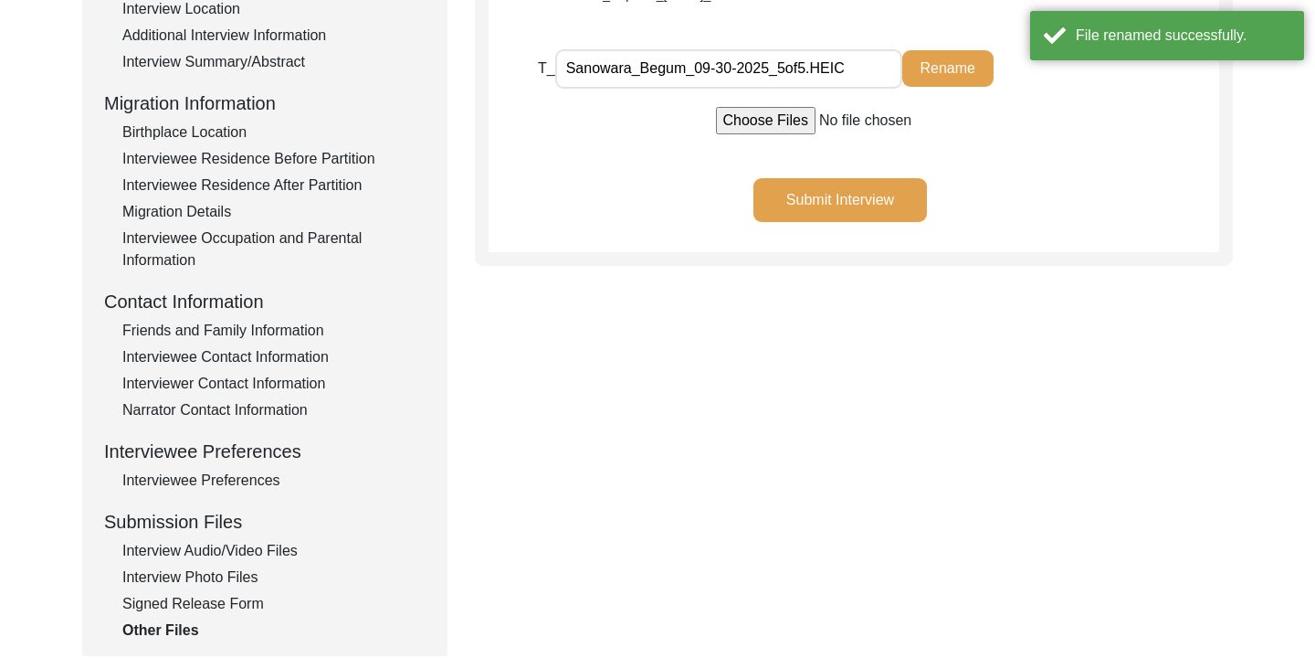
click at [891, 206] on button "Submit Interview" at bounding box center [841, 200] width 174 height 44
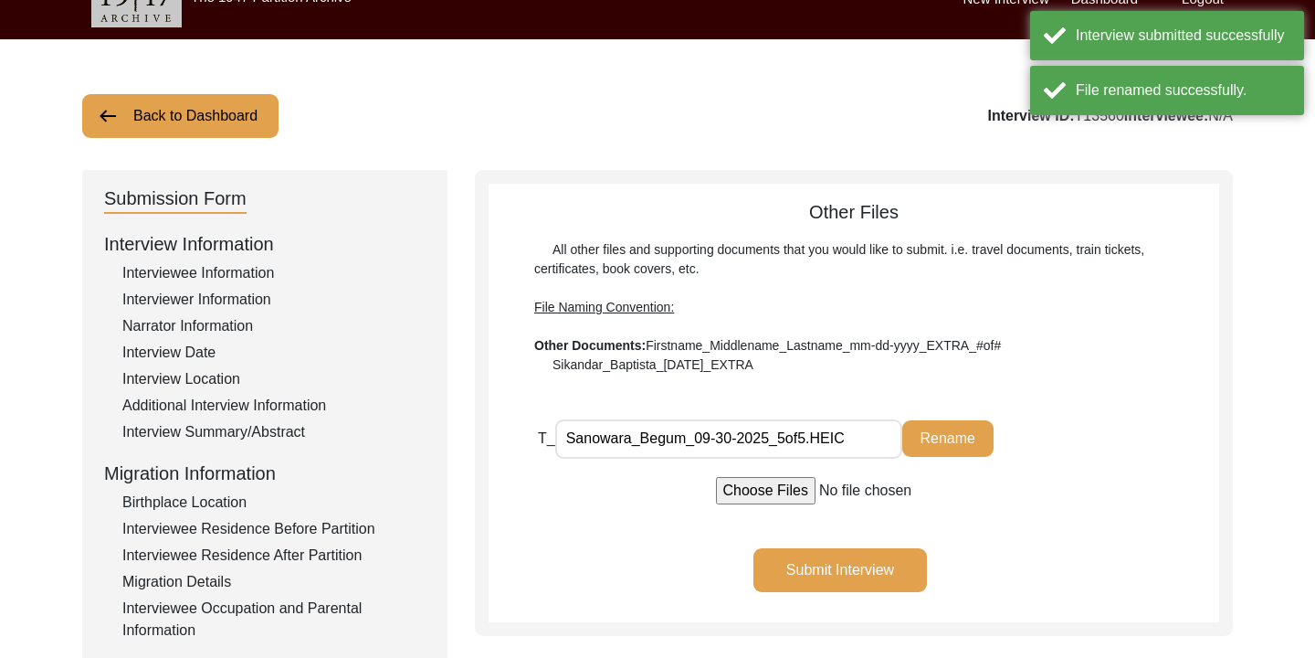
scroll to position [32, 0]
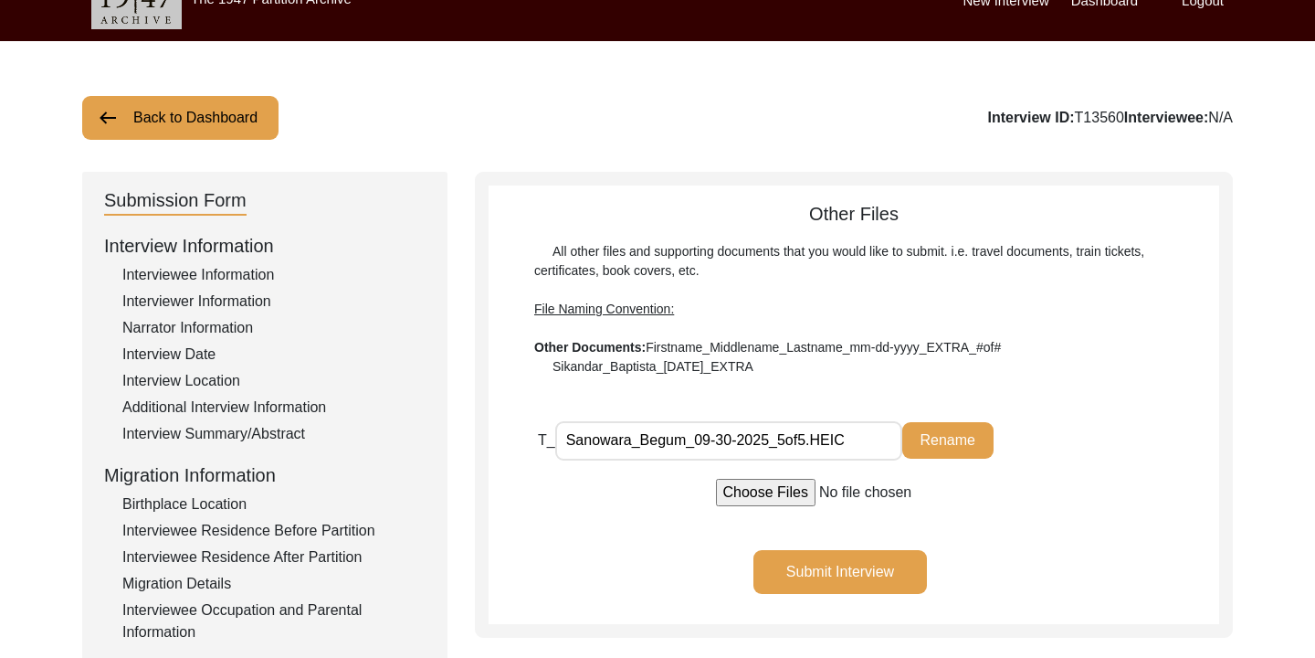
click at [203, 121] on button "Back to Dashboard" at bounding box center [180, 118] width 196 height 44
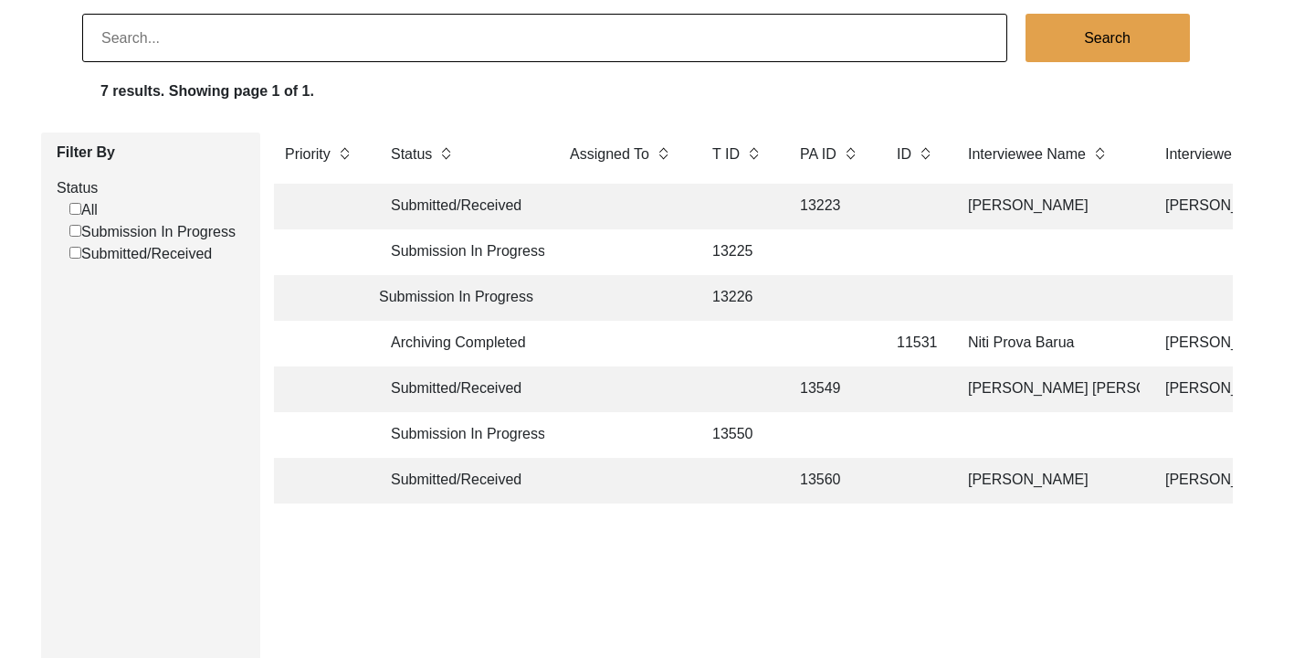
scroll to position [32, 0]
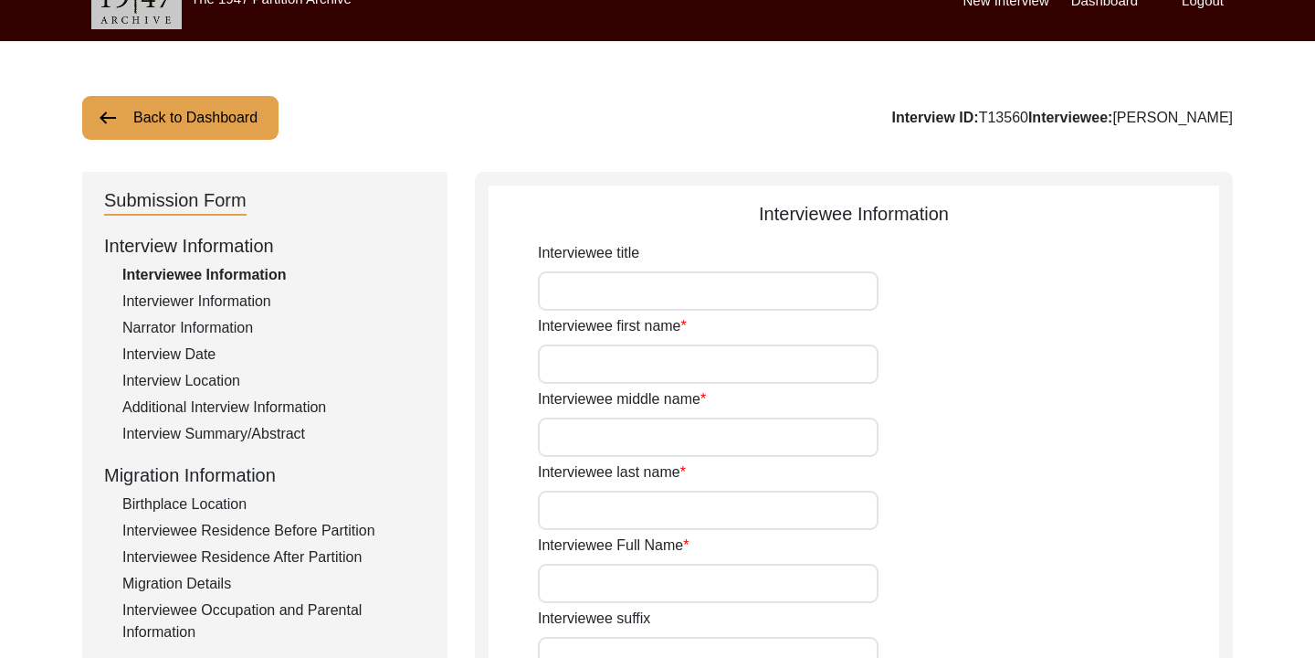
type input "Begum"
type input "Sanowara"
type input "nil"
type input "Begum"
type input "[PERSON_NAME]"
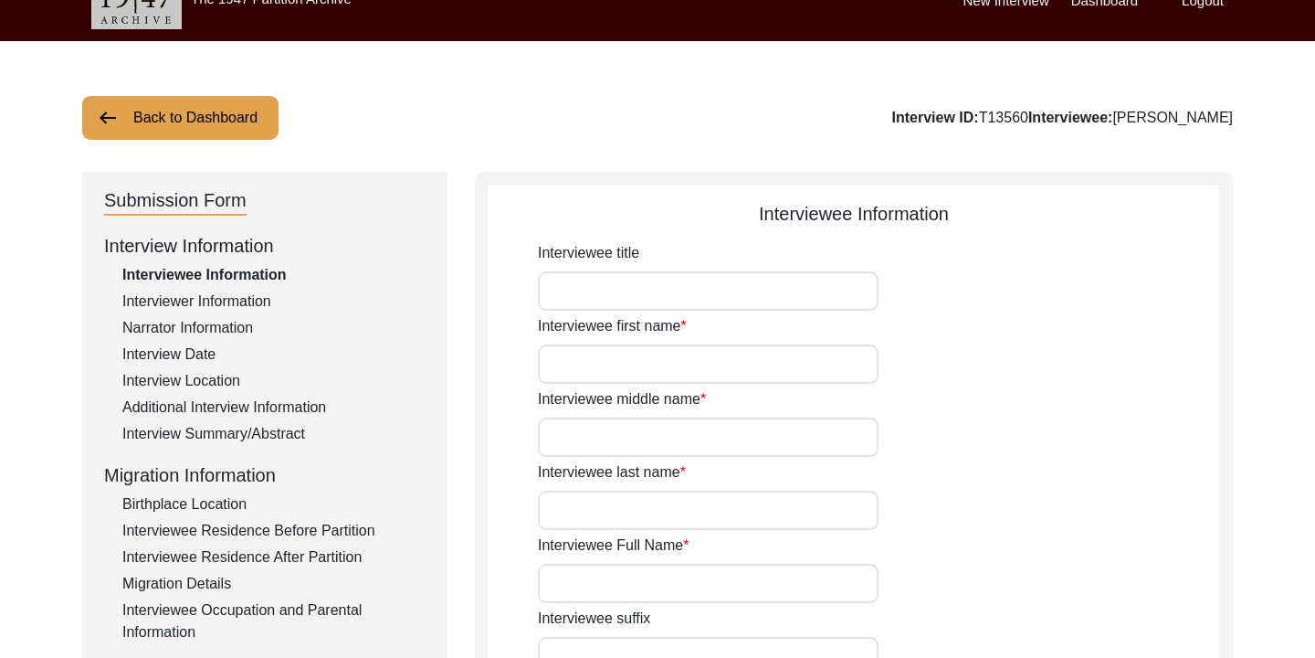
type input "[DATE]"
type input "1943"
type input "82"
type input "[DEMOGRAPHIC_DATA]"
type input "Bangla"
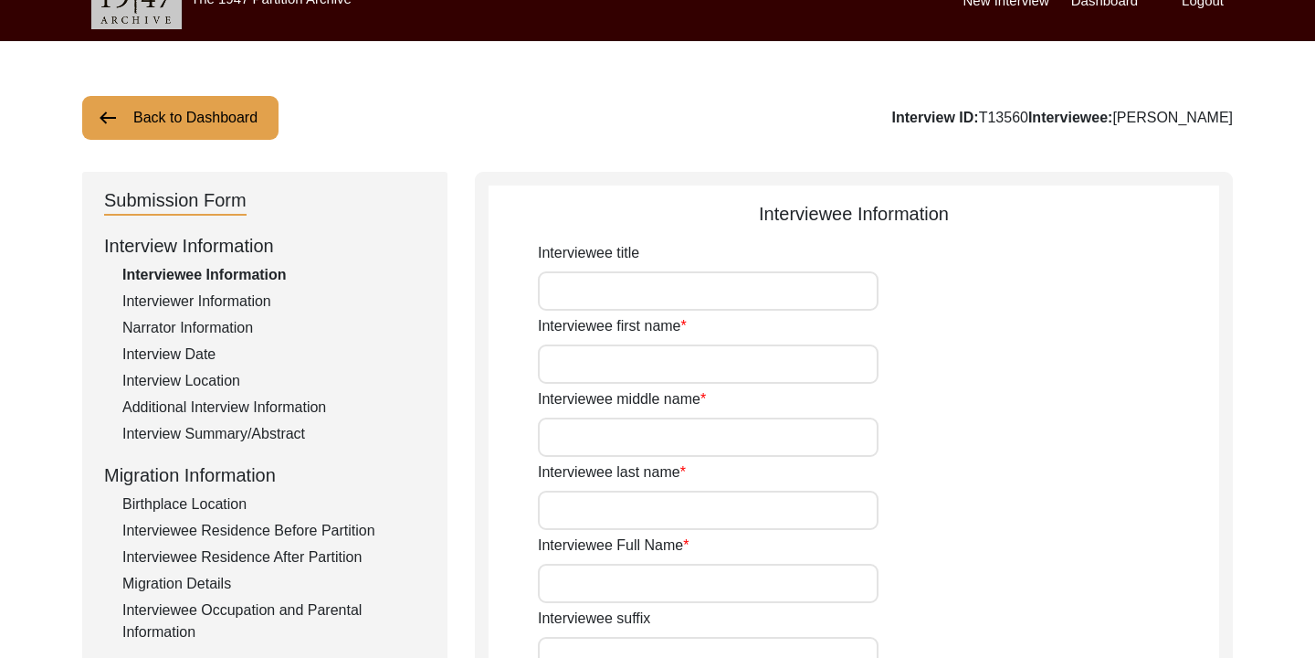
type input "Chatgaiya"
type input "[DEMOGRAPHIC_DATA]"
type input "South Asian"
click at [165, 127] on button "Back to Dashboard" at bounding box center [180, 118] width 196 height 44
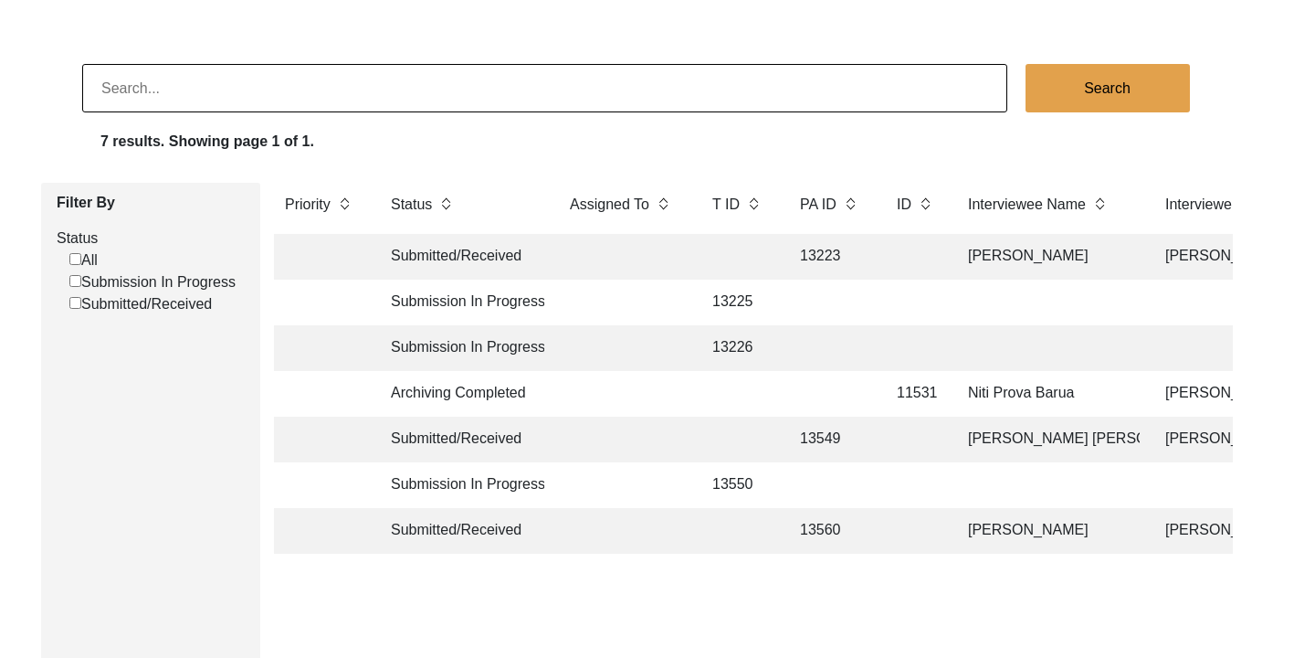
scroll to position [105, 0]
